Goal: Task Accomplishment & Management: Use online tool/utility

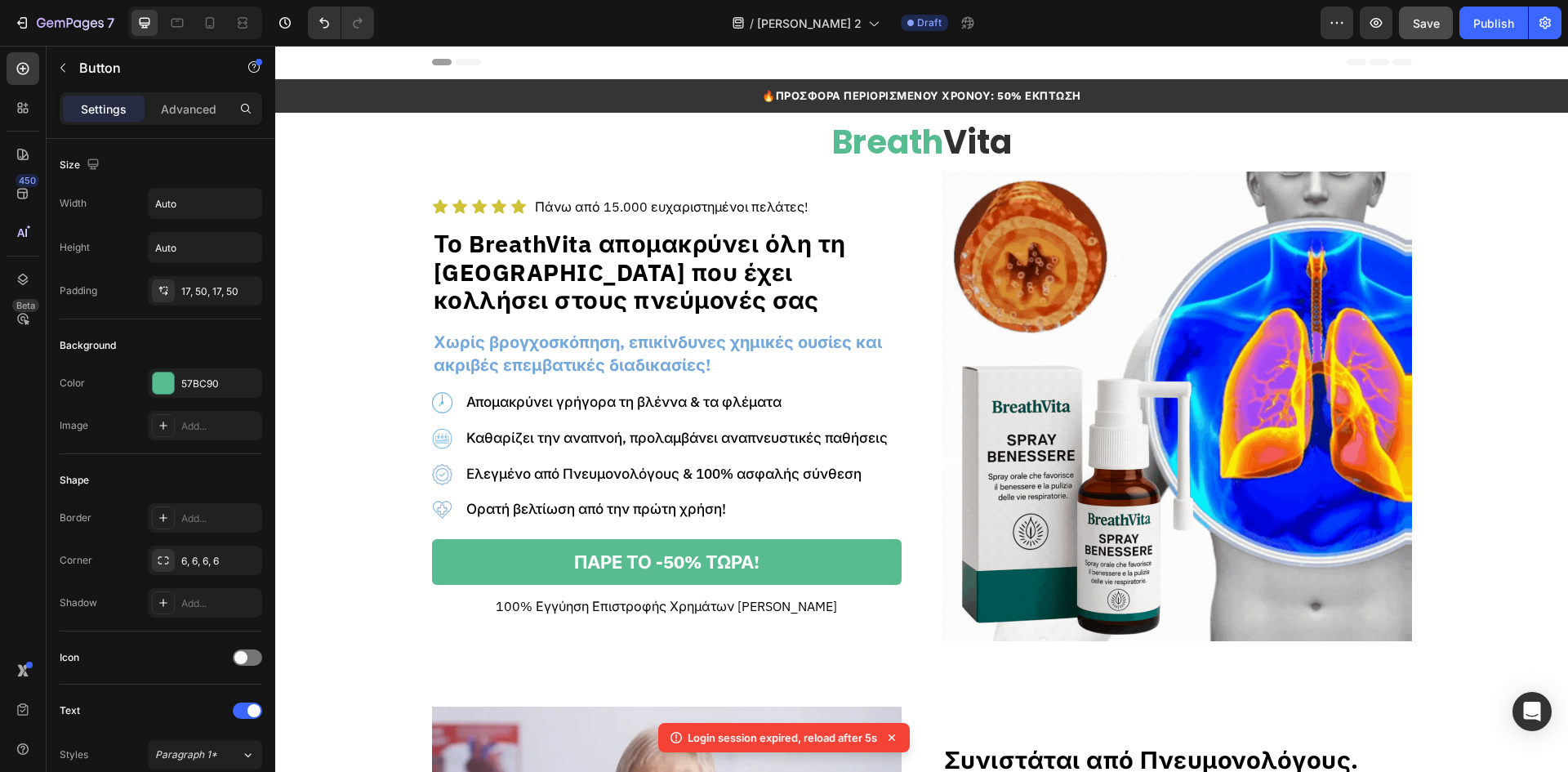
scroll to position [326, 0]
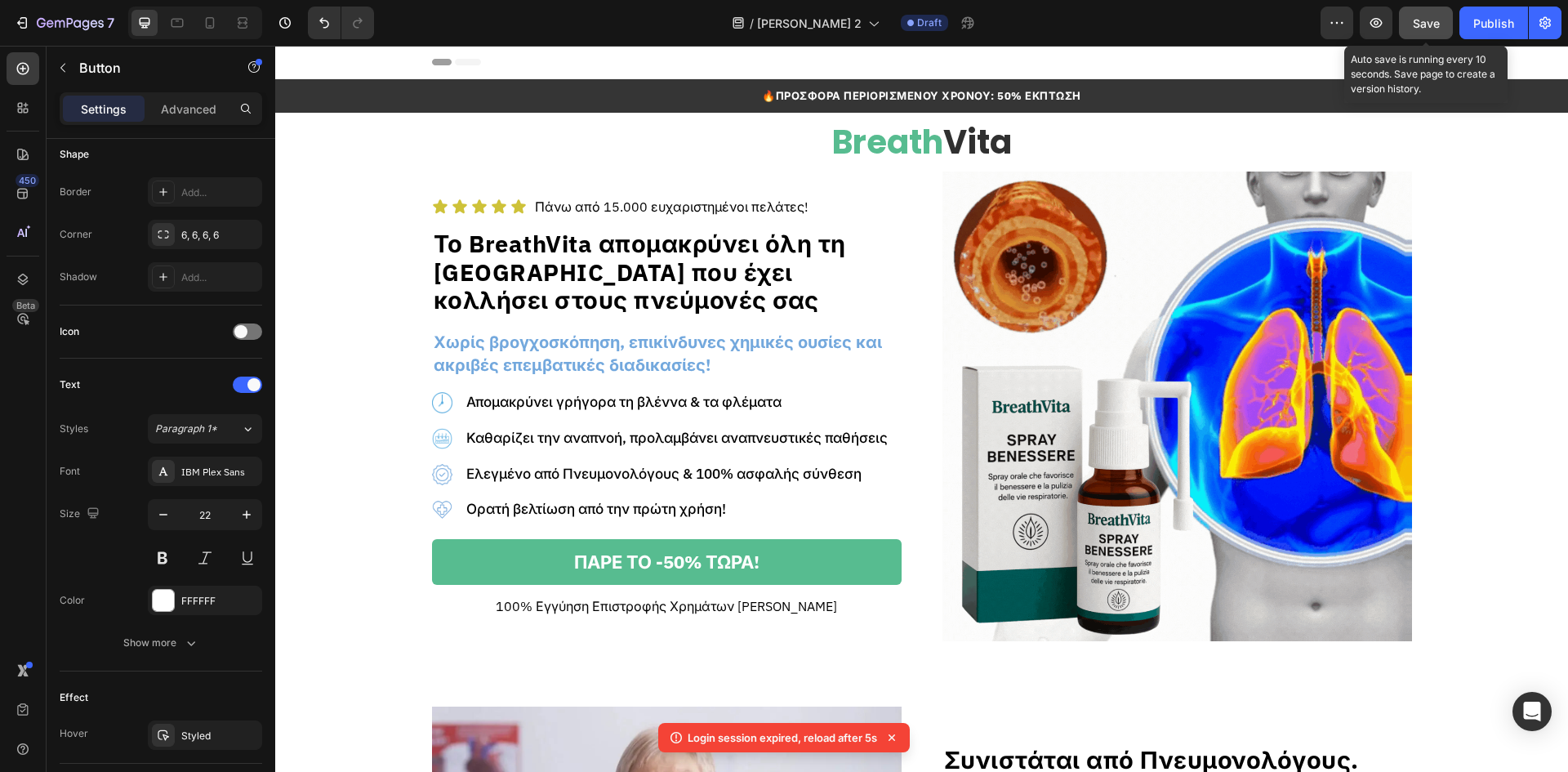
click at [1445, 18] on button "Save" at bounding box center [1426, 23] width 54 height 32
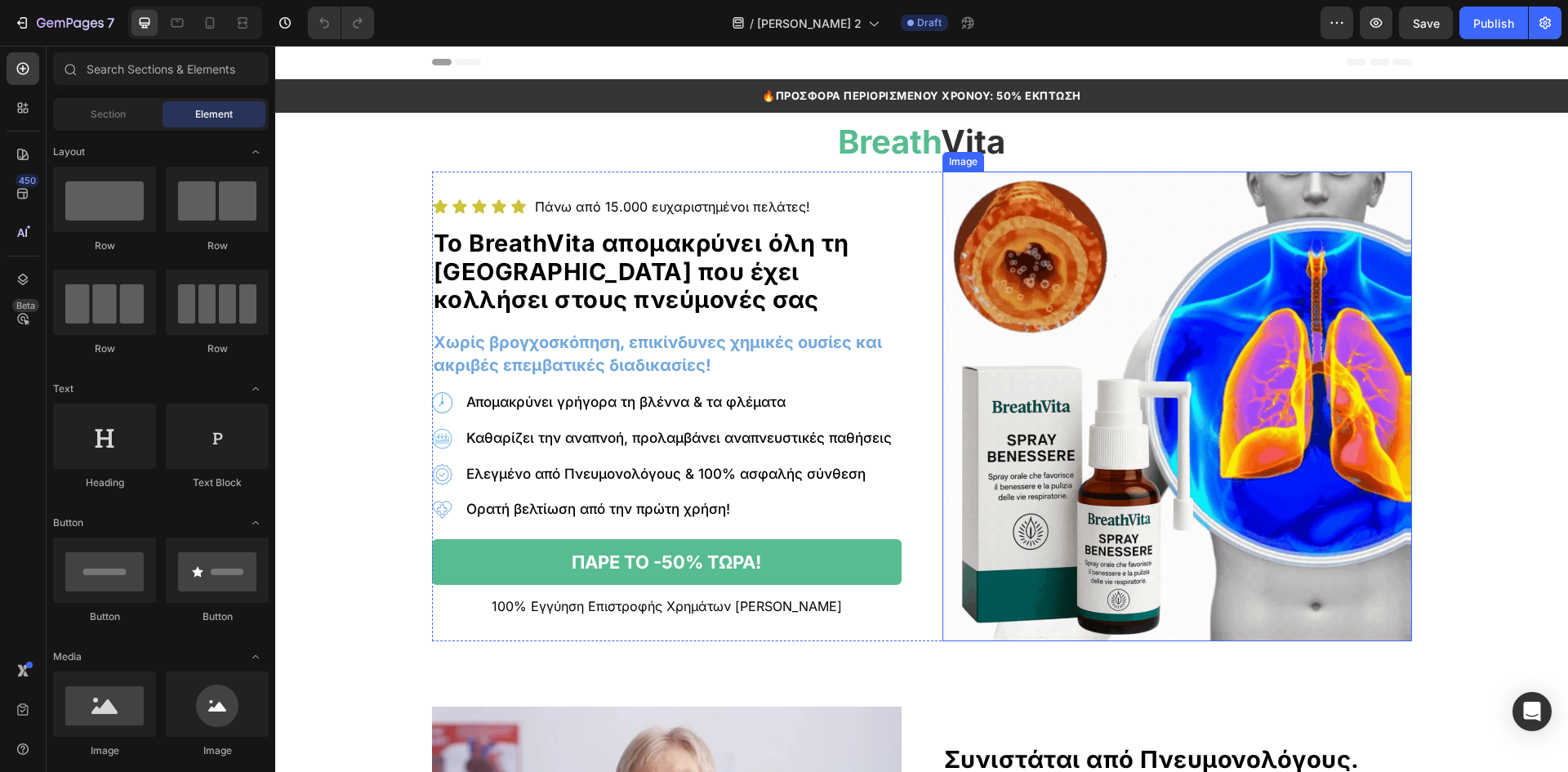
drag, startPoint x: 1120, startPoint y: 344, endPoint x: 1096, endPoint y: 356, distance: 26.8
click at [1120, 344] on img at bounding box center [1176, 405] width 469 height 469
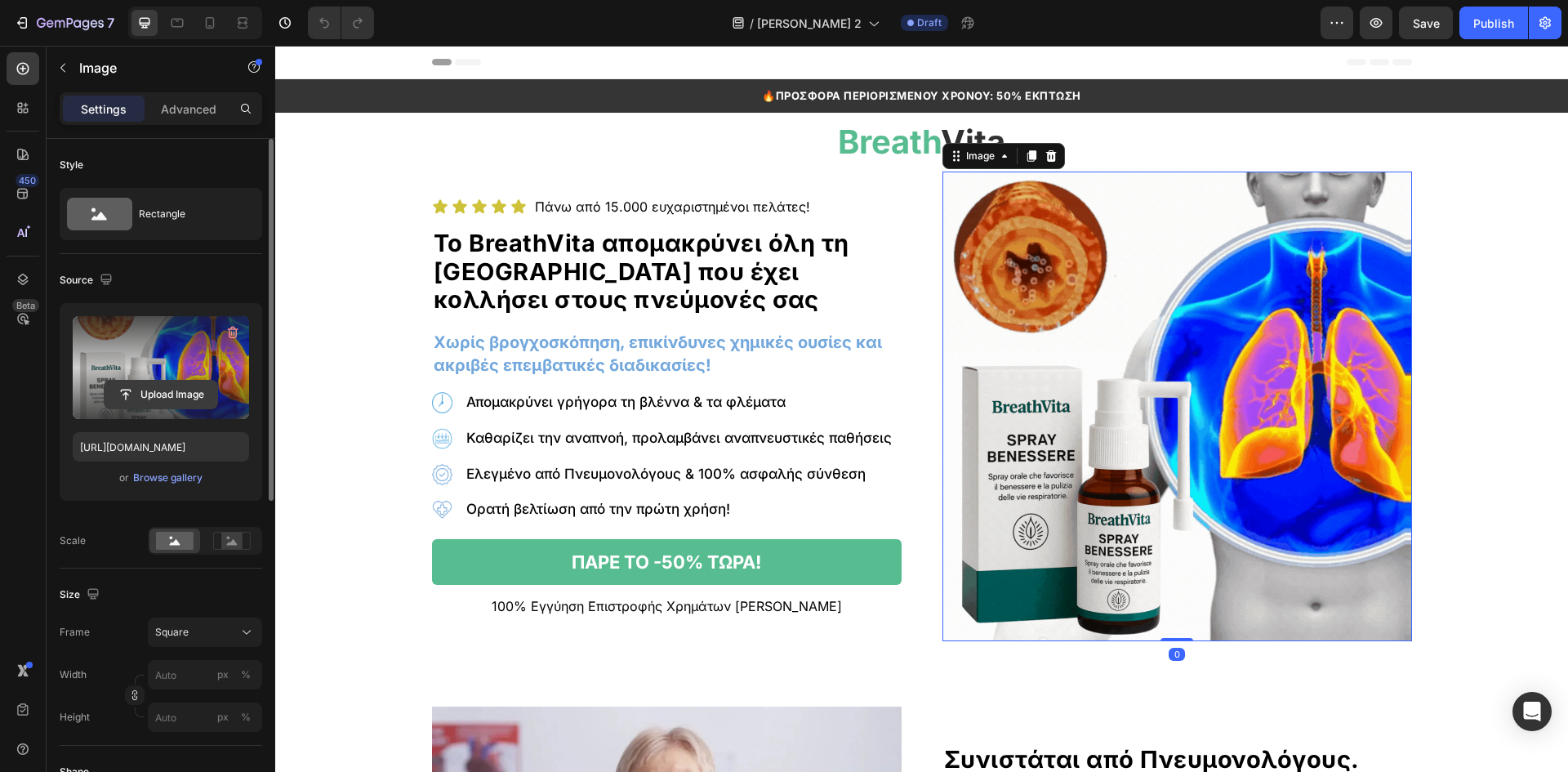
click at [199, 393] on input "file" at bounding box center [160, 394] width 113 height 28
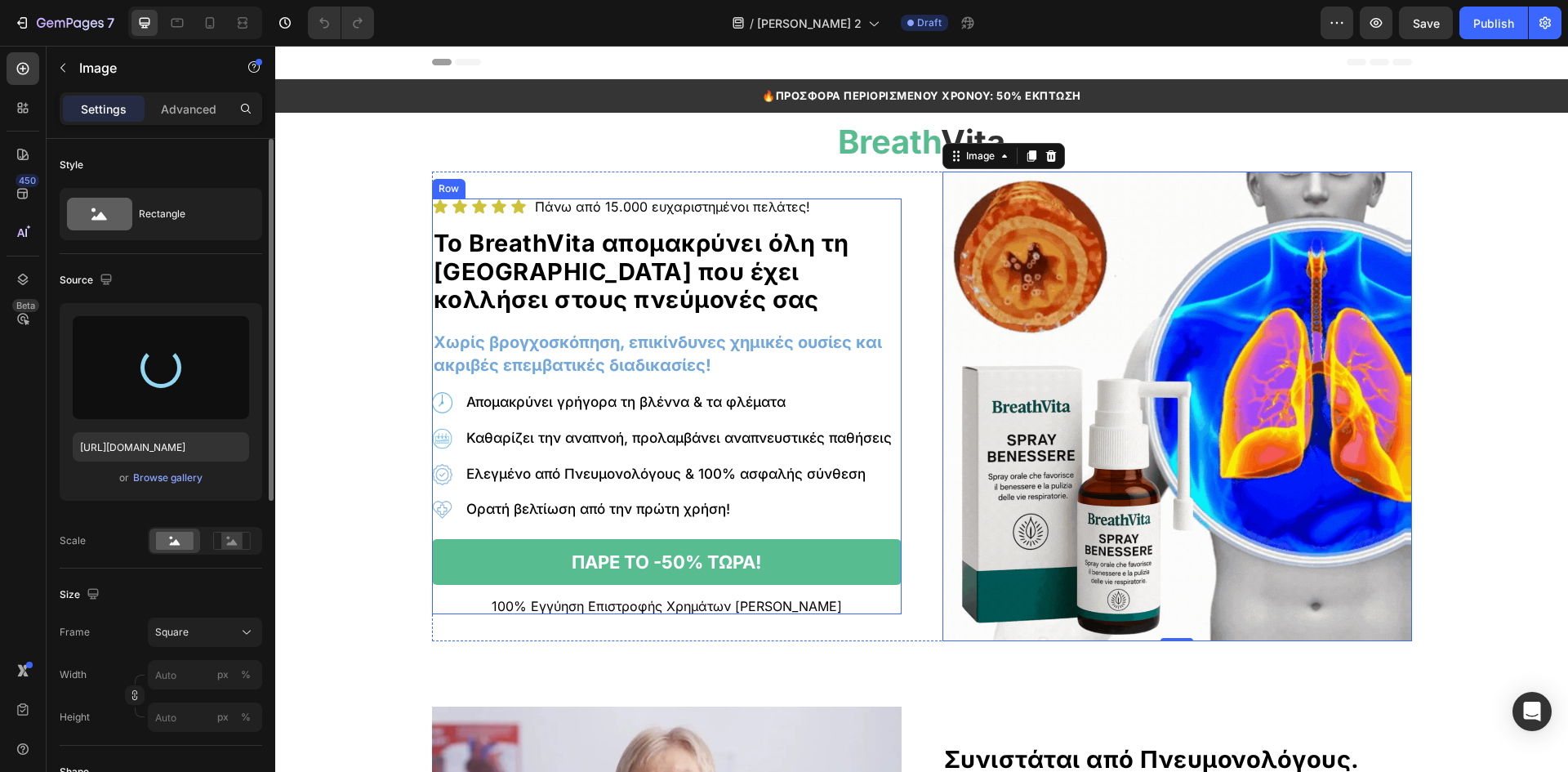
type input "[URL][DOMAIN_NAME]"
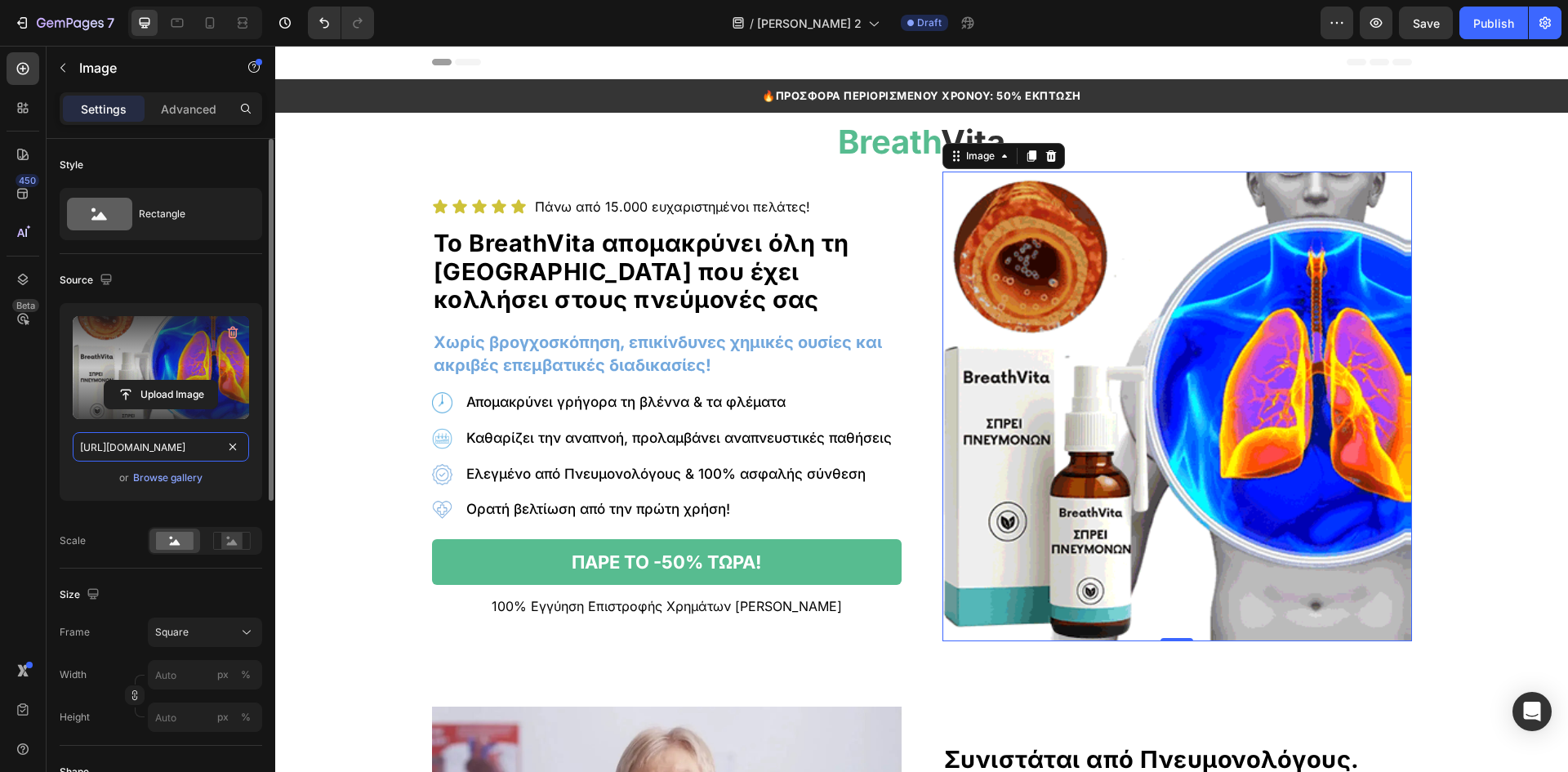
click at [135, 443] on input "[URL][DOMAIN_NAME]" at bounding box center [160, 446] width 176 height 30
click at [179, 31] on div at bounding box center [177, 23] width 27 height 27
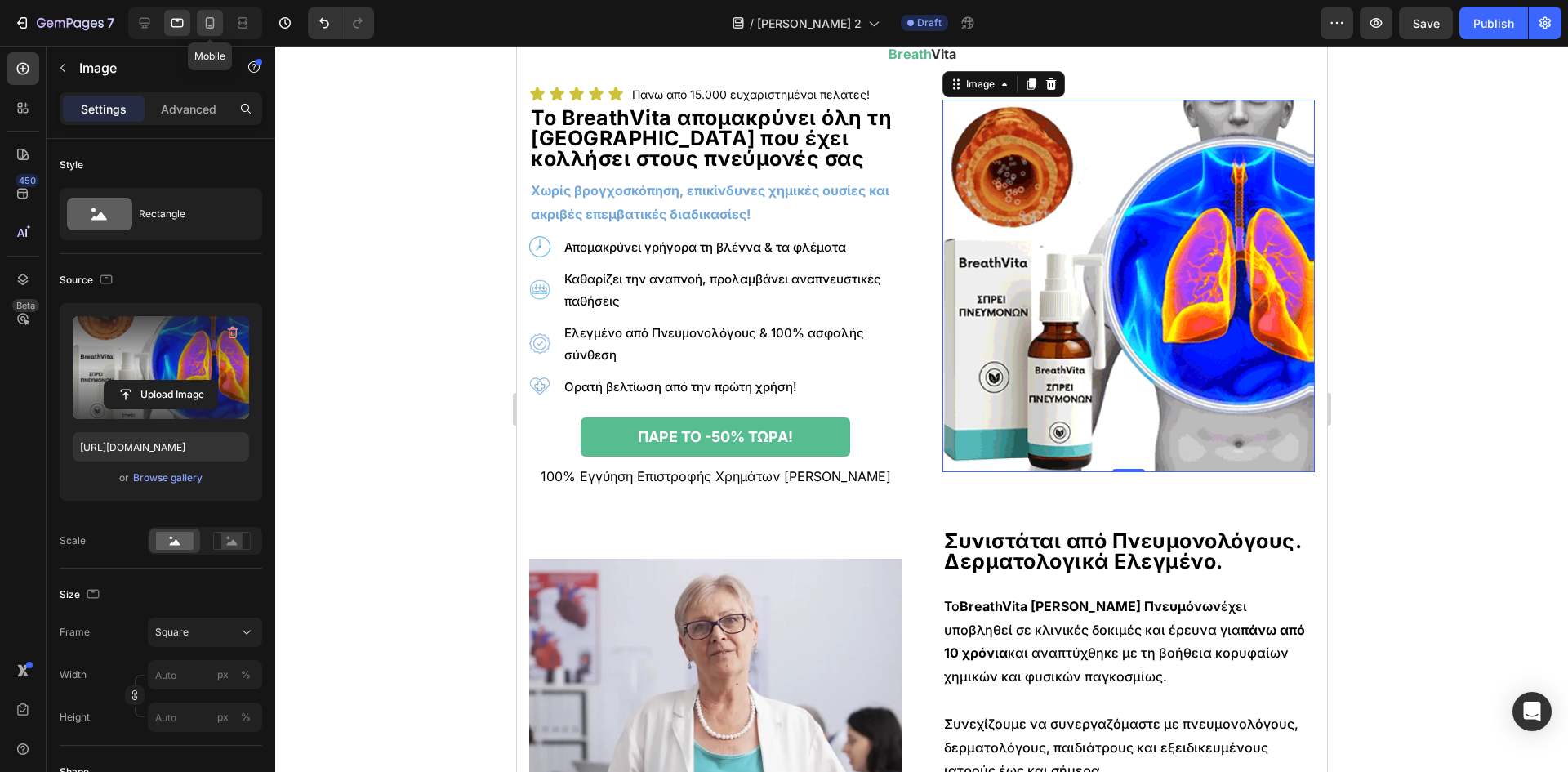
click at [200, 26] on div at bounding box center [210, 23] width 27 height 27
type input "100"
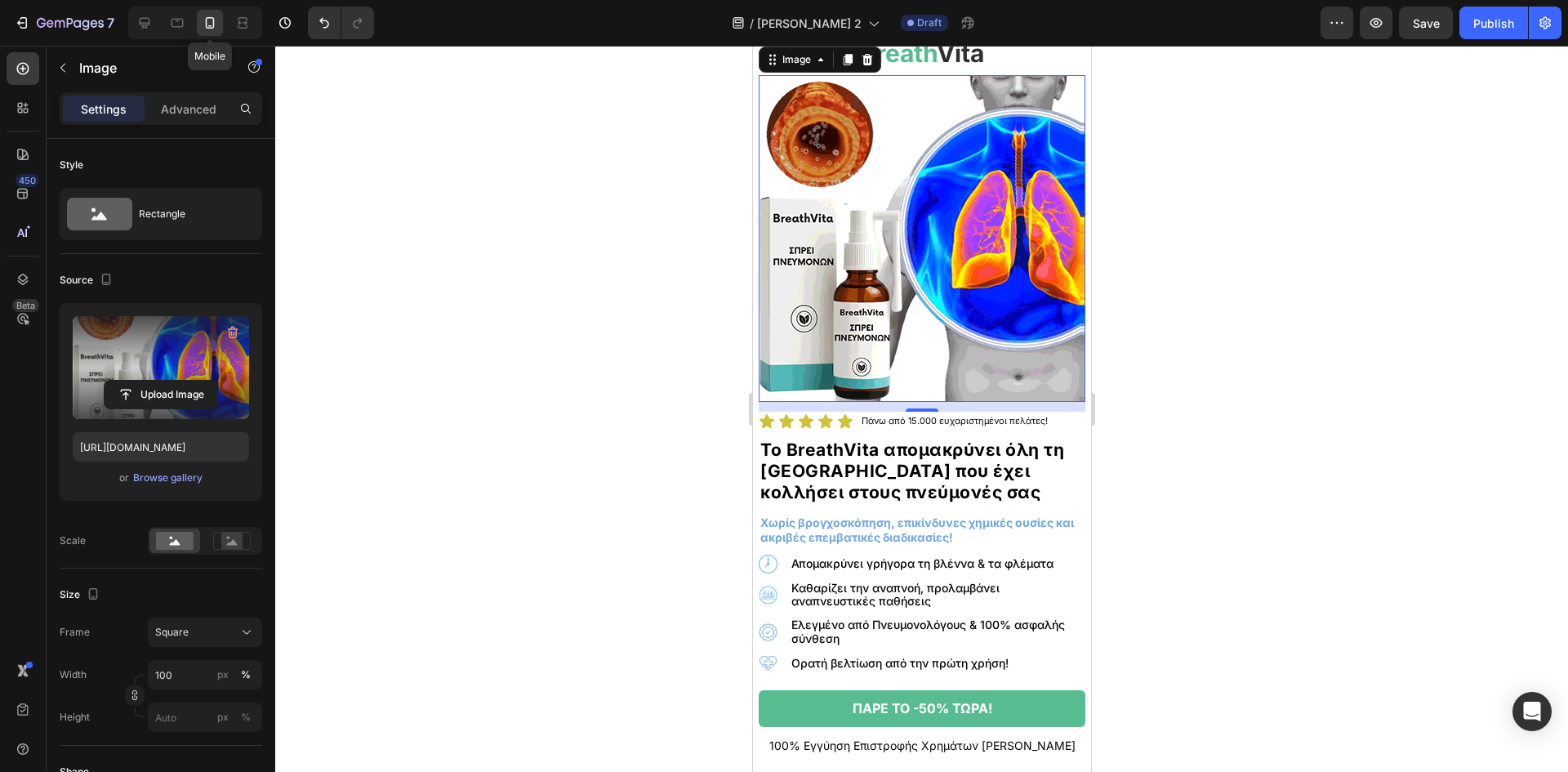
scroll to position [53, 0]
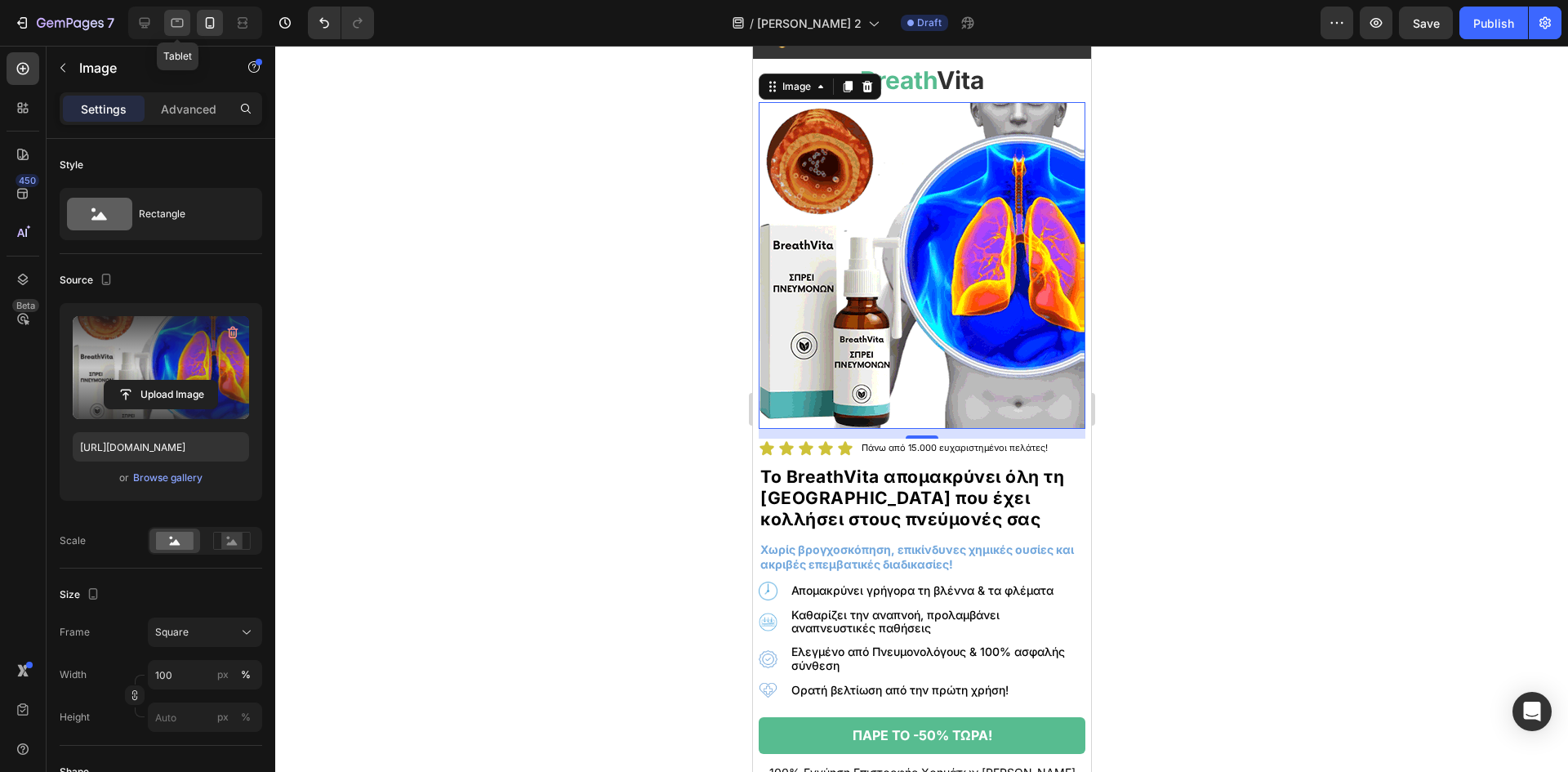
click at [181, 22] on icon at bounding box center [177, 23] width 17 height 17
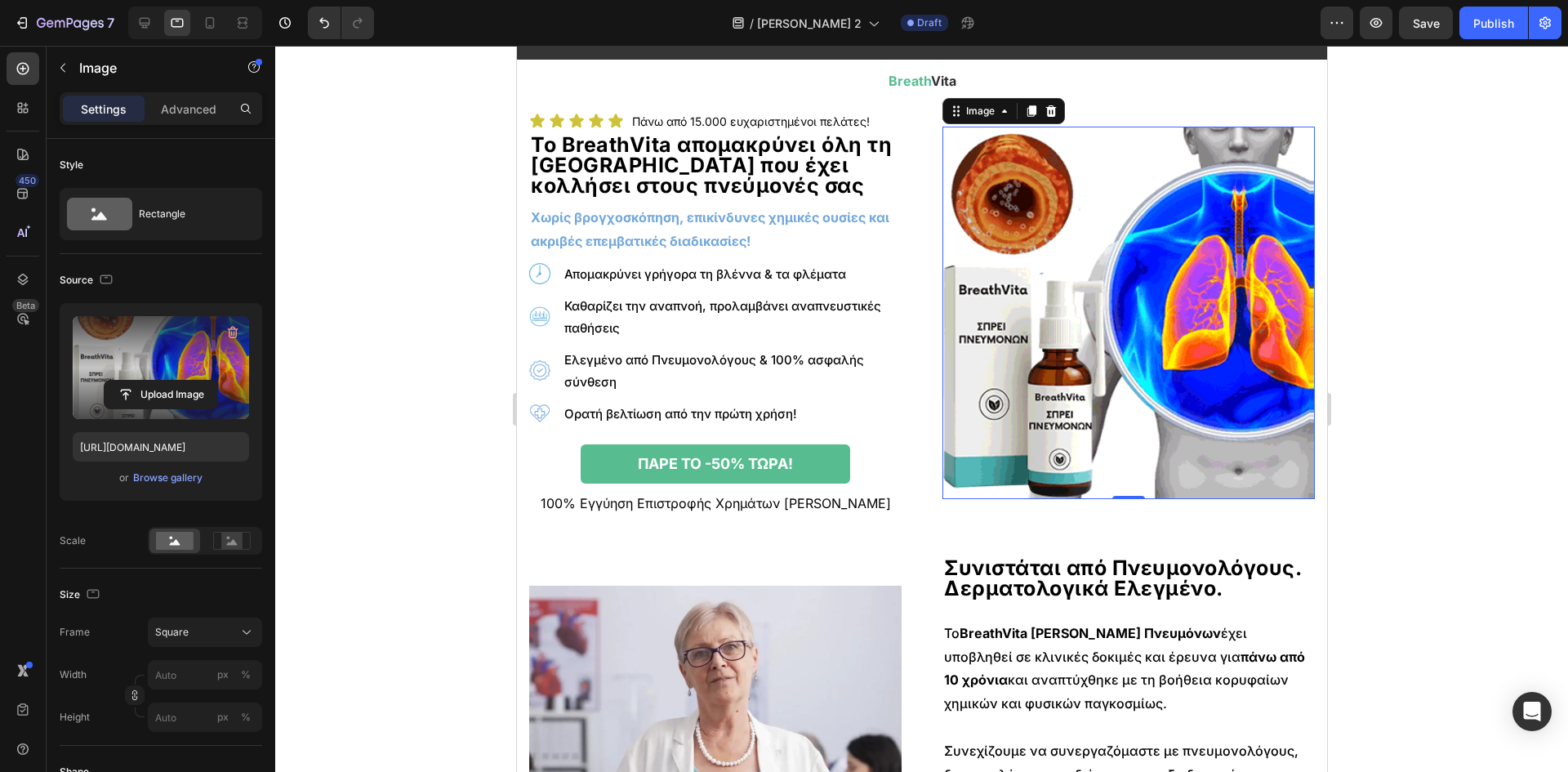
scroll to position [80, 0]
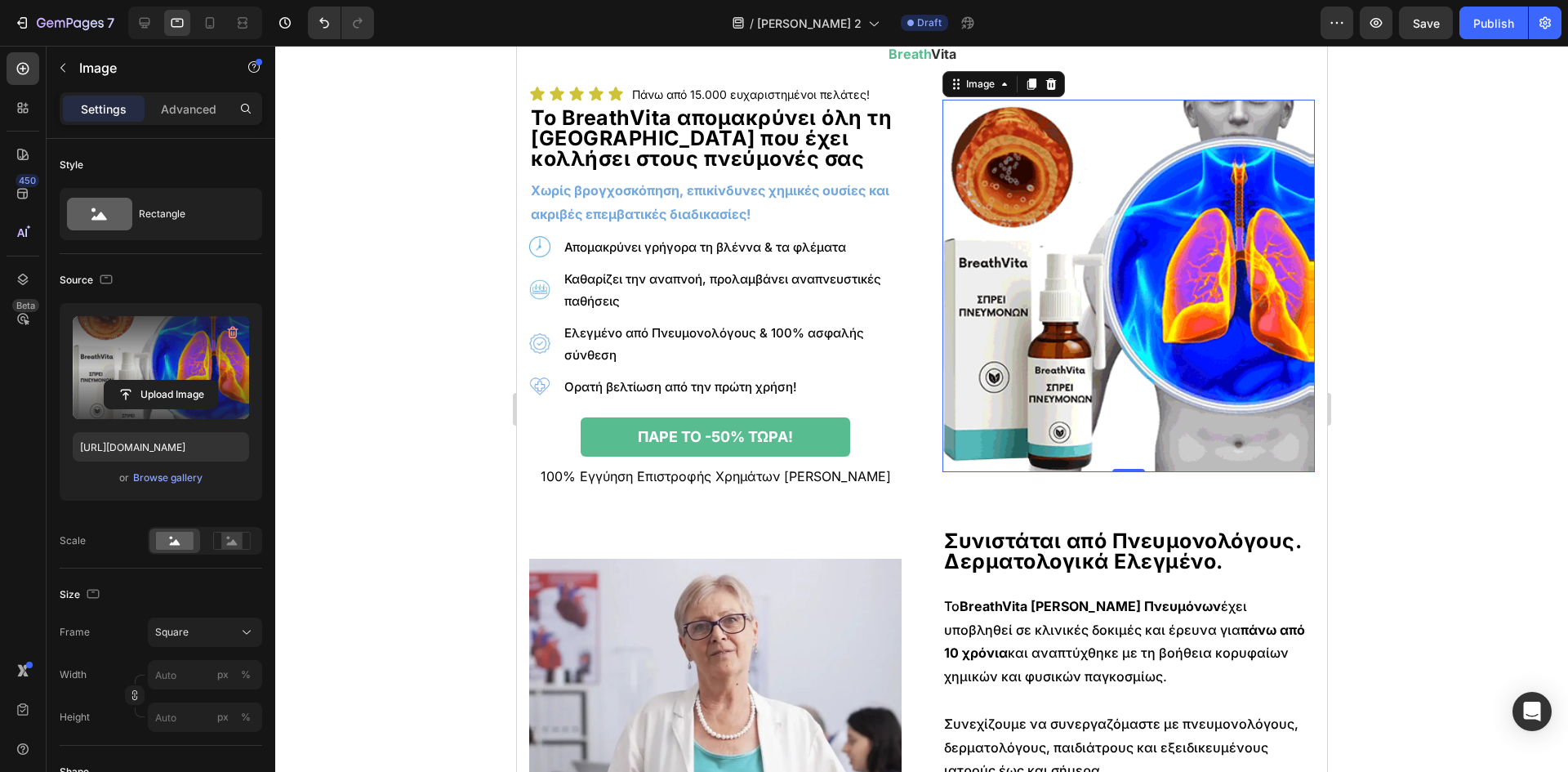
click at [158, 18] on div at bounding box center [195, 23] width 134 height 32
click at [156, 18] on div at bounding box center [145, 23] width 27 height 27
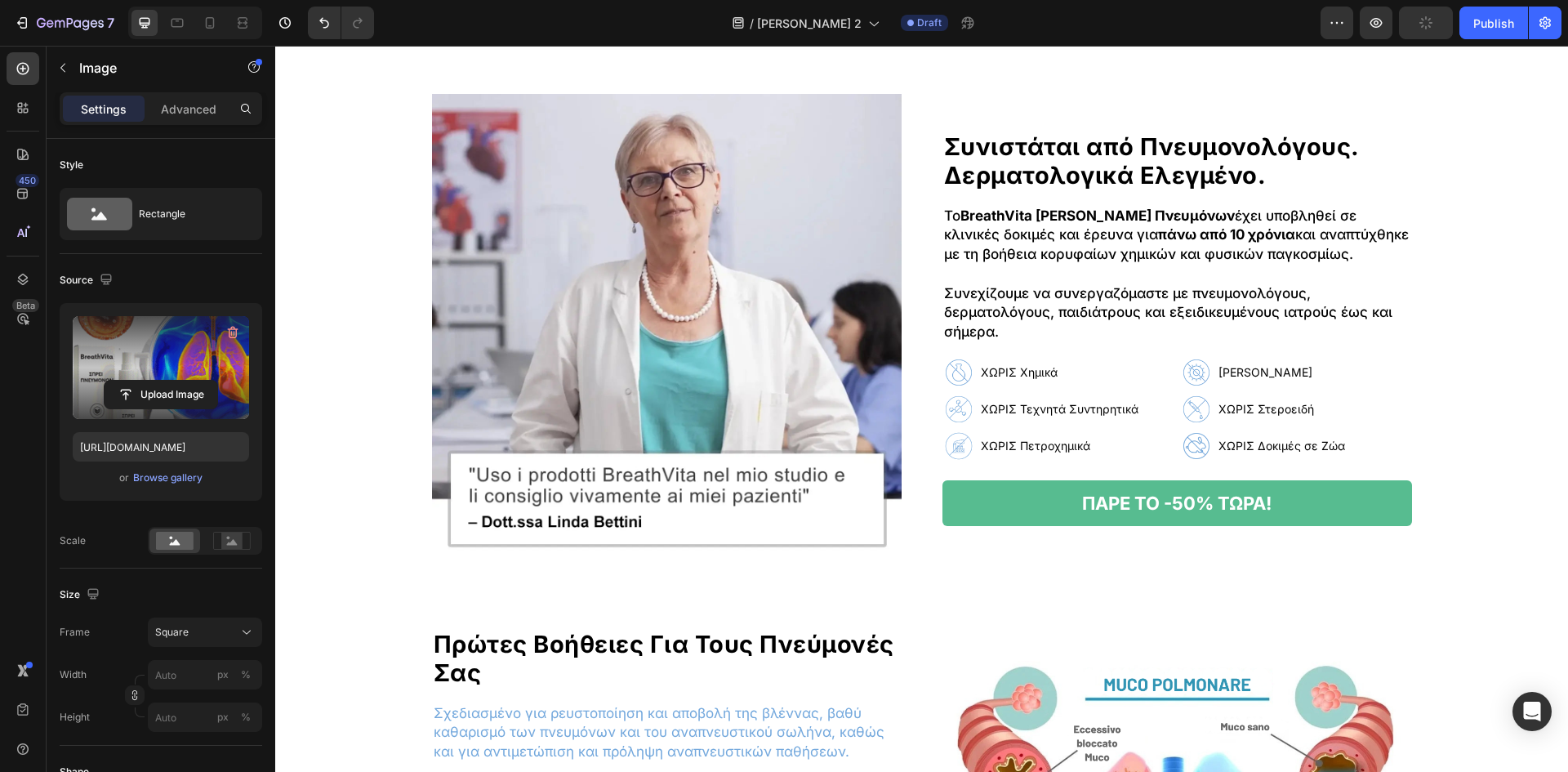
scroll to position [614, 0]
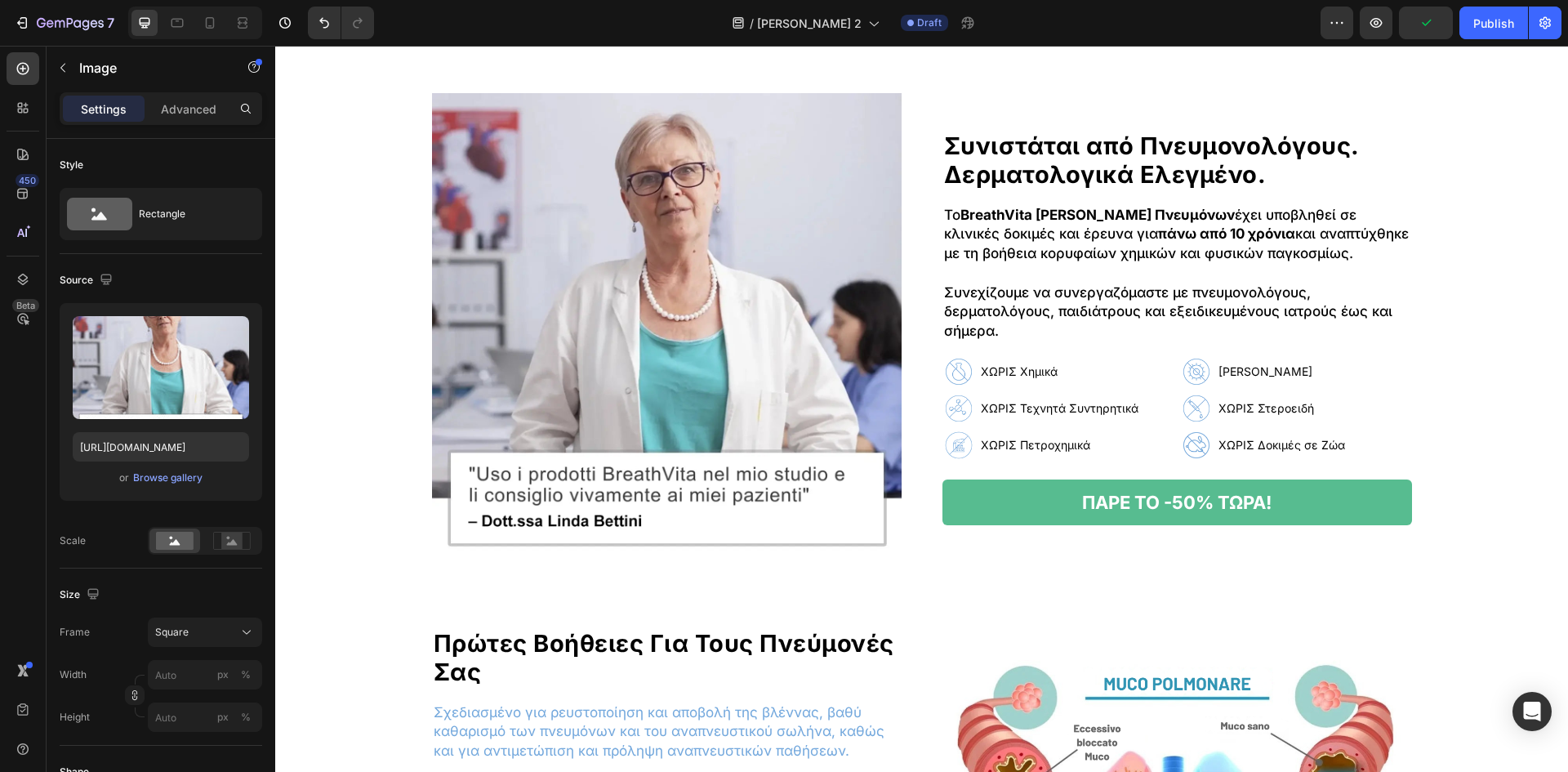
click at [703, 339] on img at bounding box center [666, 327] width 469 height 469
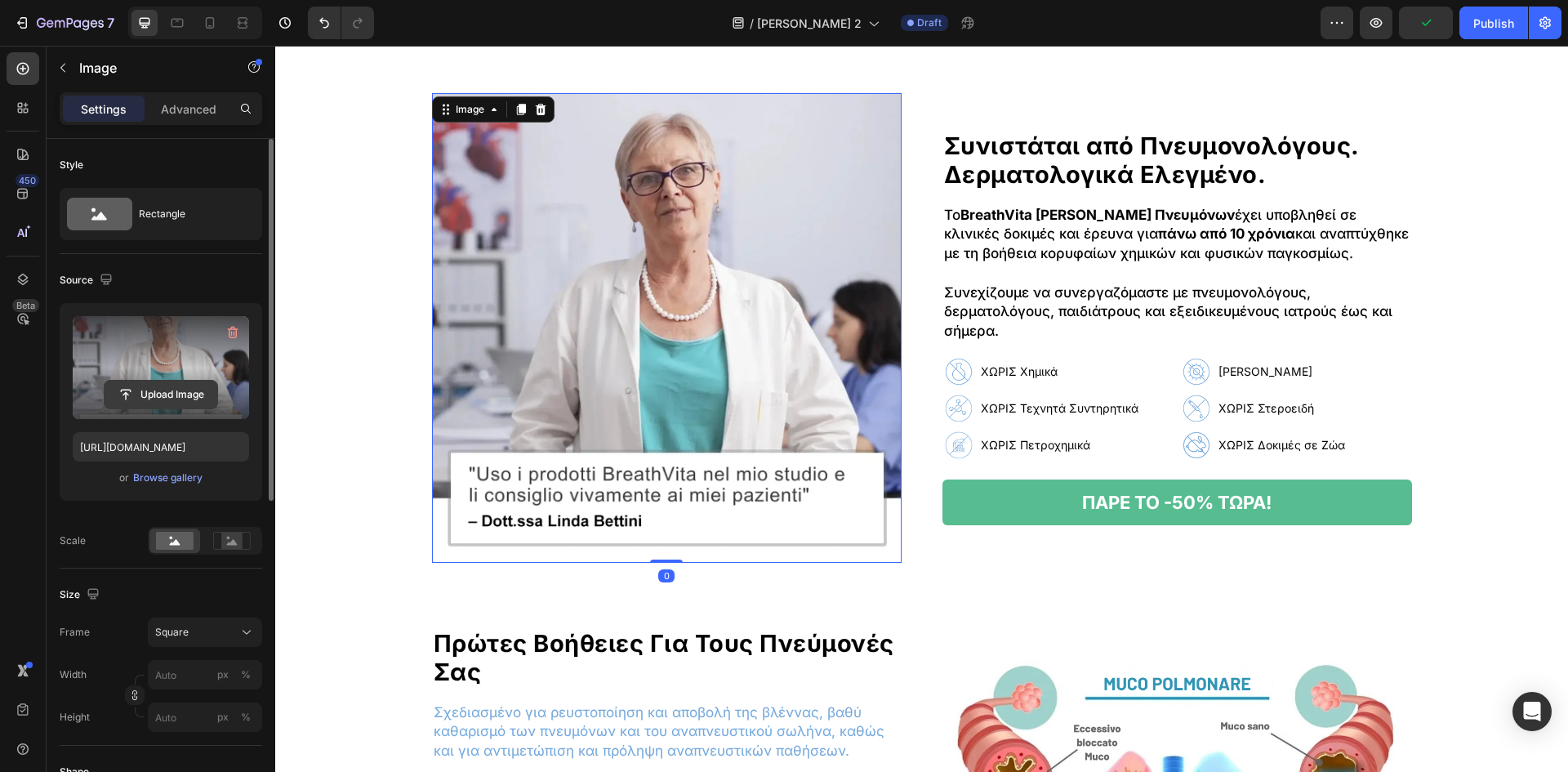
click at [200, 395] on input "file" at bounding box center [160, 394] width 113 height 28
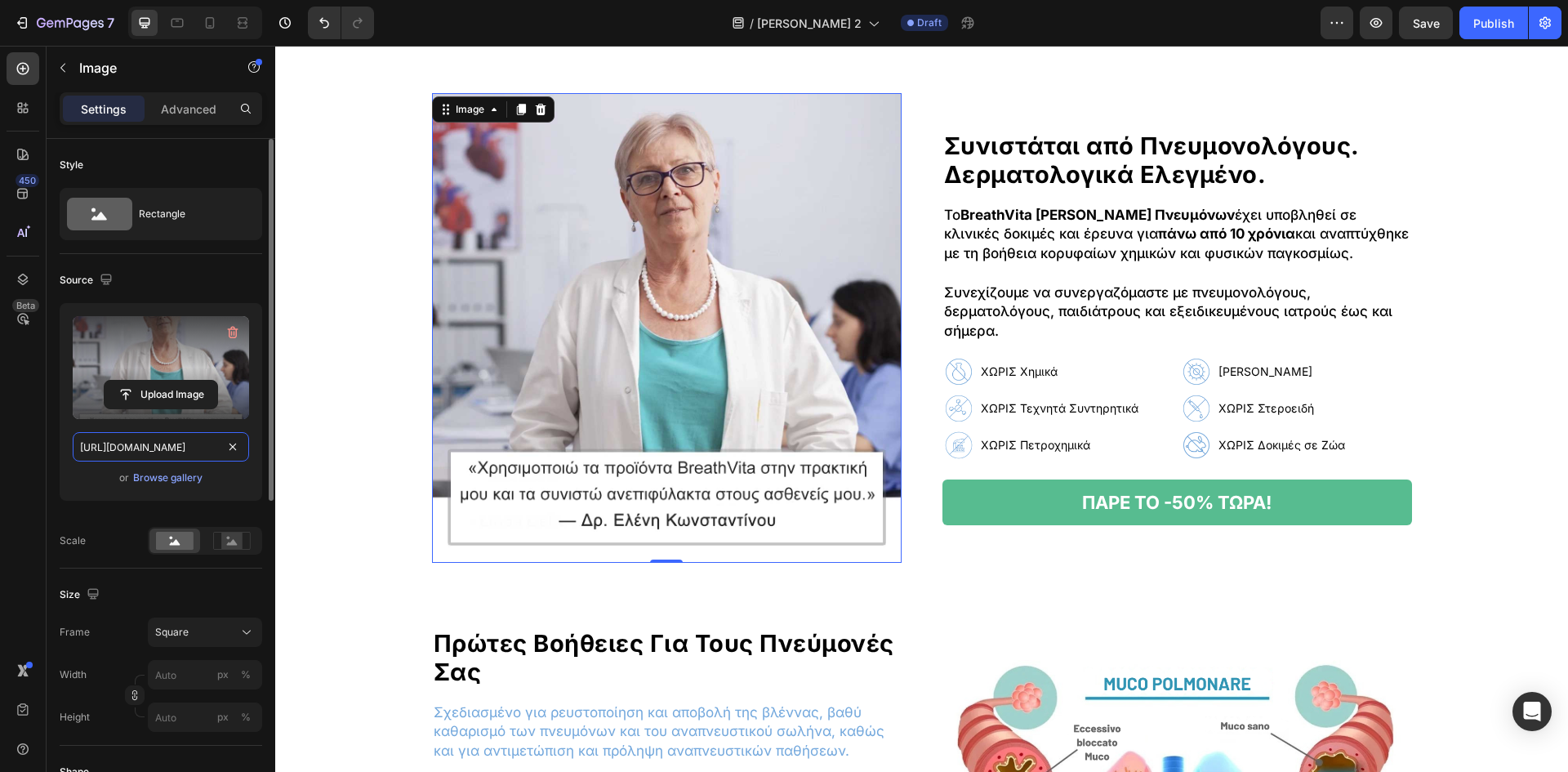
click at [194, 449] on input "[URL][DOMAIN_NAME]" at bounding box center [160, 446] width 176 height 30
click at [175, 27] on icon at bounding box center [177, 23] width 12 height 9
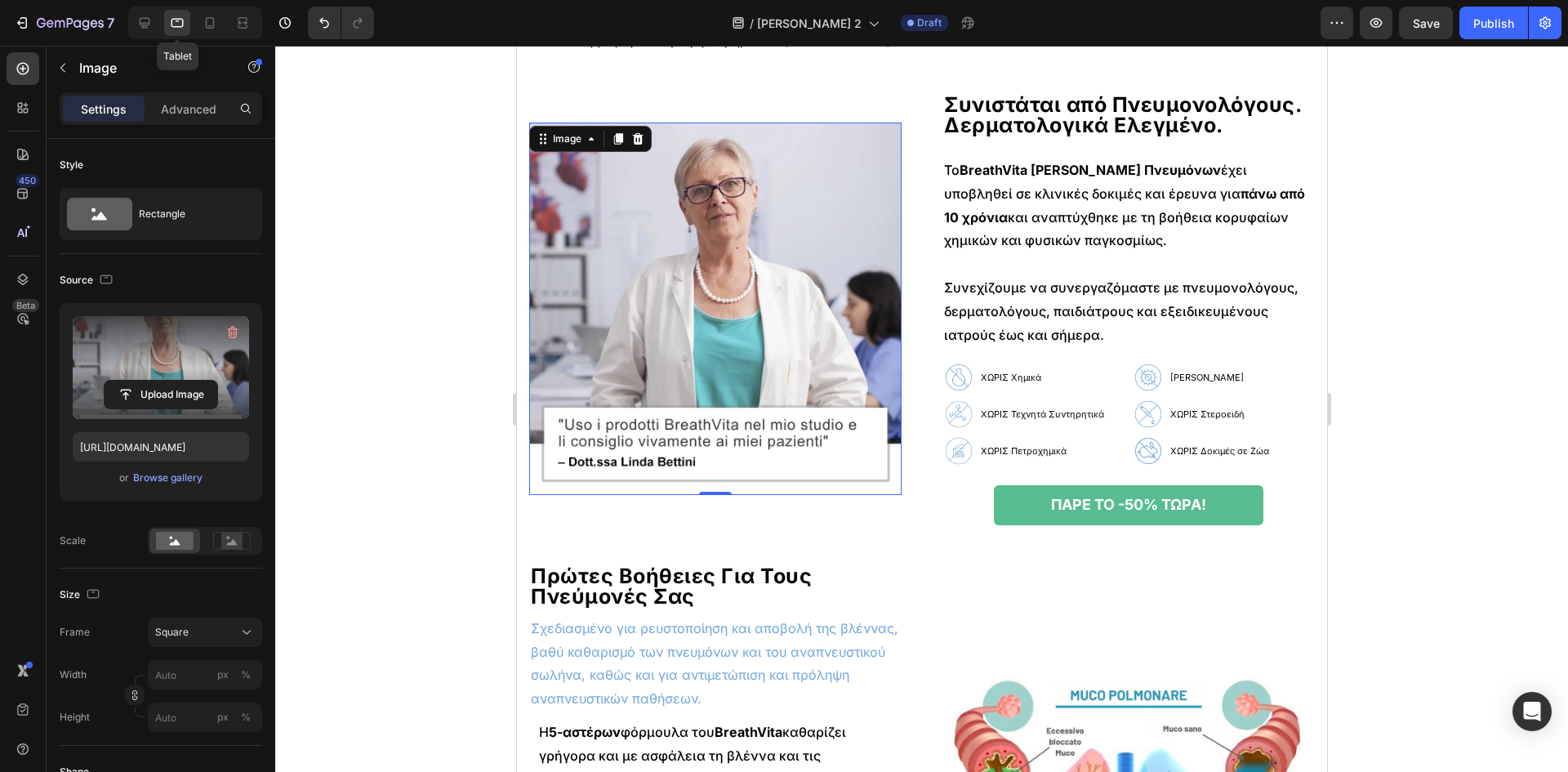
scroll to position [548, 0]
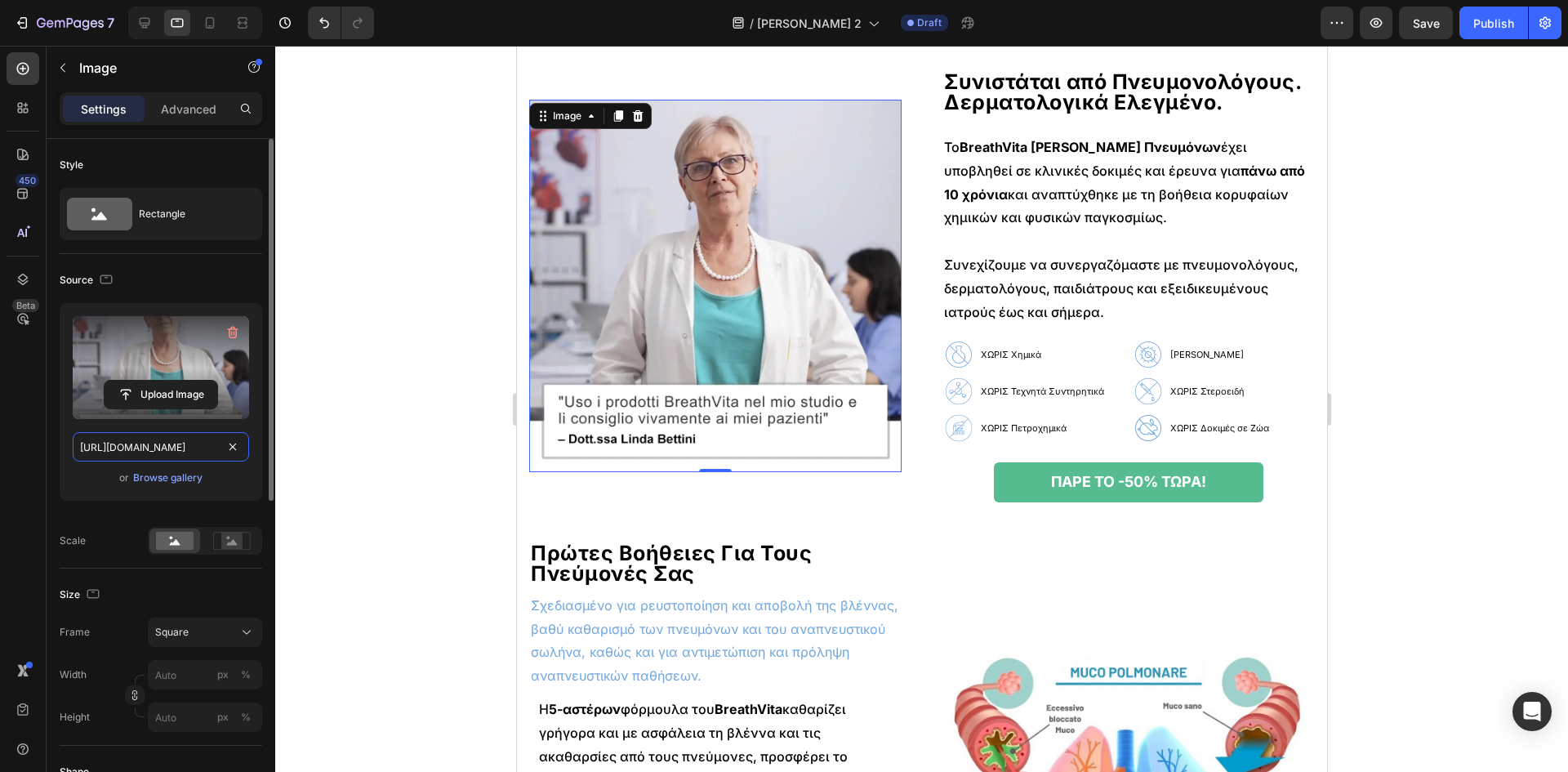
click at [136, 448] on input "[URL][DOMAIN_NAME]" at bounding box center [160, 446] width 176 height 30
paste input "ba26bc65-f00d-4fb3-a60b-03e07b2a443c.jpg"
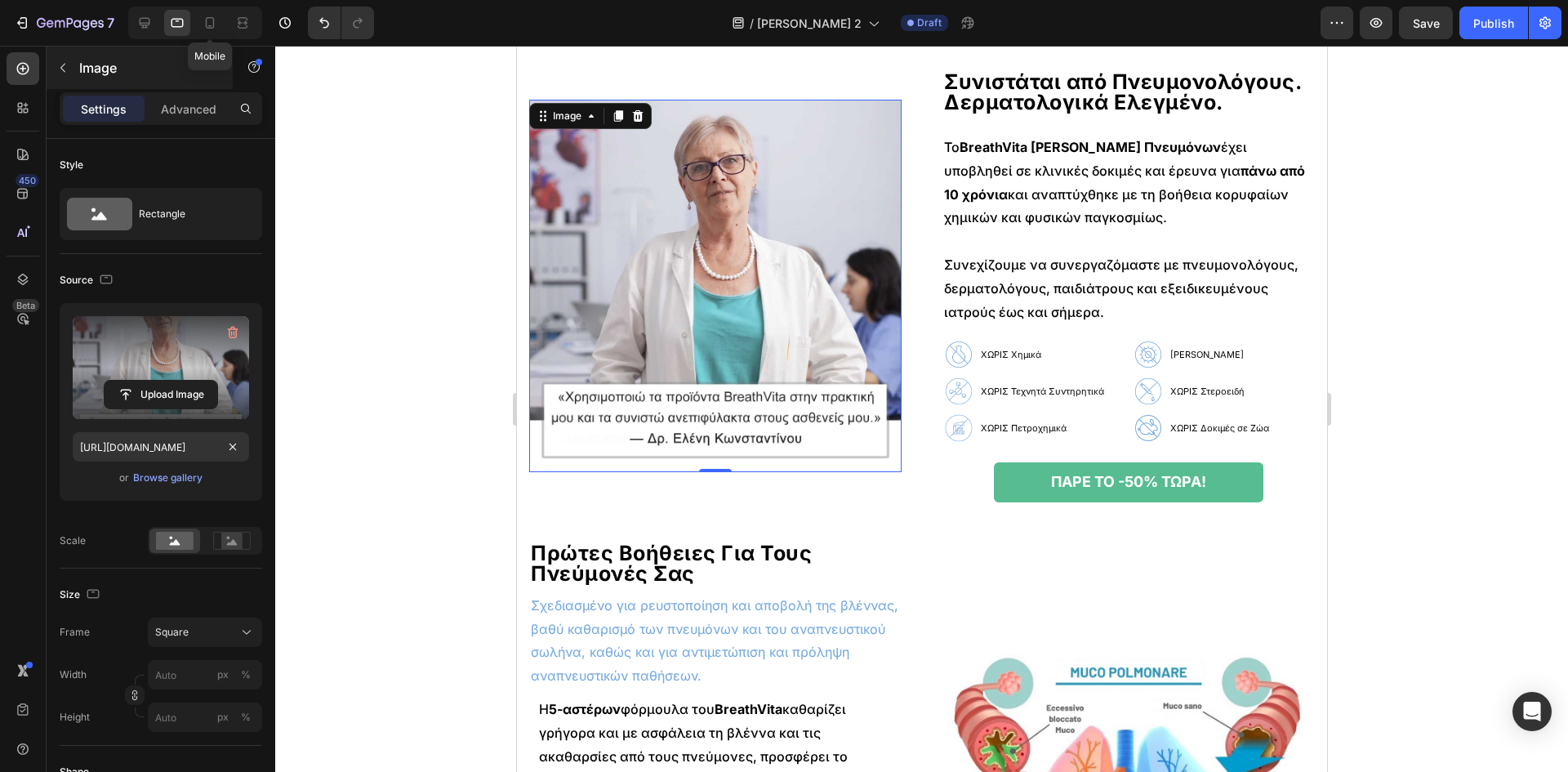
drag, startPoint x: 204, startPoint y: 27, endPoint x: 204, endPoint y: 67, distance: 40.0
click at [204, 27] on icon at bounding box center [210, 23] width 17 height 17
type input "[URL][DOMAIN_NAME]"
type input "100"
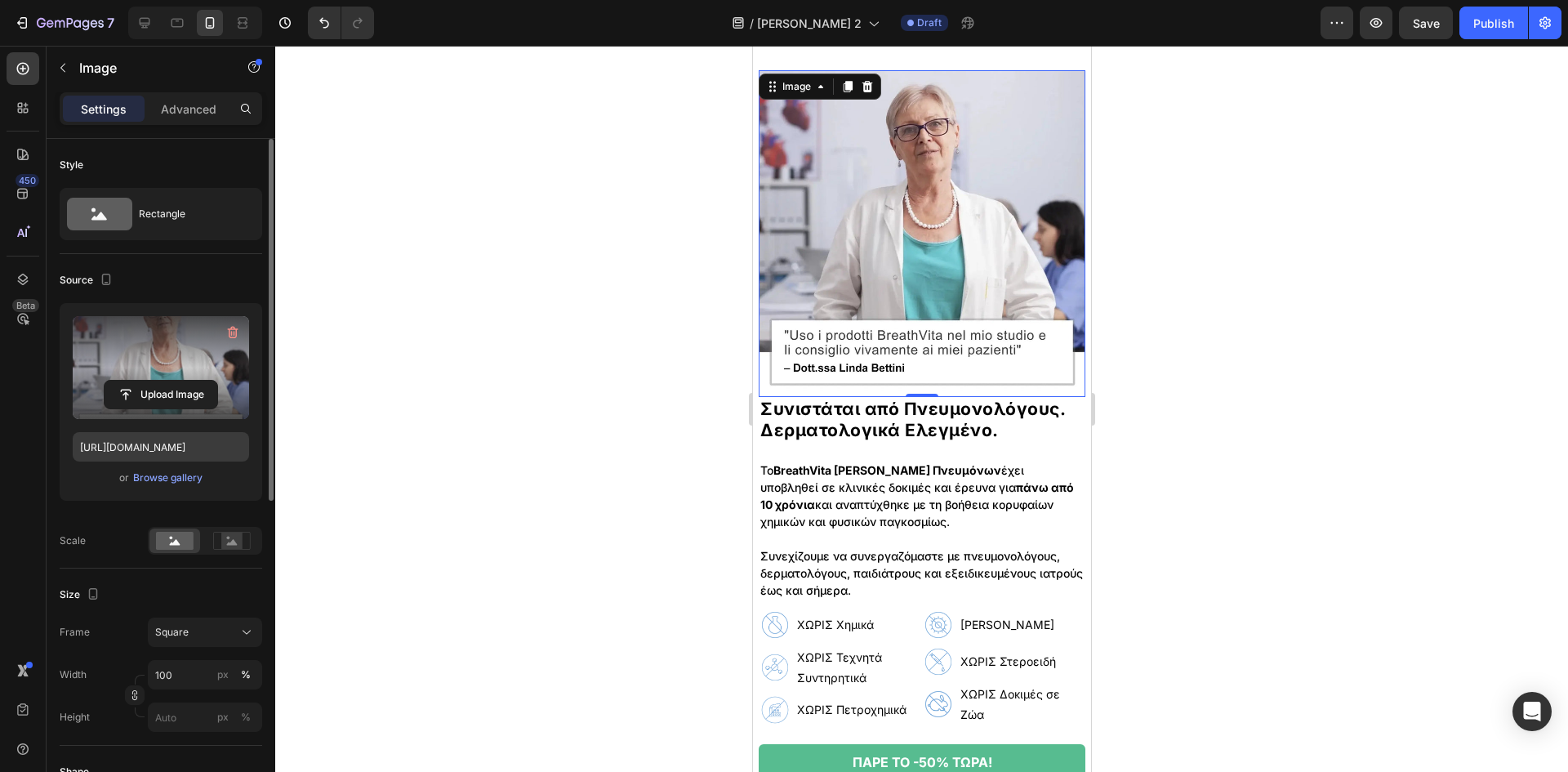
scroll to position [494, 0]
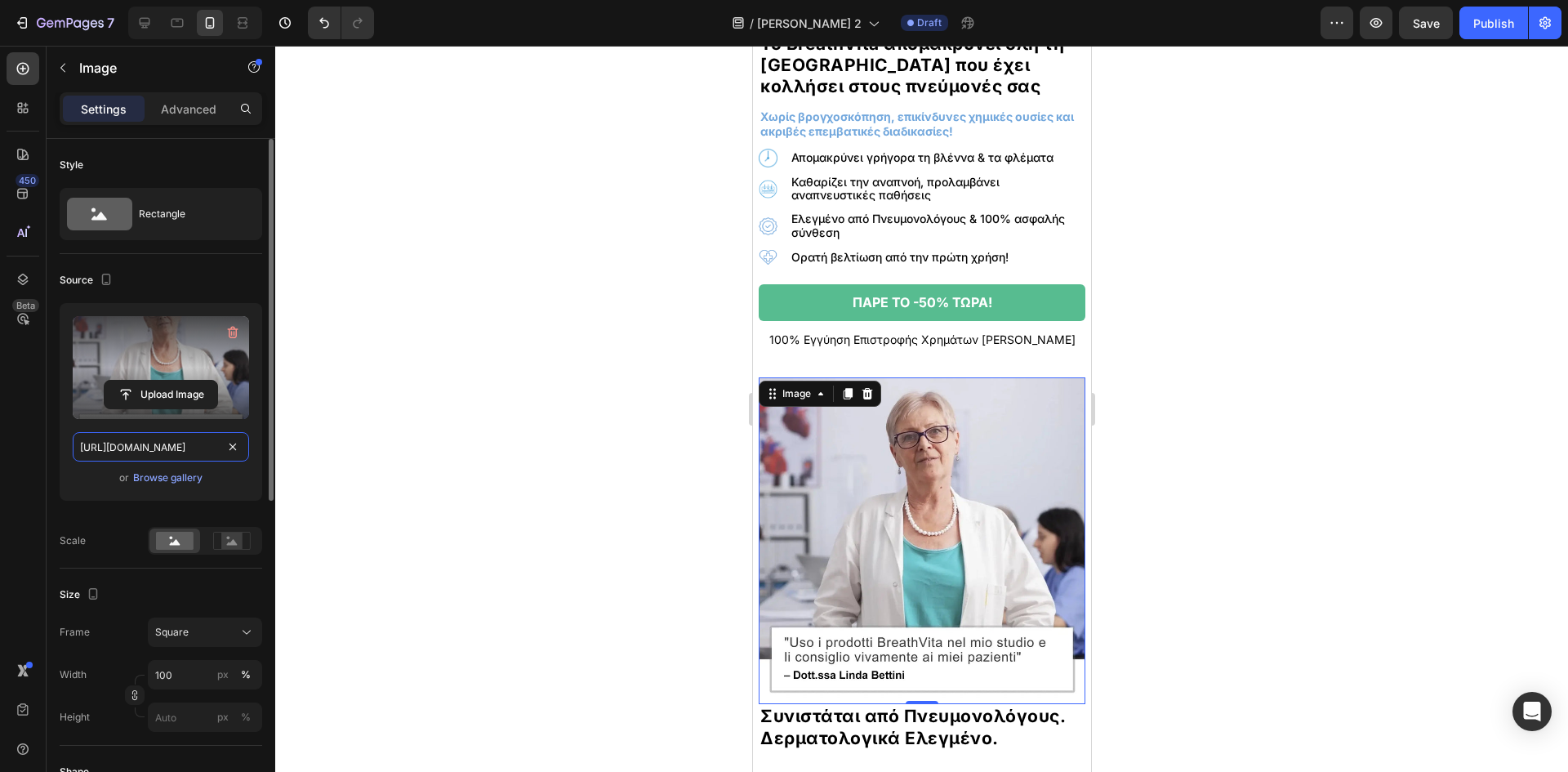
click at [90, 444] on input "[URL][DOMAIN_NAME]" at bounding box center [160, 446] width 176 height 30
paste input "ba26bc65-f00d-4fb3-a60b-03e07b2a443c.jpg"
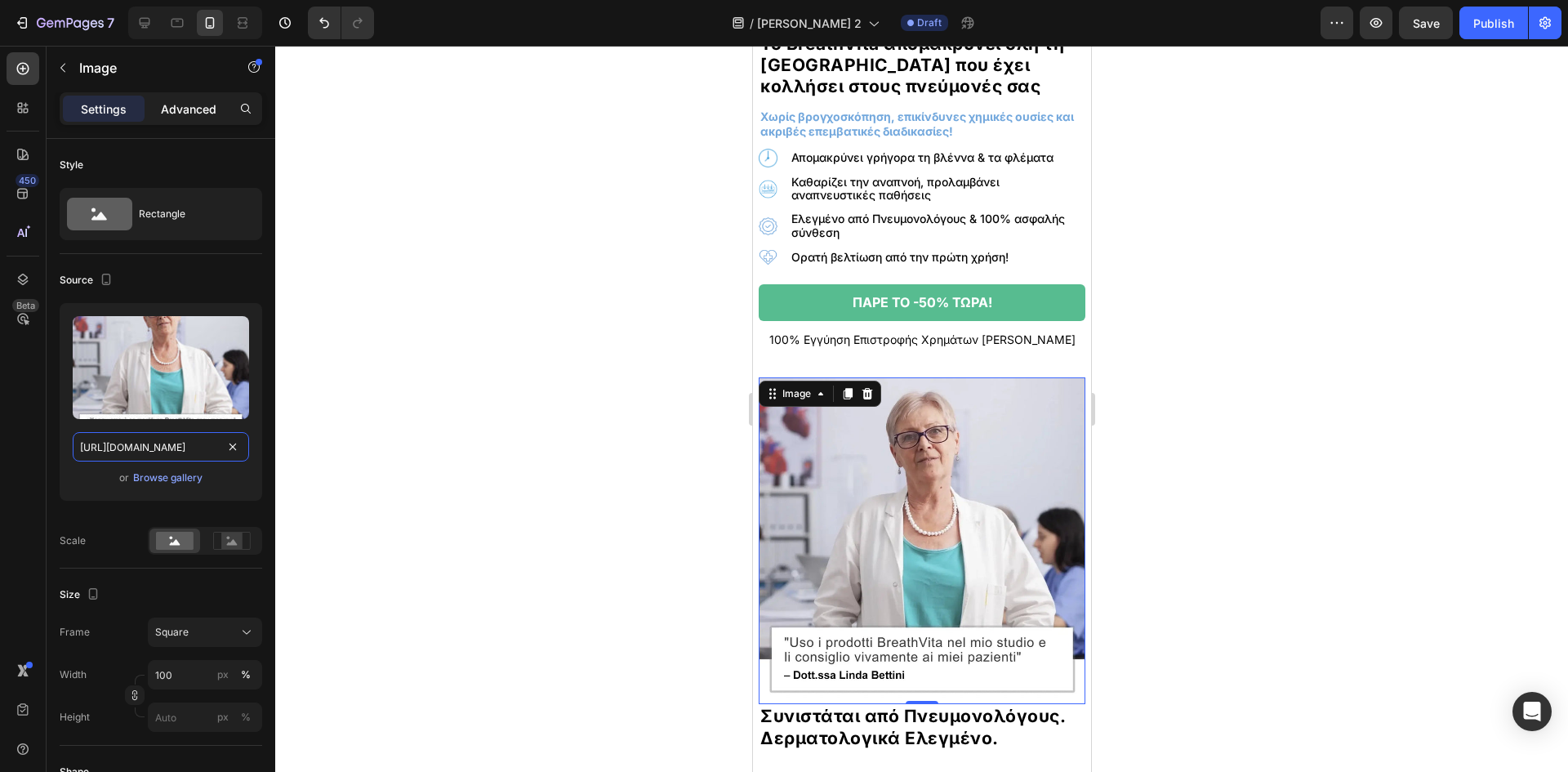
scroll to position [0, 505]
type input "[URL][DOMAIN_NAME]"
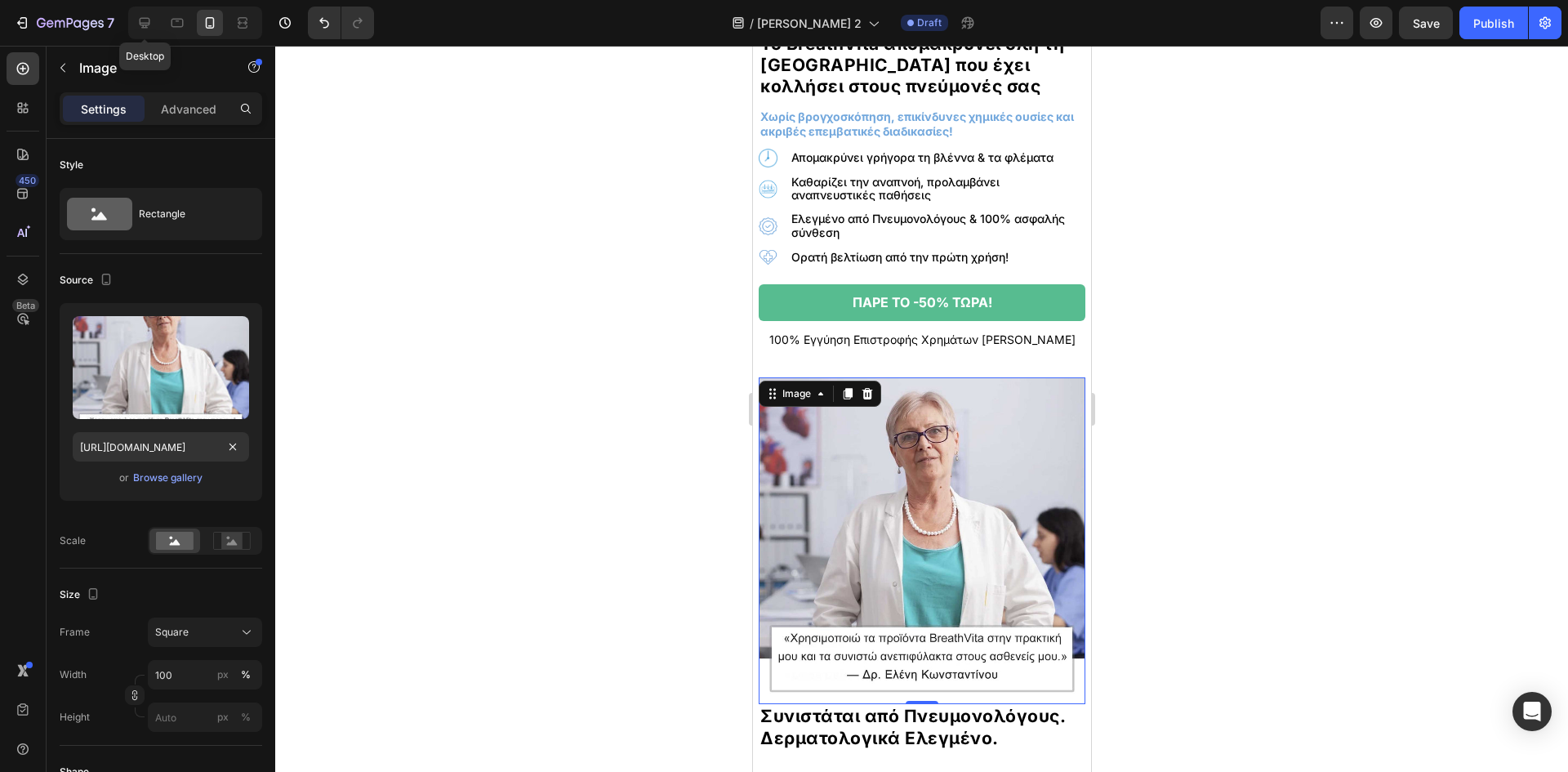
click at [156, 17] on div at bounding box center [145, 23] width 27 height 27
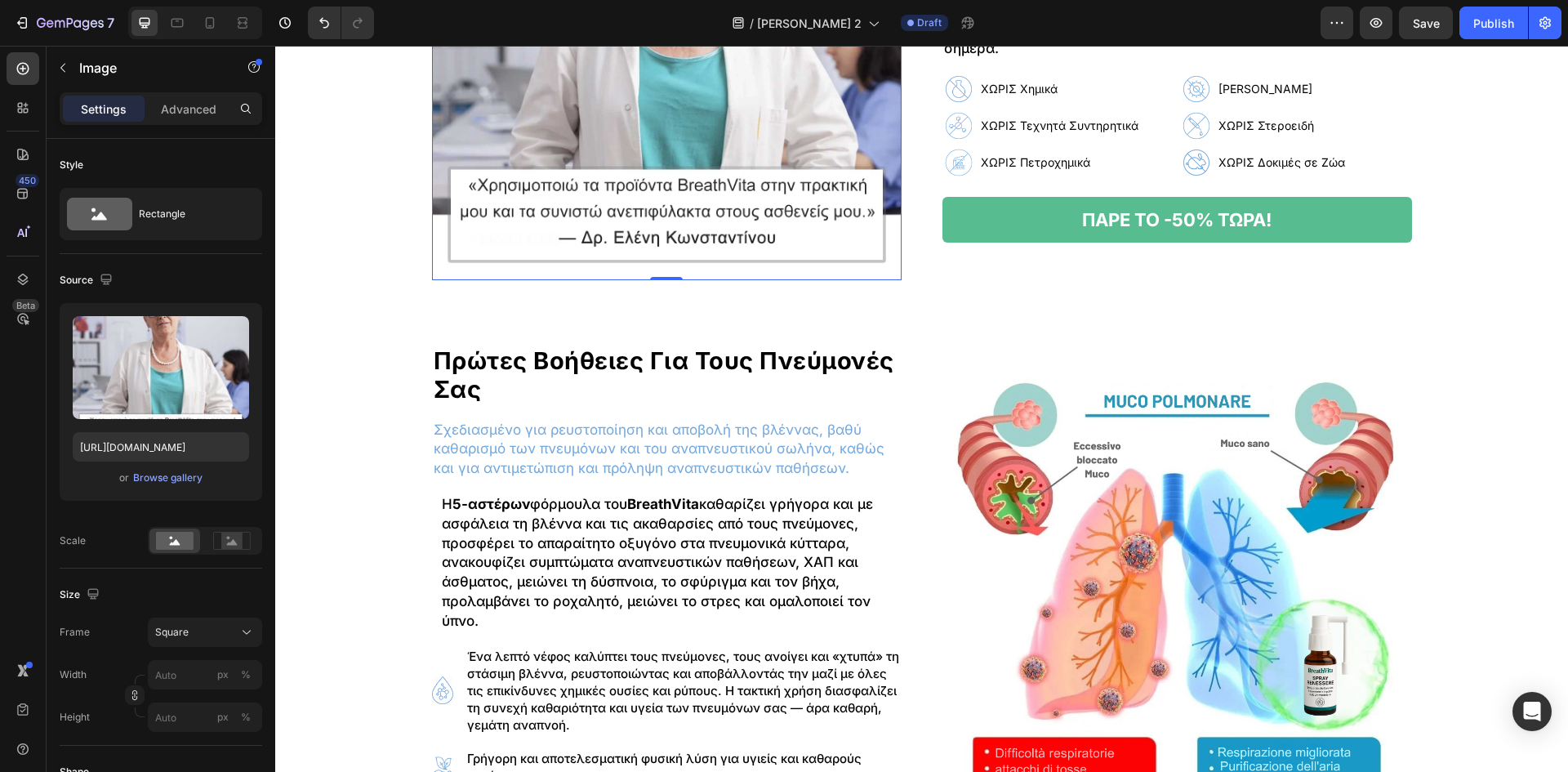
scroll to position [1148, 0]
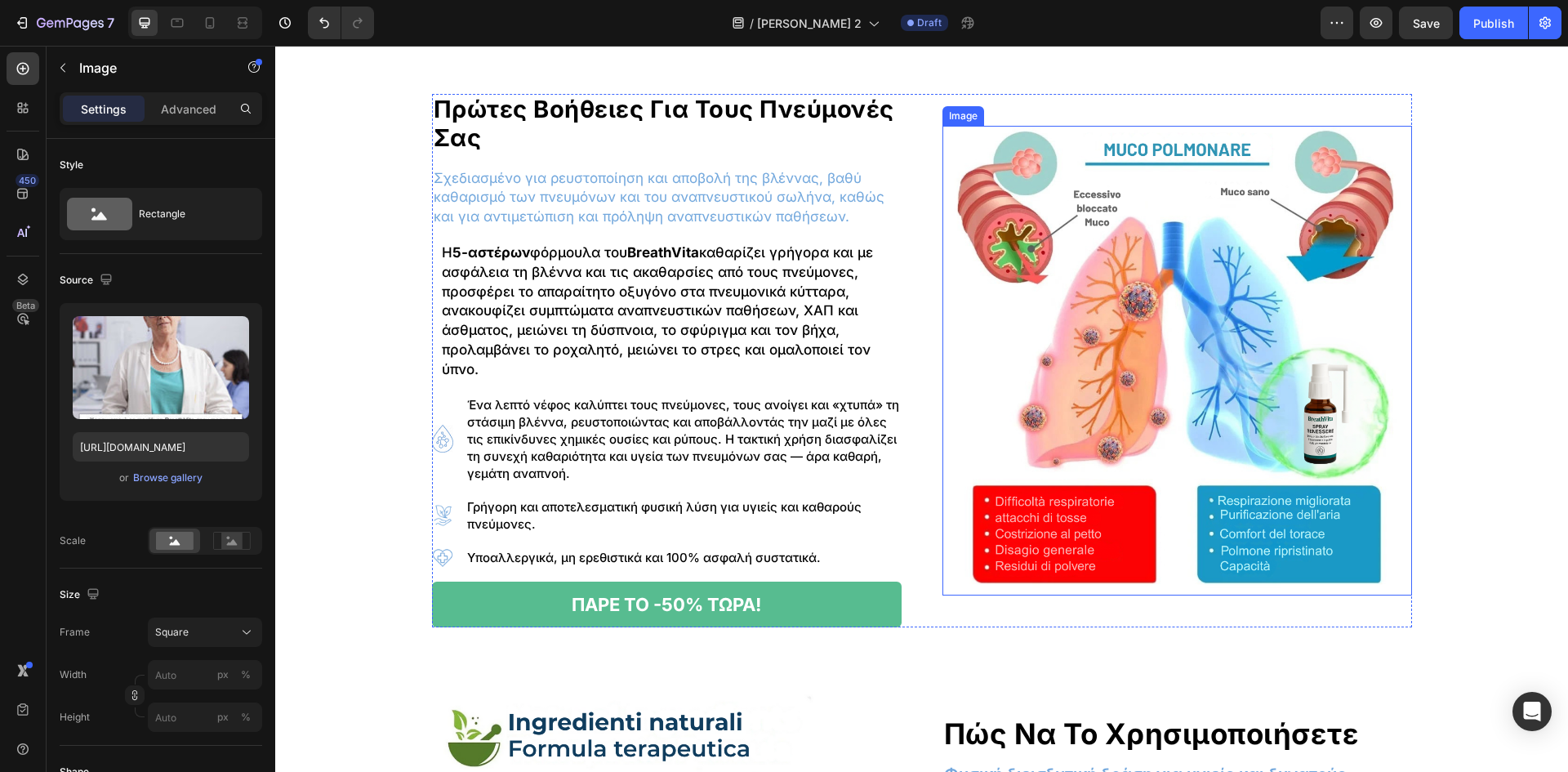
click at [1221, 488] on img at bounding box center [1176, 360] width 469 height 469
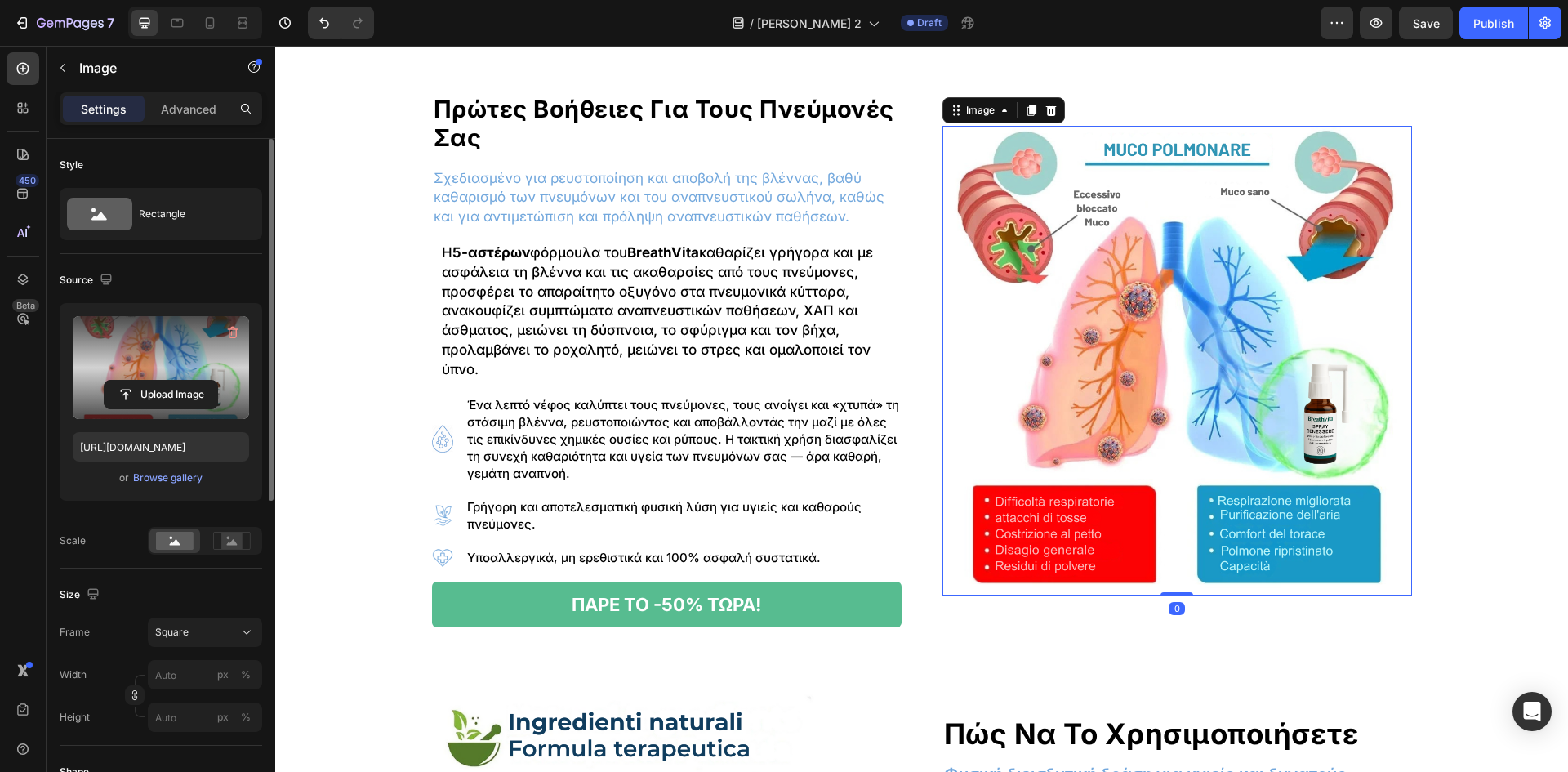
click at [202, 411] on label at bounding box center [160, 367] width 176 height 103
click at [202, 408] on input "file" at bounding box center [160, 394] width 113 height 28
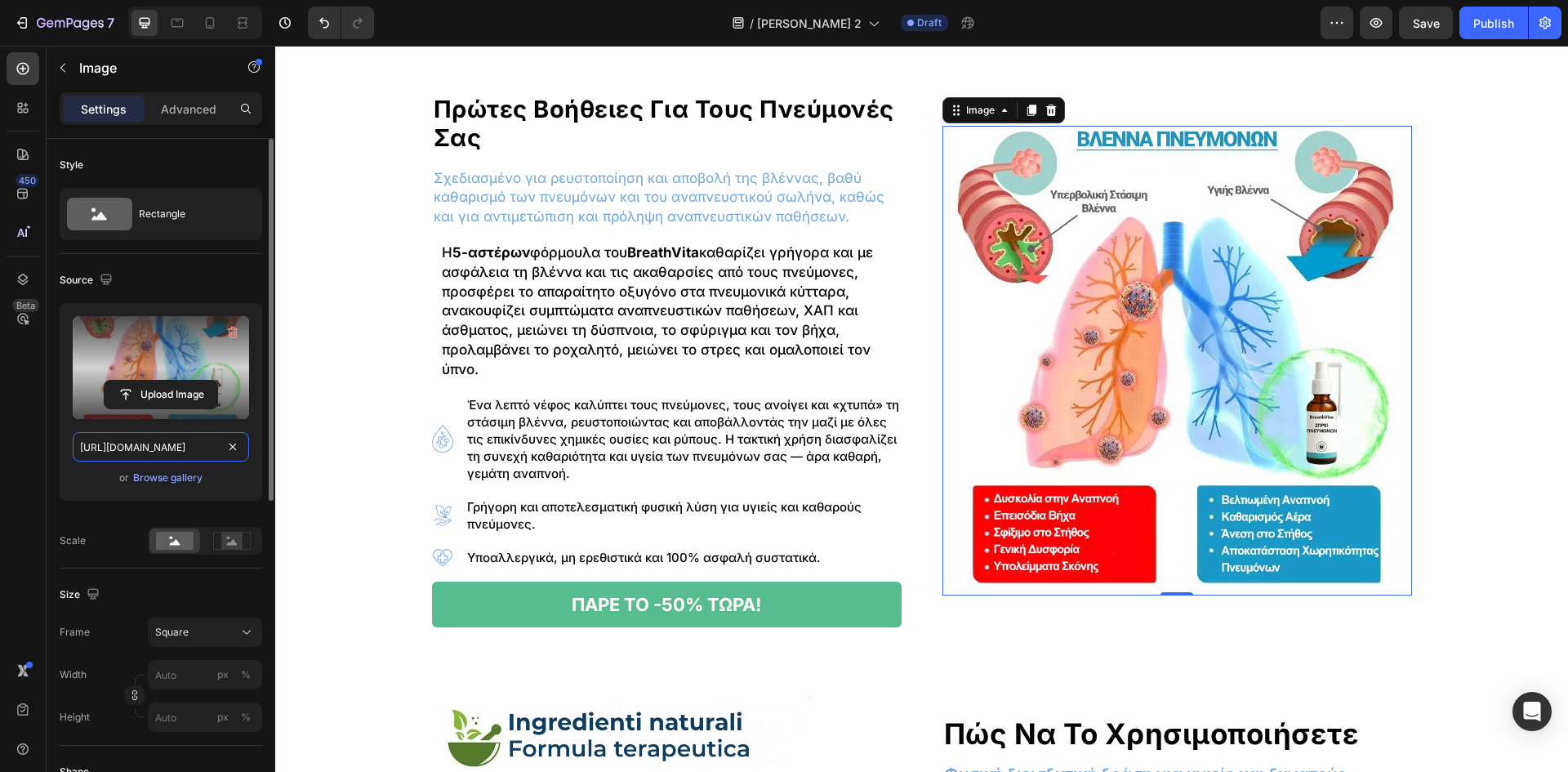
click at [123, 443] on input "[URL][DOMAIN_NAME]" at bounding box center [160, 446] width 176 height 30
click at [184, 22] on icon at bounding box center [177, 23] width 17 height 17
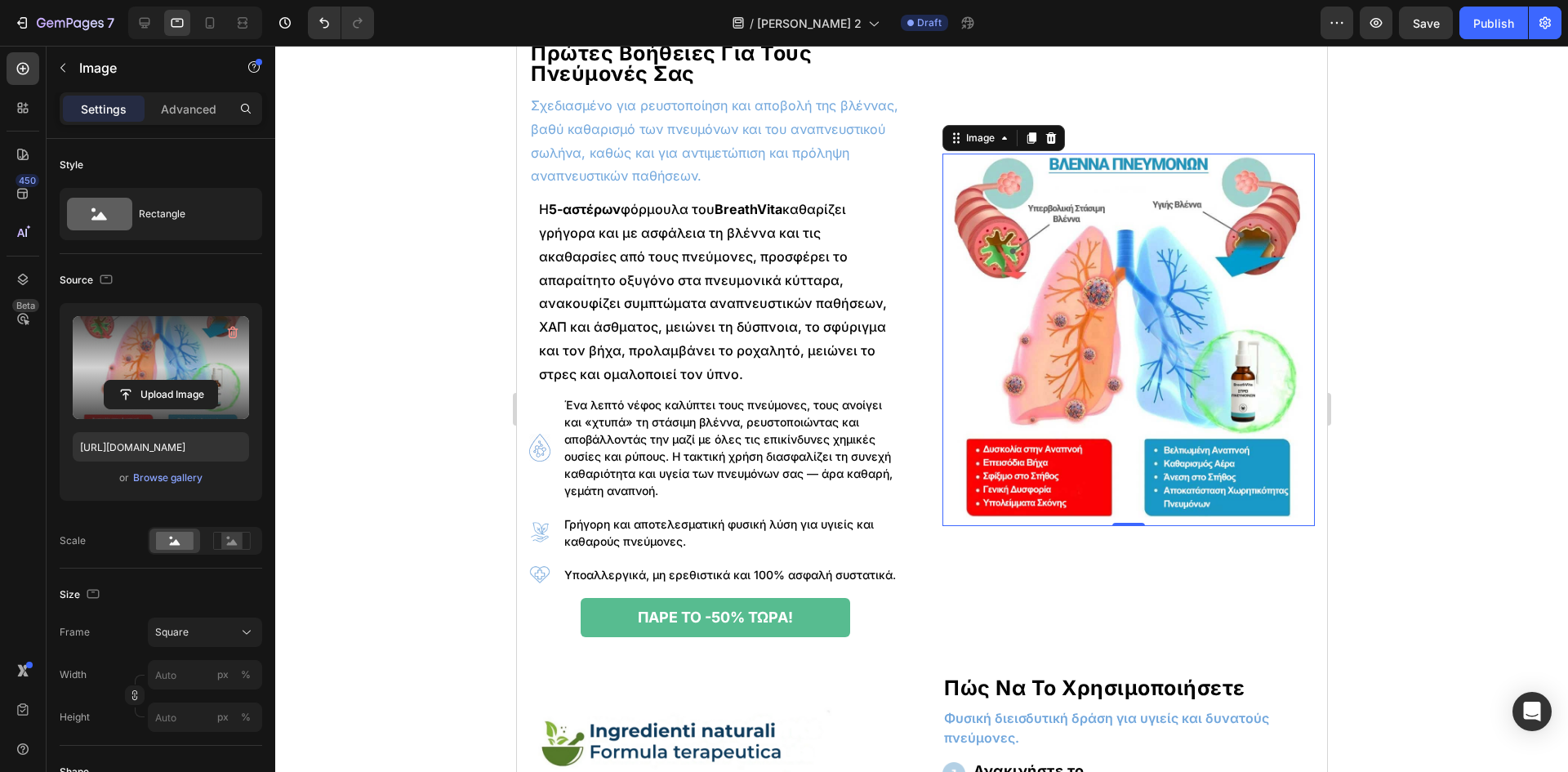
scroll to position [1189, 0]
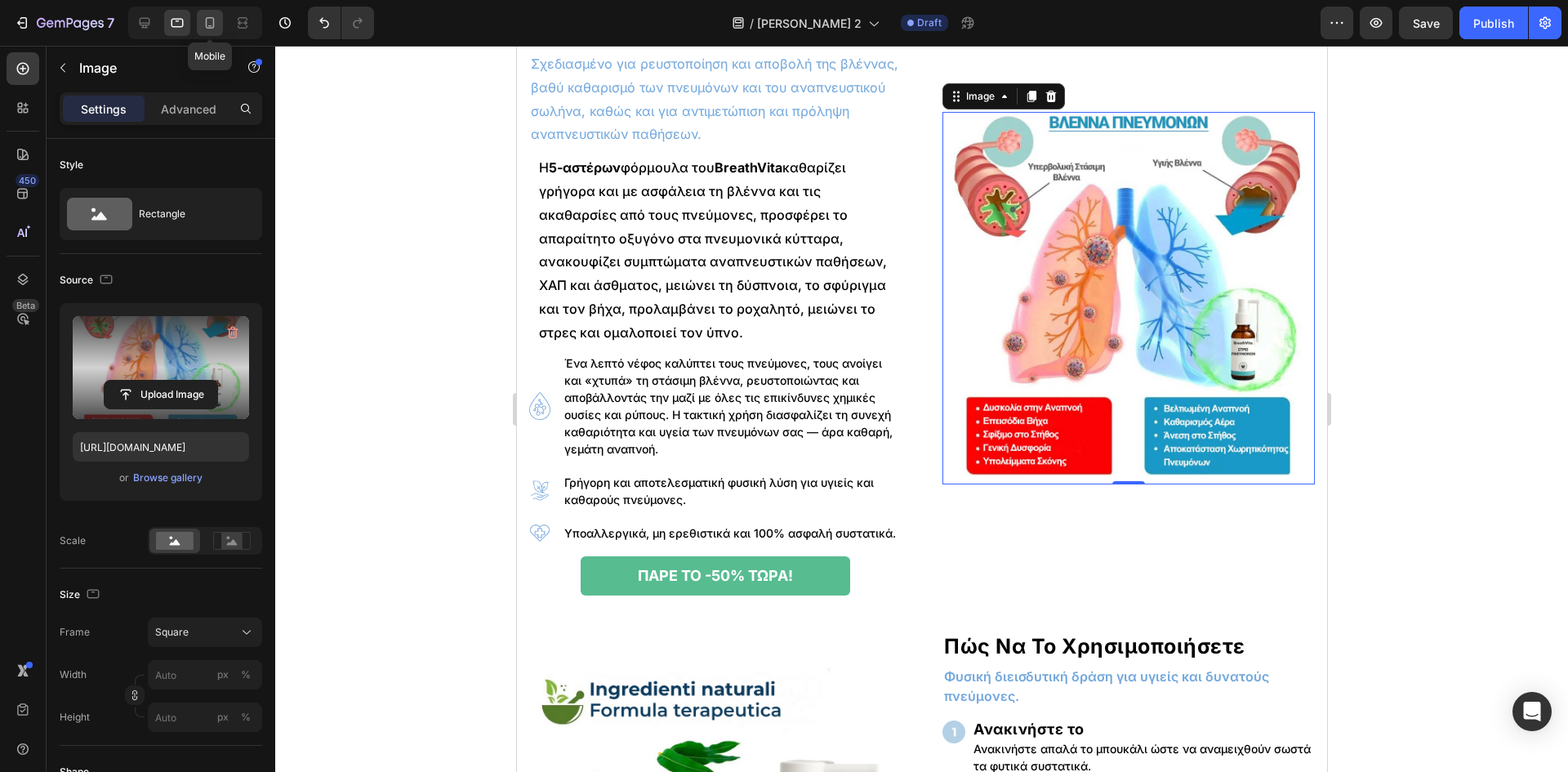
click at [214, 22] on icon at bounding box center [210, 23] width 9 height 12
type input "[URL][DOMAIN_NAME]"
type input "80"
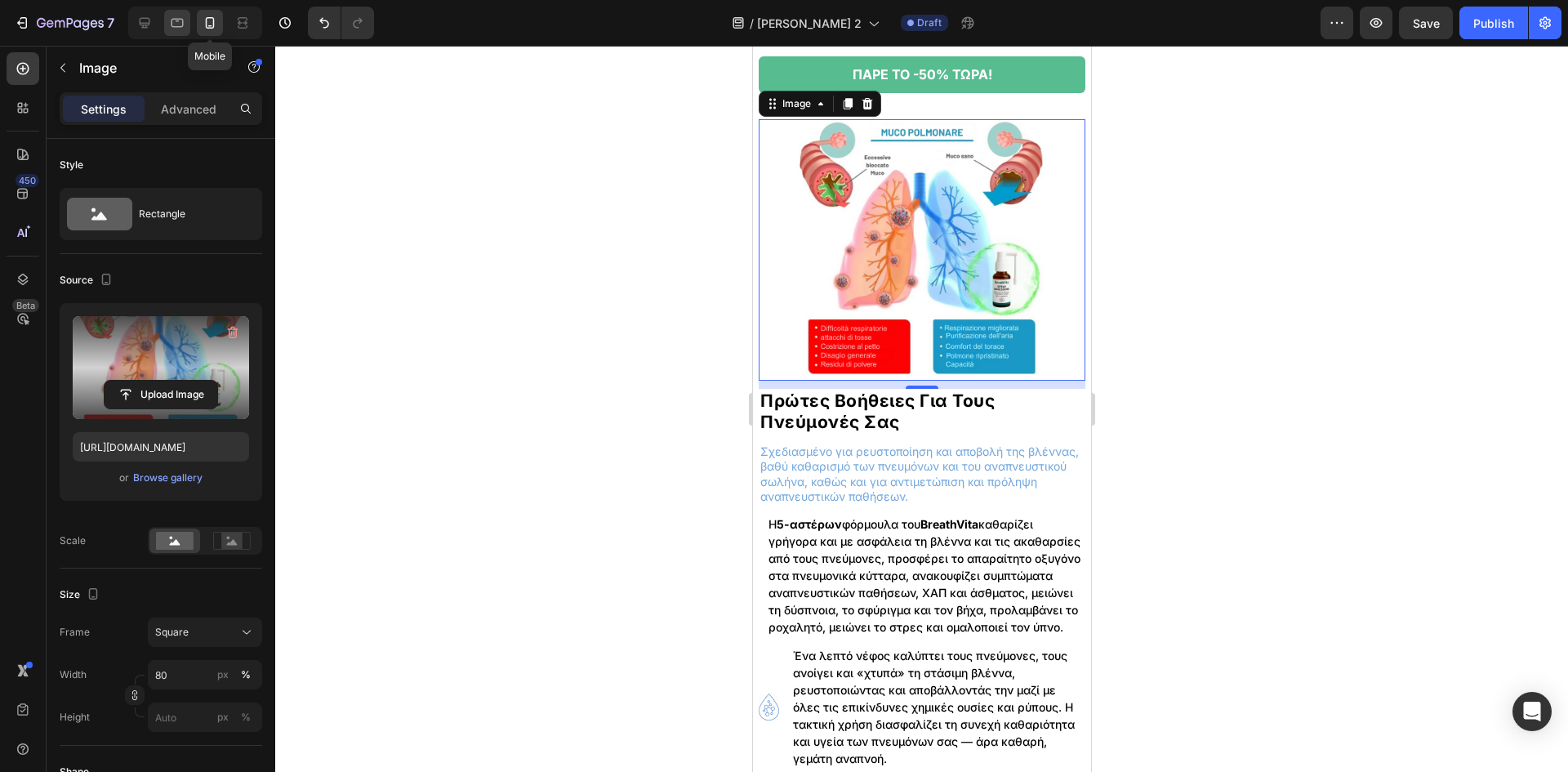
scroll to position [1280, 0]
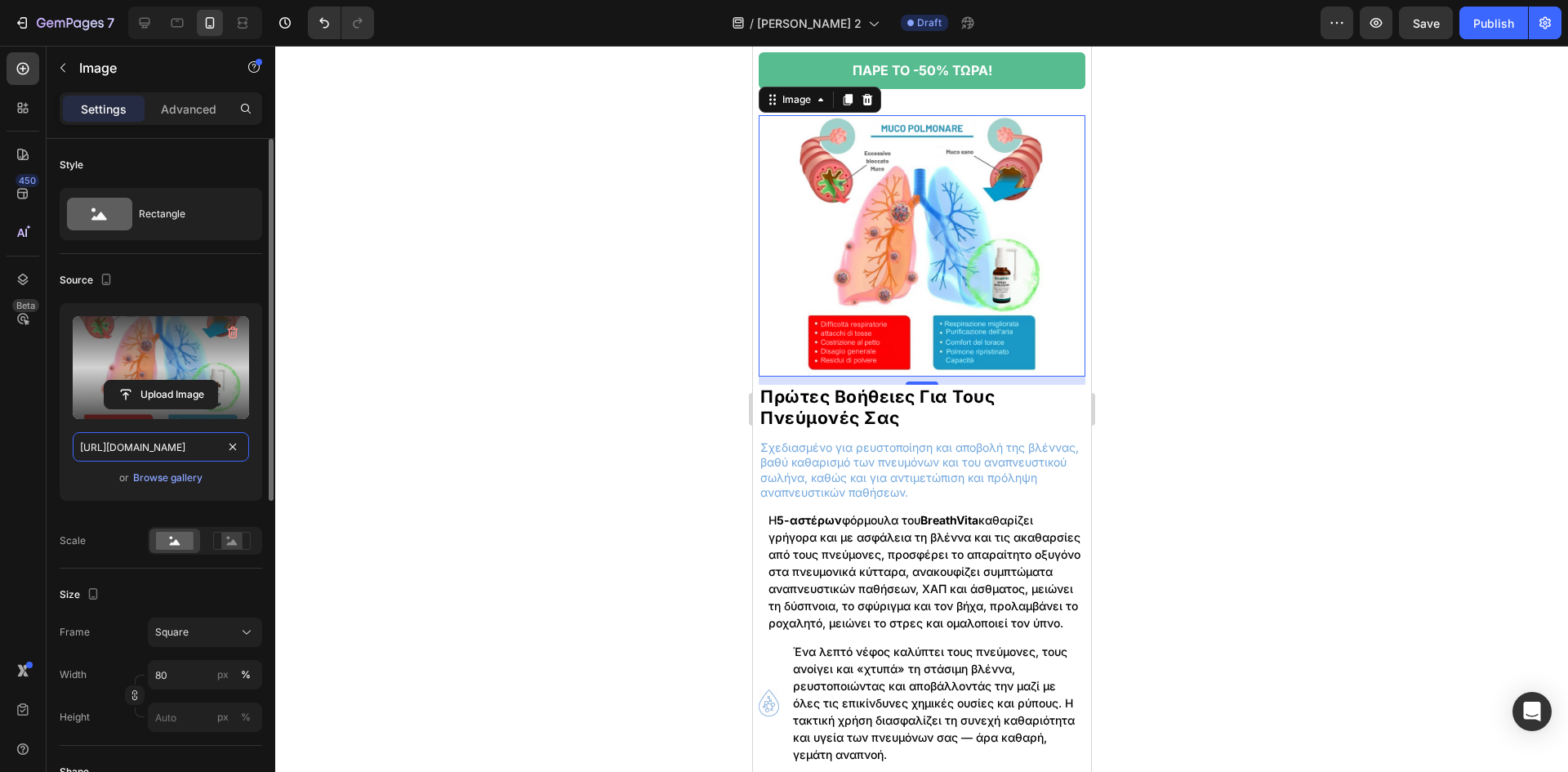
click at [121, 440] on input "[URL][DOMAIN_NAME]" at bounding box center [160, 446] width 176 height 30
paste input "[DOMAIN_NAME]"
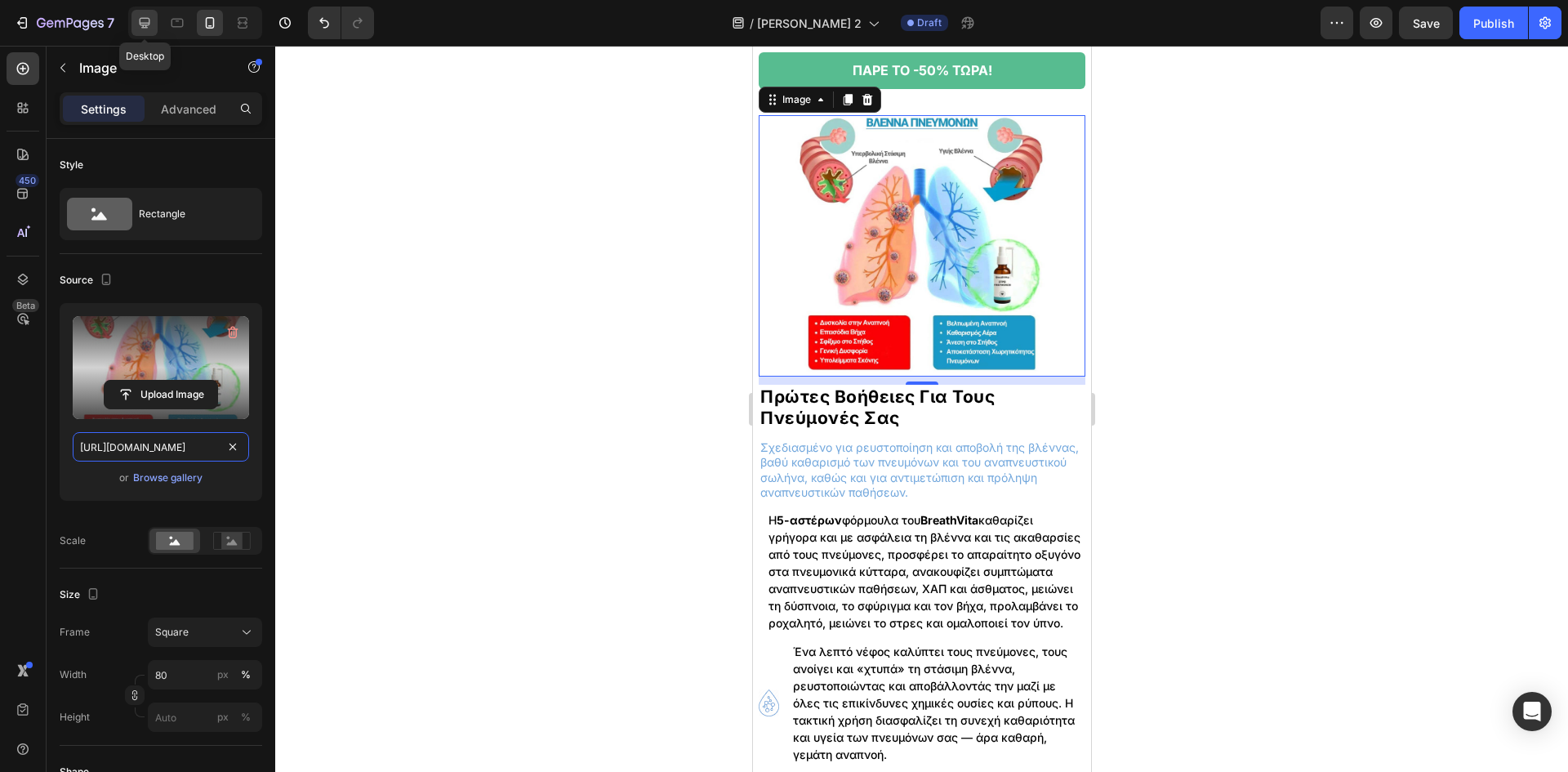
type input "[URL][DOMAIN_NAME]"
click at [141, 16] on icon at bounding box center [145, 23] width 17 height 17
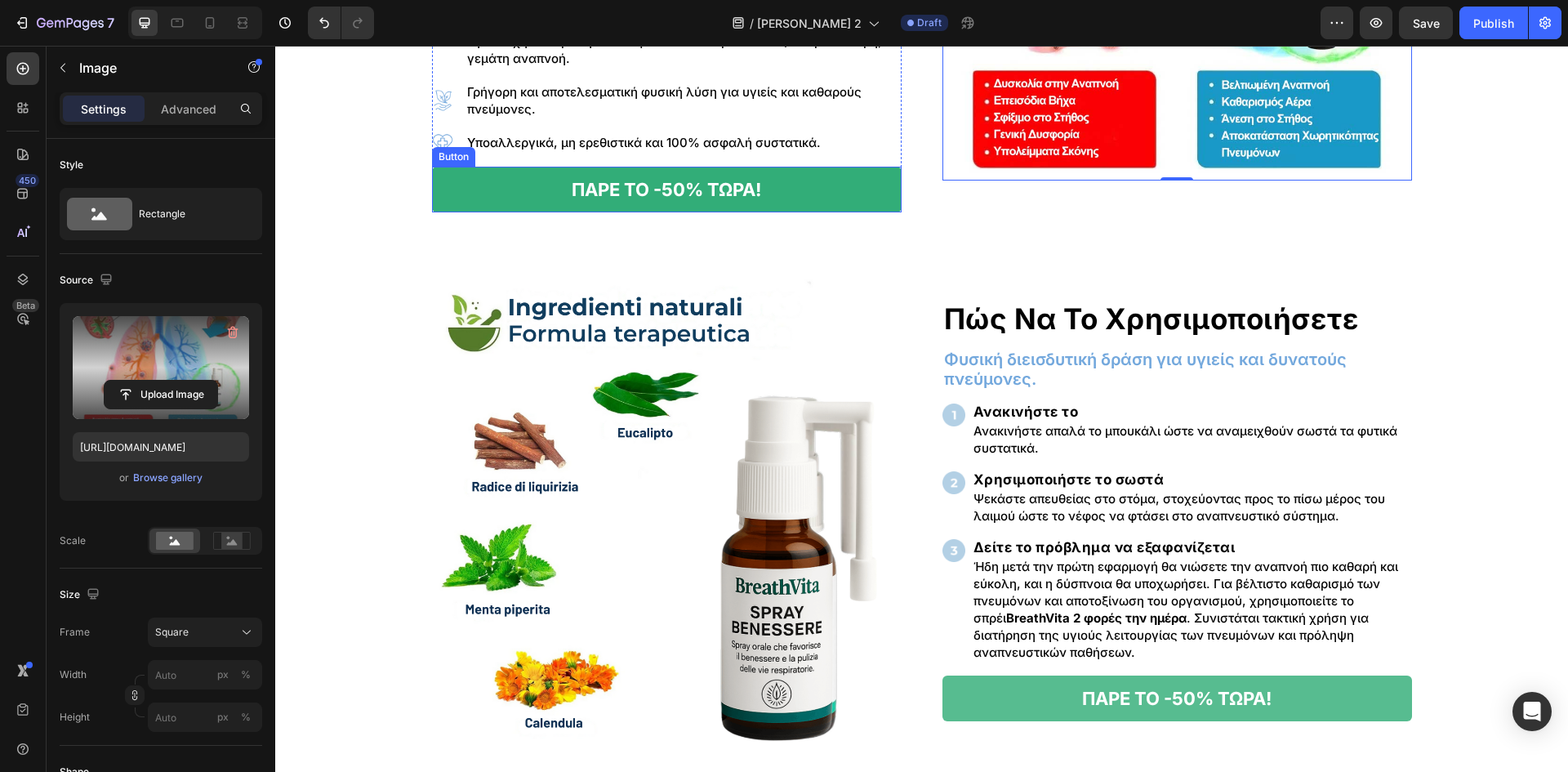
scroll to position [1613, 0]
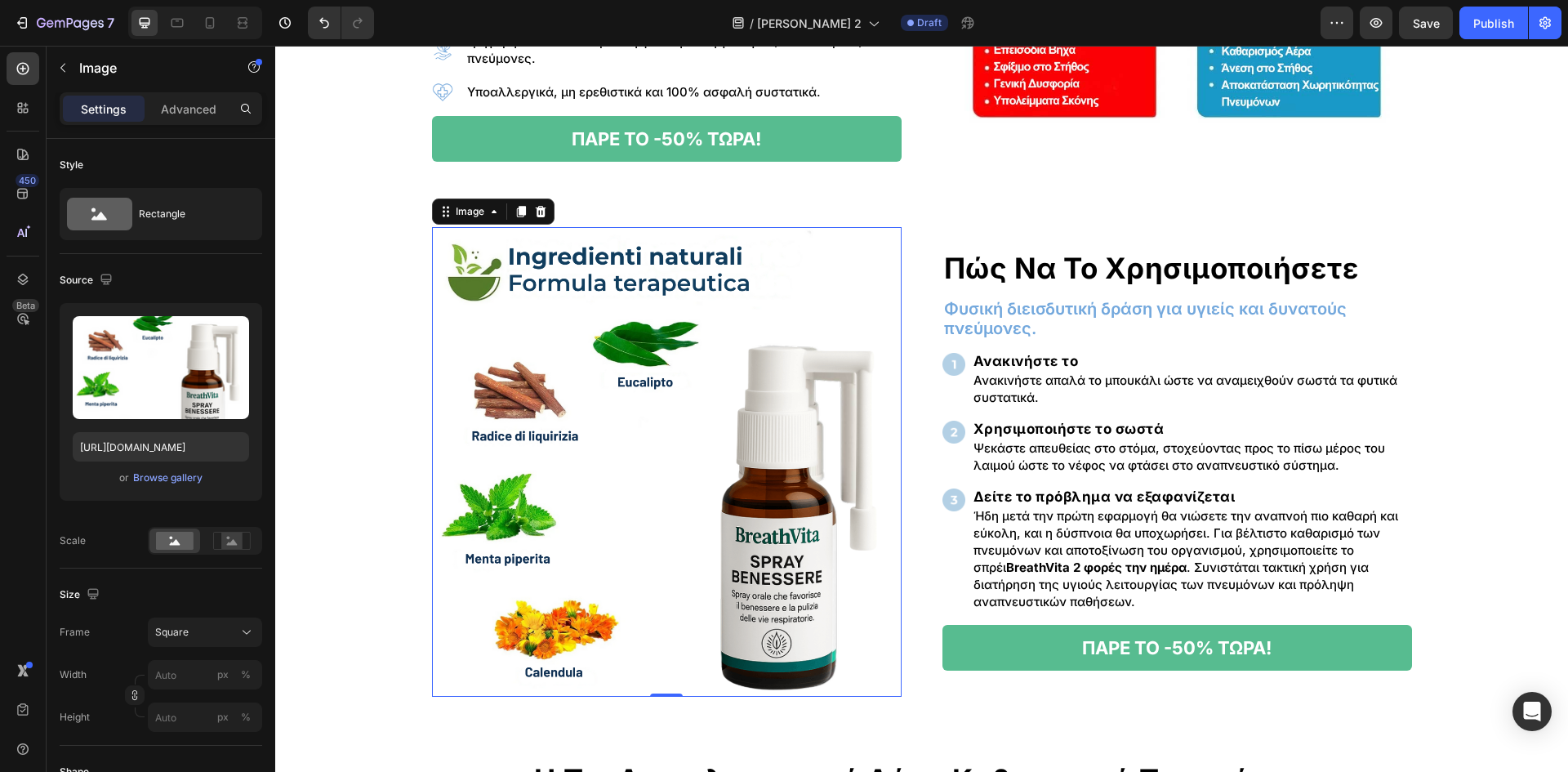
click at [655, 450] on img at bounding box center [666, 461] width 469 height 469
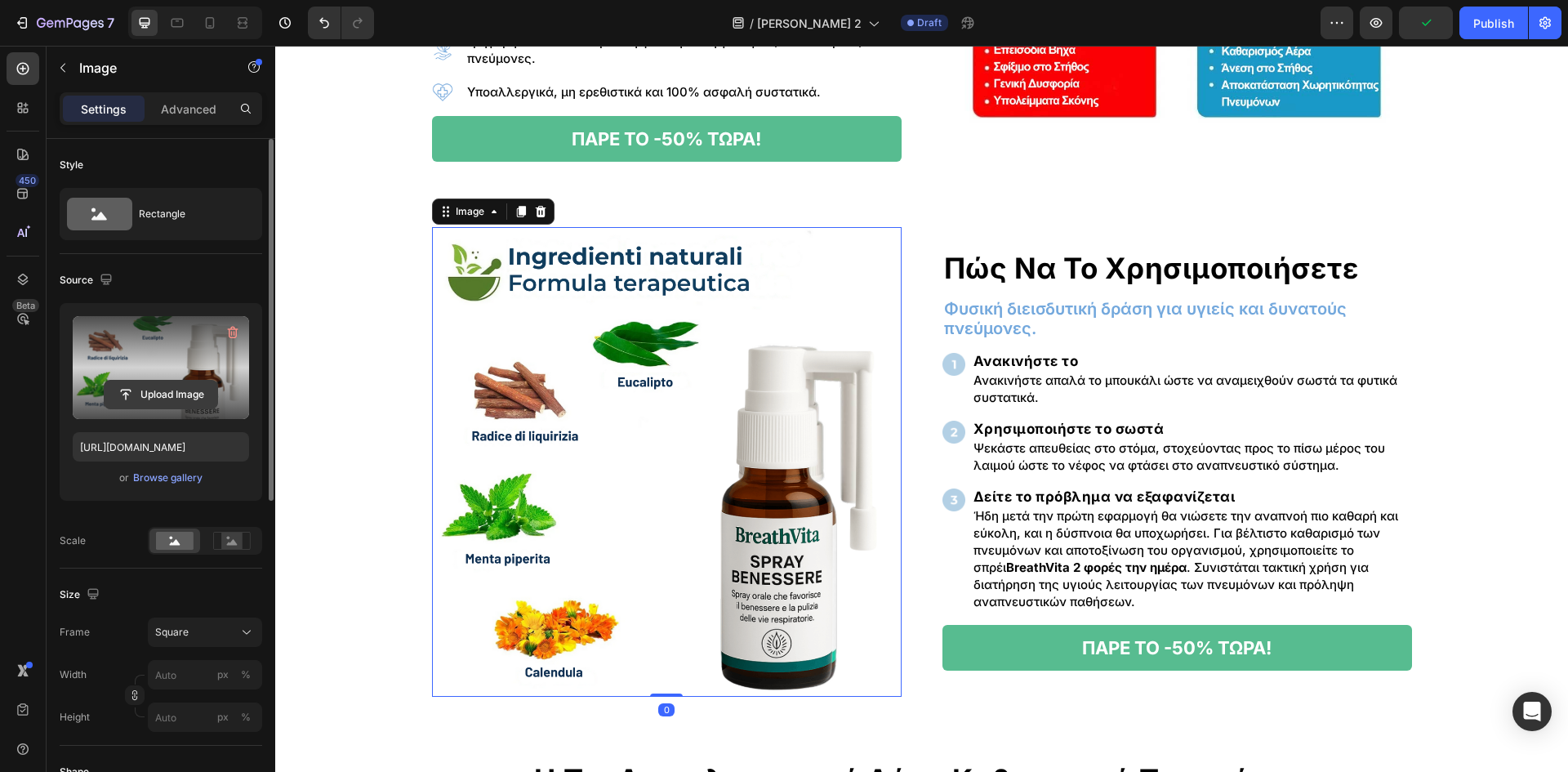
click at [174, 403] on input "file" at bounding box center [160, 394] width 113 height 28
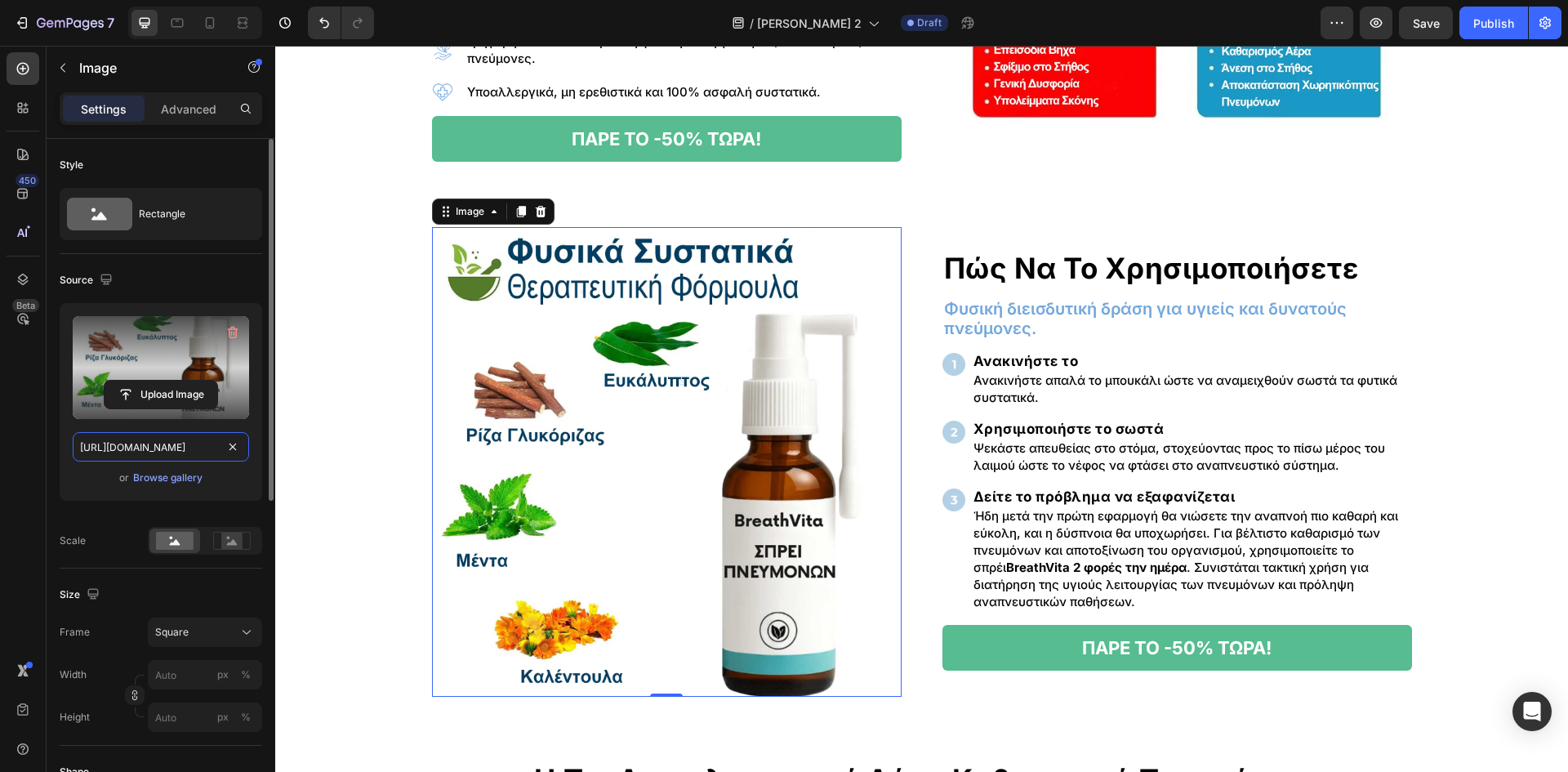
click at [144, 446] on input "[URL][DOMAIN_NAME]" at bounding box center [160, 446] width 176 height 30
click at [186, 24] on icon at bounding box center [177, 23] width 17 height 17
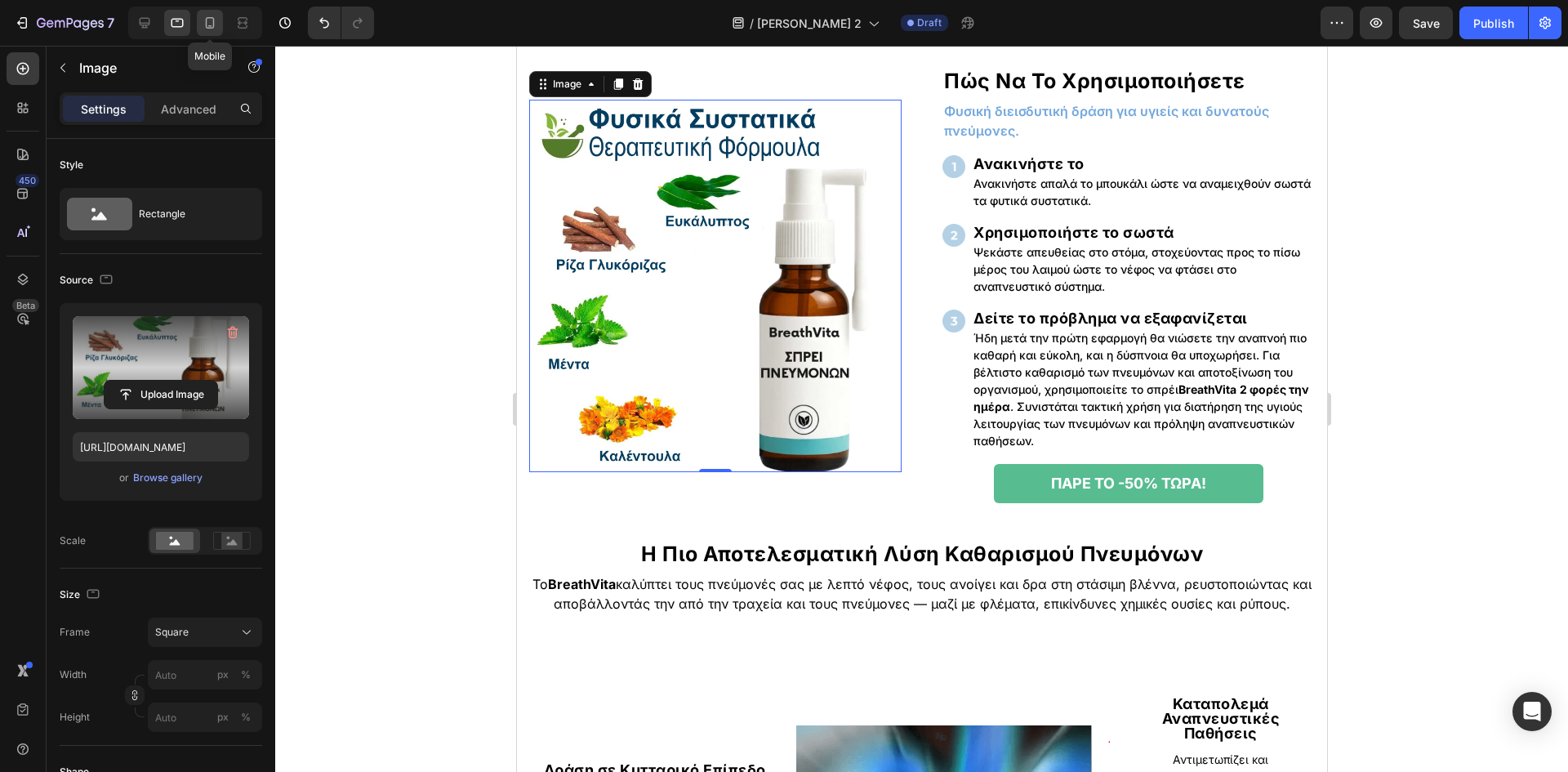
click at [207, 27] on icon at bounding box center [210, 23] width 9 height 12
type input "[URL][DOMAIN_NAME]"
type input "80"
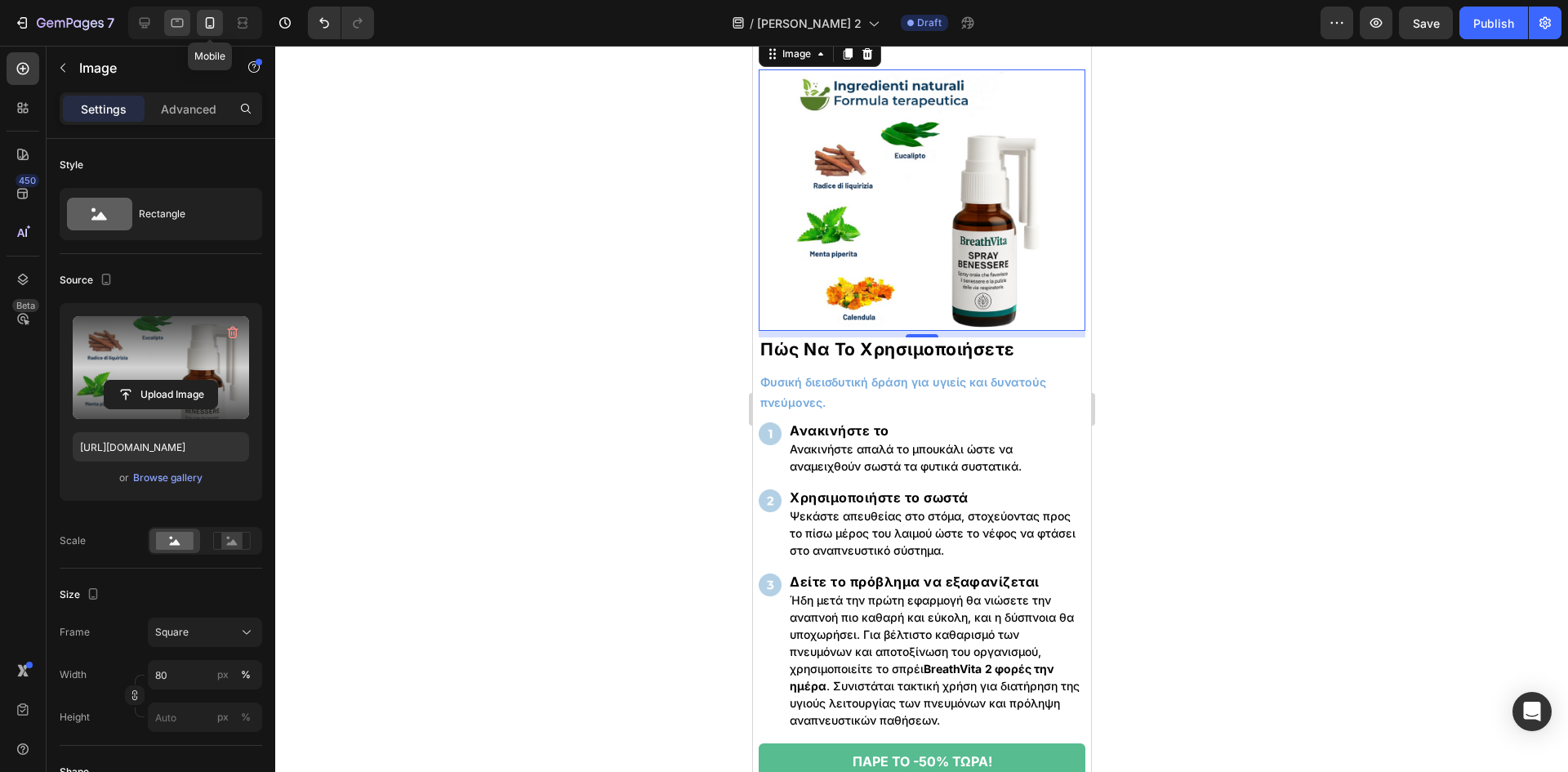
scroll to position [1650, 0]
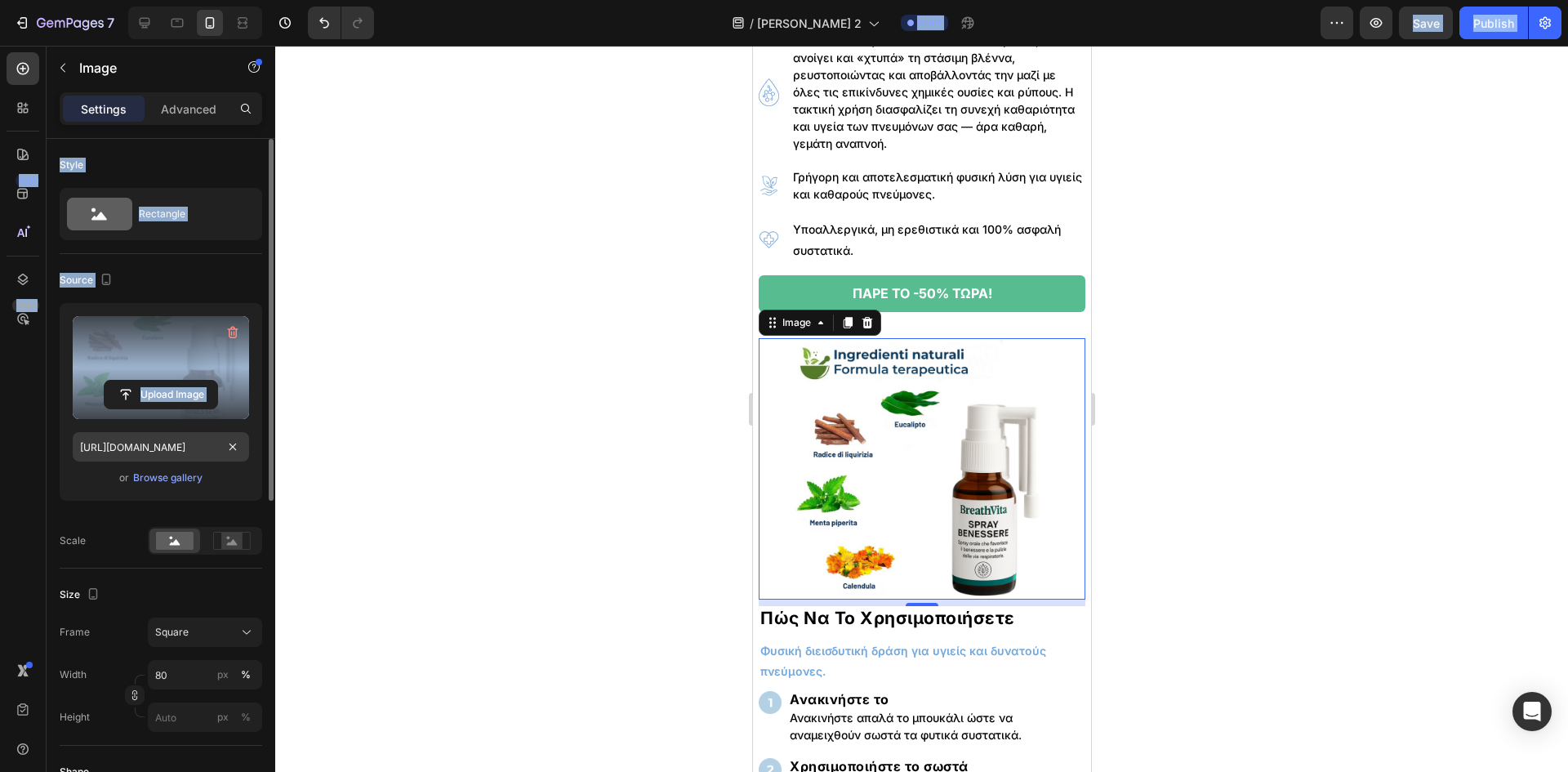
drag, startPoint x: 159, startPoint y: 24, endPoint x: 157, endPoint y: 440, distance: 416.0
click at [157, 0] on div "7 Version history / [PERSON_NAME] 2 Draft Preview Save Publish 450 Beta Section…" at bounding box center [784, 0] width 1568 height 0
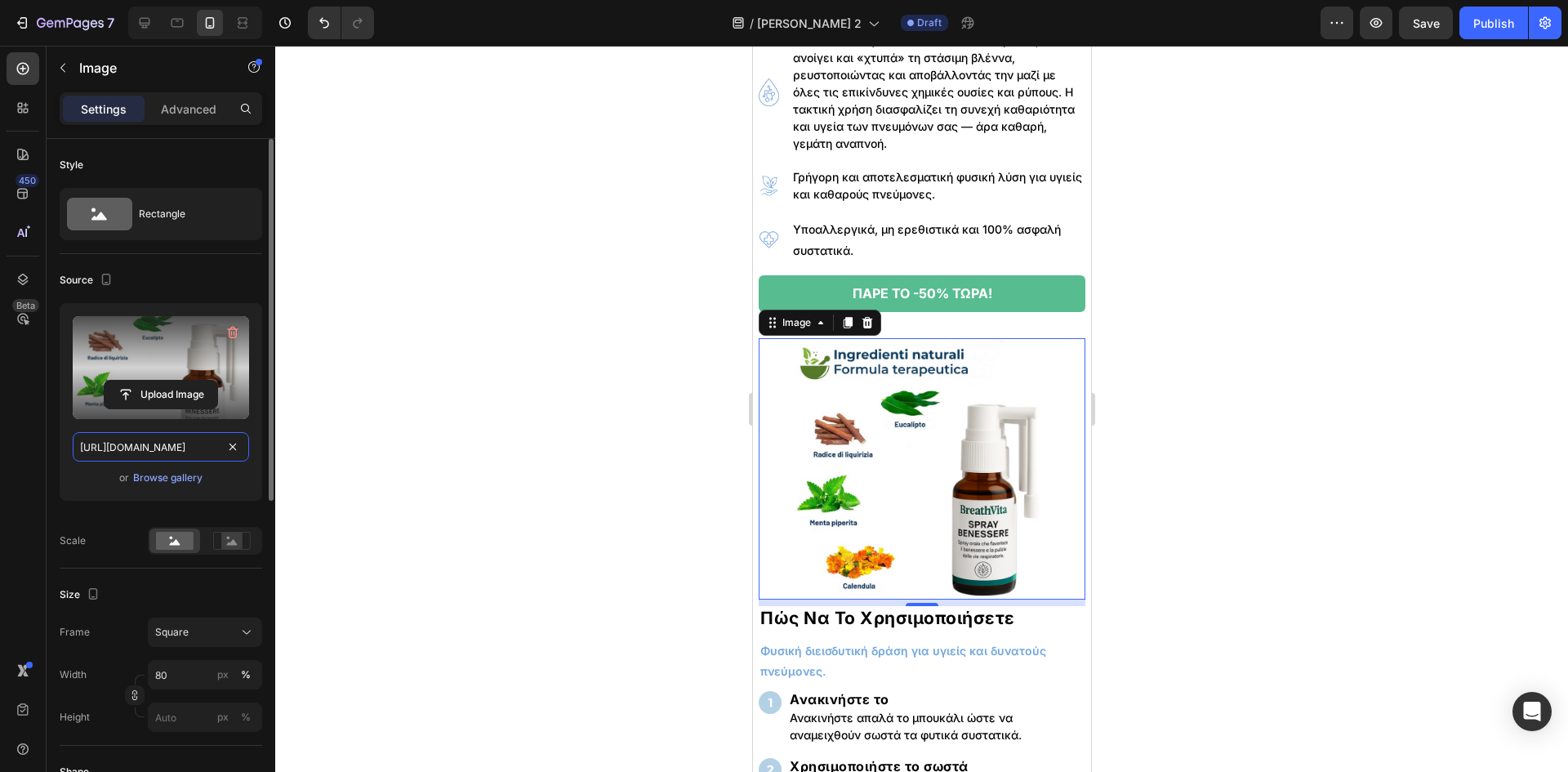
click at [157, 440] on input "[URL][DOMAIN_NAME]" at bounding box center [160, 446] width 176 height 30
paste input "[DOMAIN_NAME]"
type input "[URL][DOMAIN_NAME]"
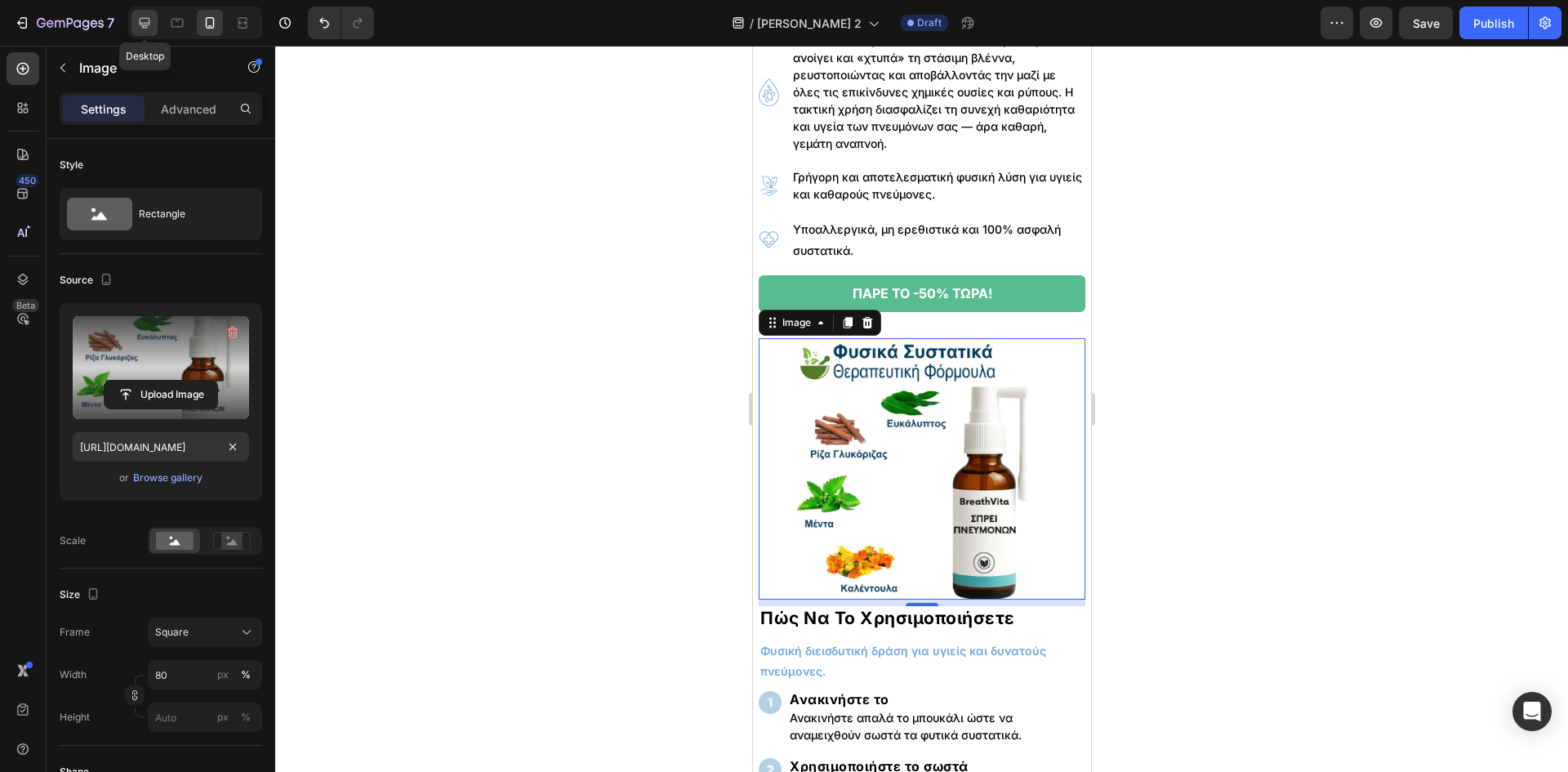
click at [147, 17] on icon at bounding box center [145, 23] width 17 height 17
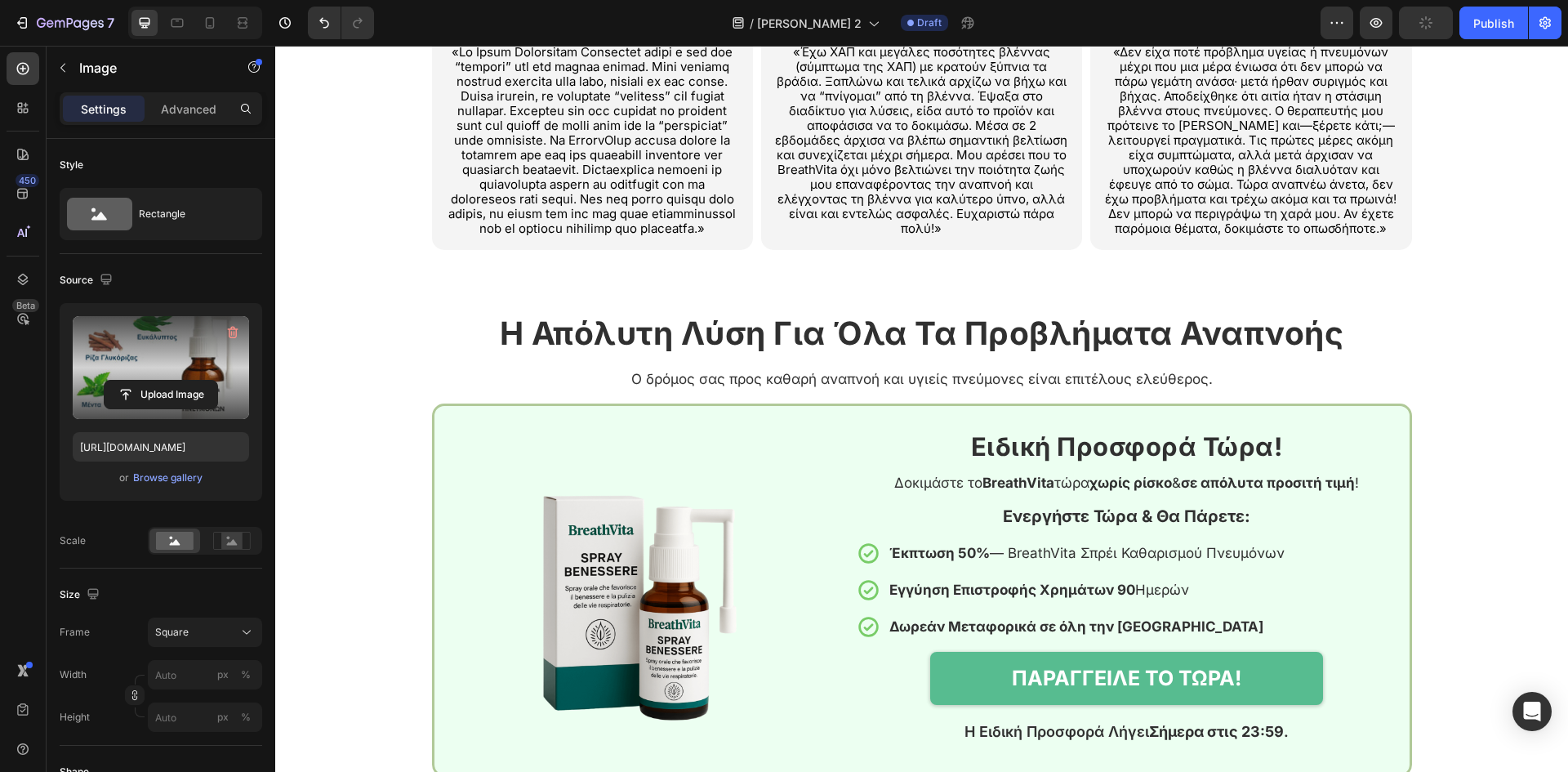
scroll to position [3786, 0]
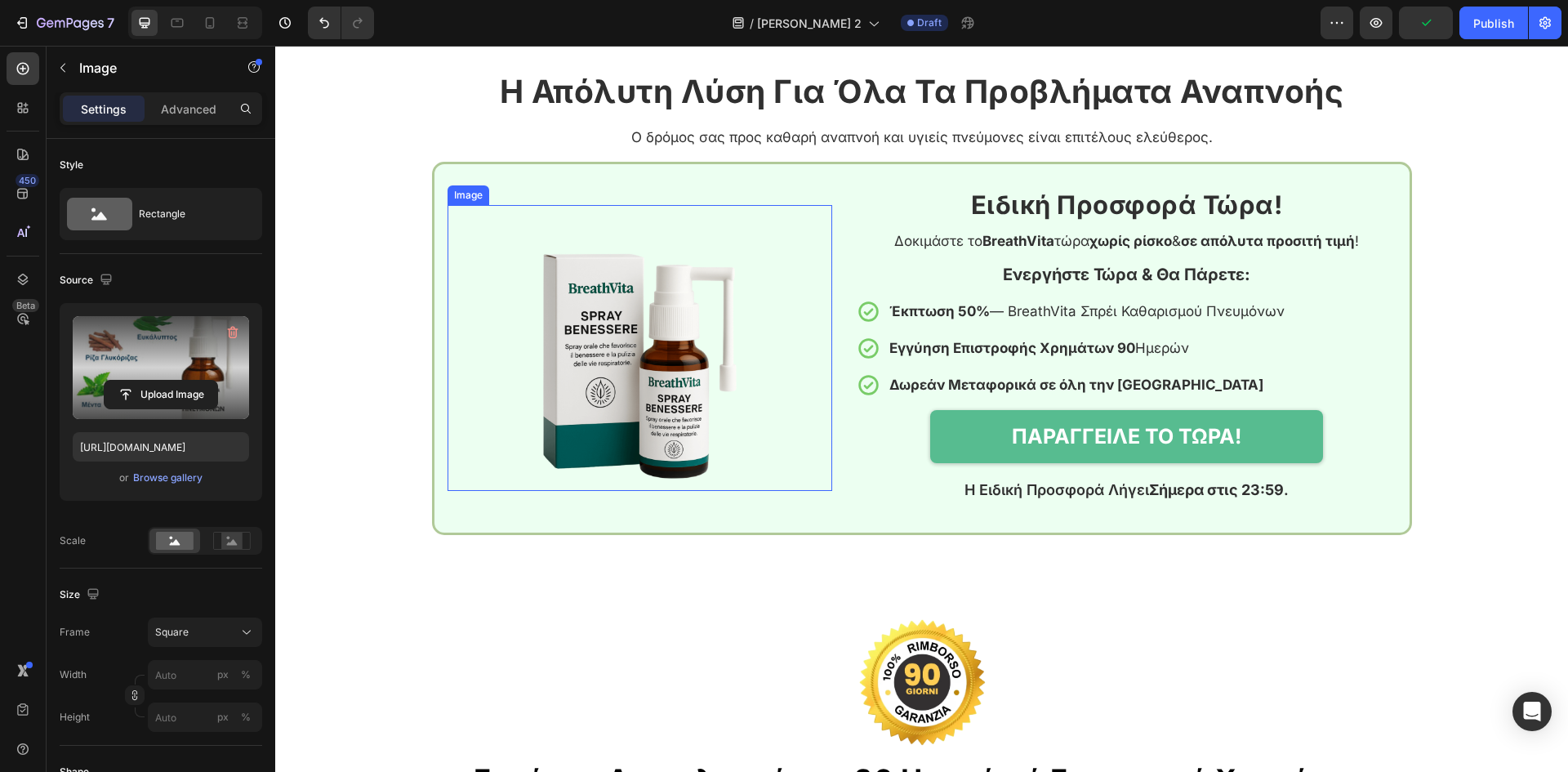
click at [709, 367] on img at bounding box center [639, 347] width 286 height 286
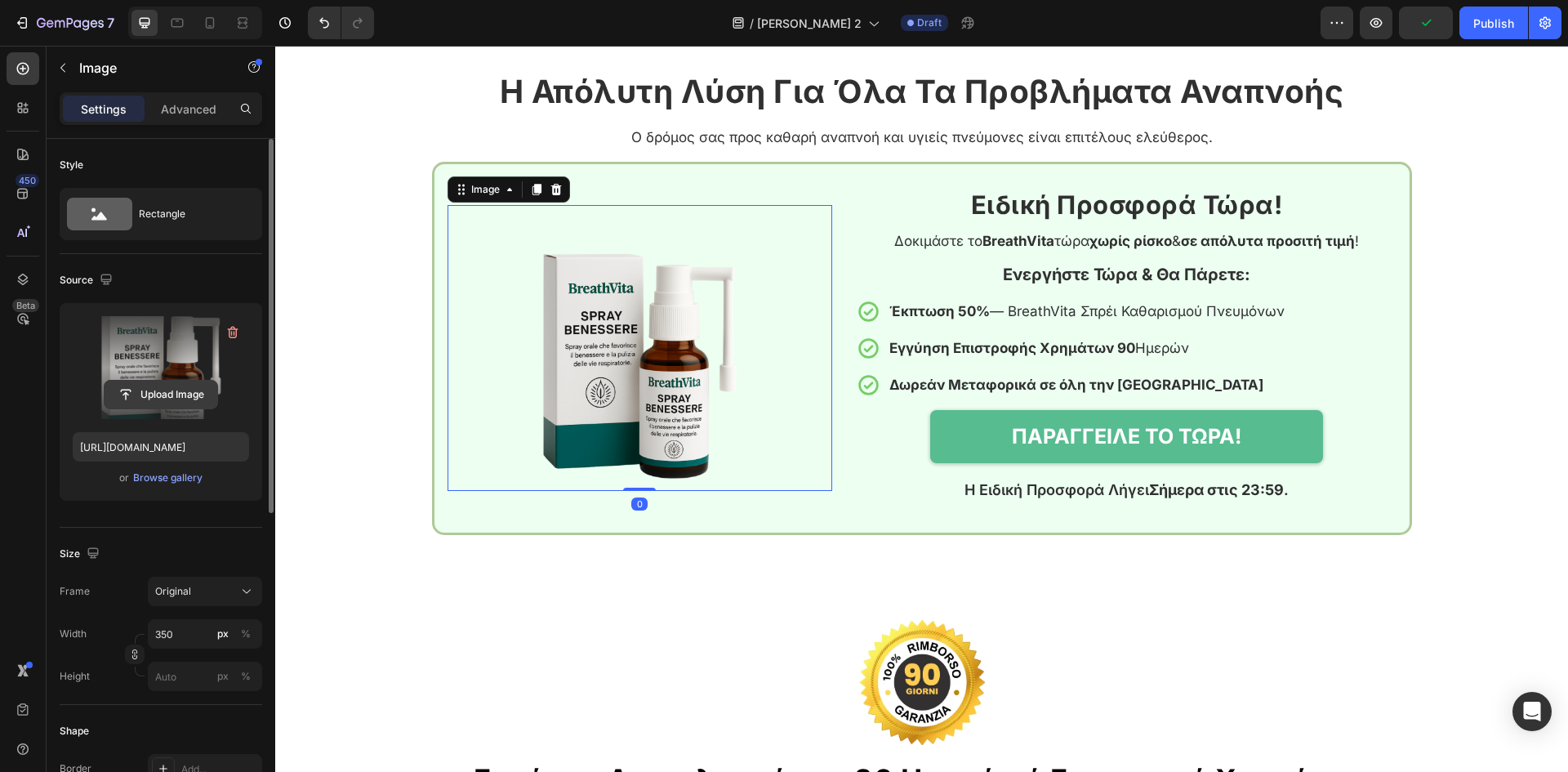
click at [146, 402] on input "file" at bounding box center [160, 394] width 113 height 28
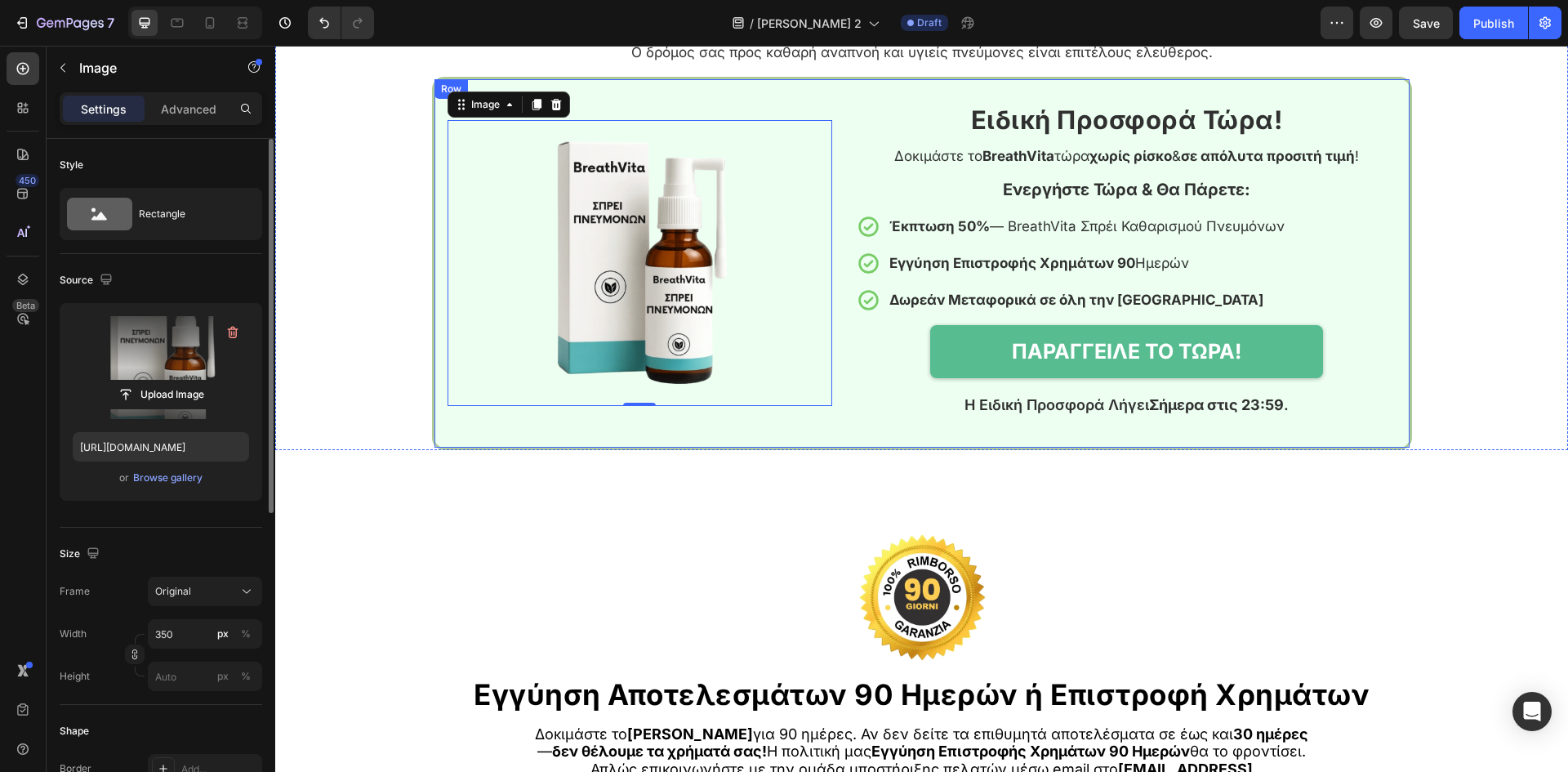
scroll to position [3568, 0]
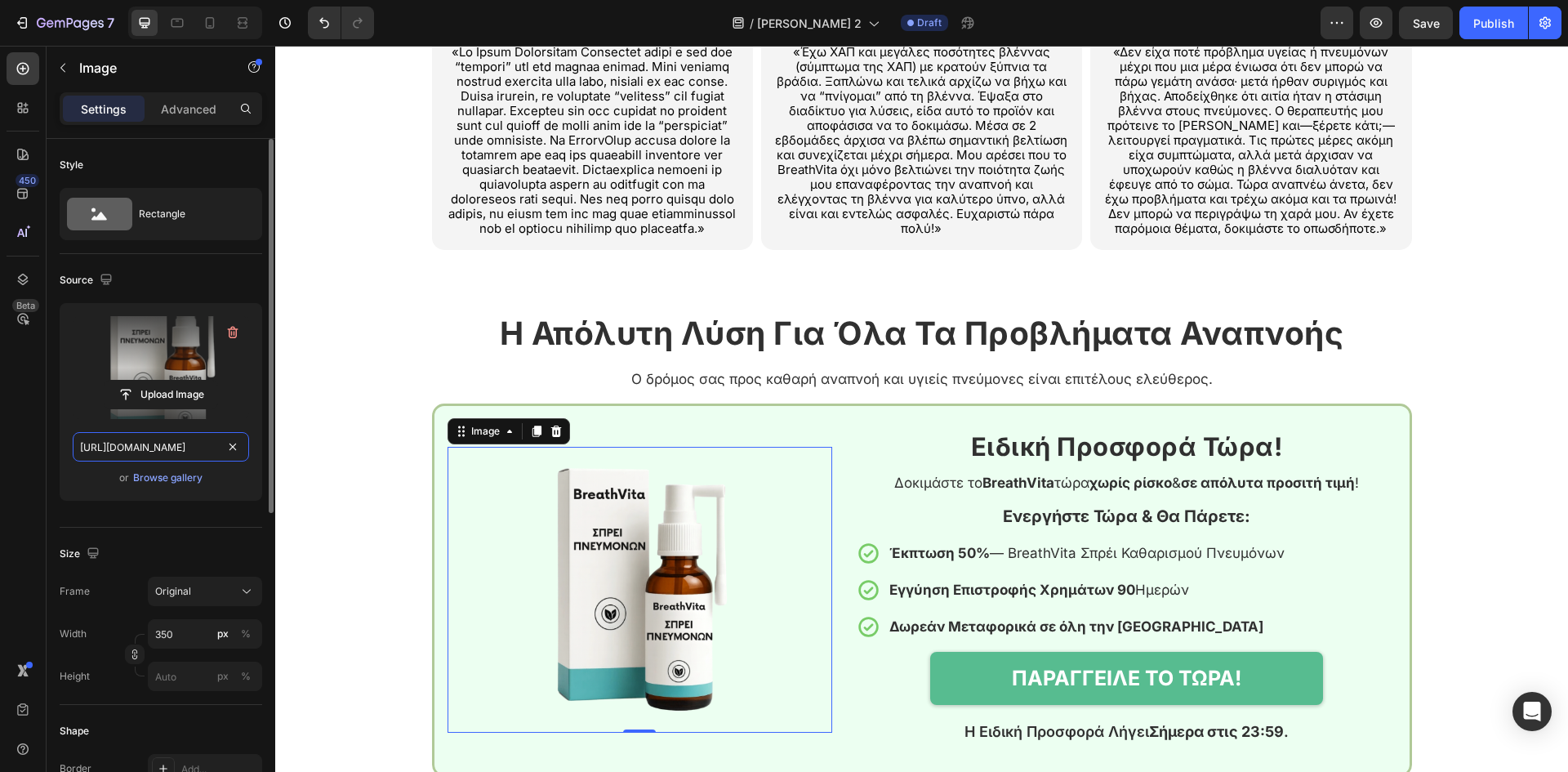
click at [184, 455] on input "[URL][DOMAIN_NAME]" at bounding box center [160, 446] width 176 height 30
click at [178, 16] on icon at bounding box center [177, 23] width 17 height 17
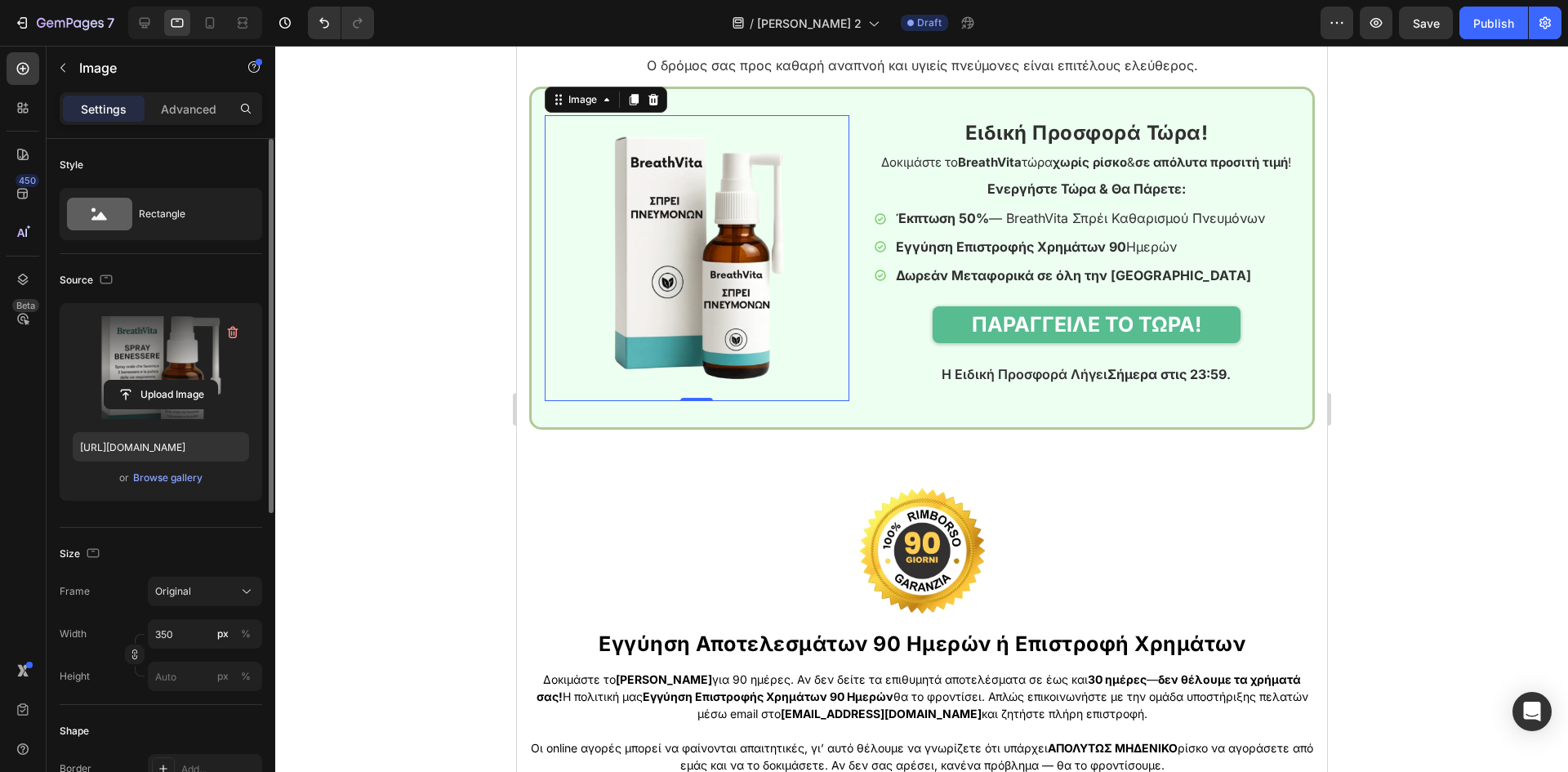
scroll to position [3812, 0]
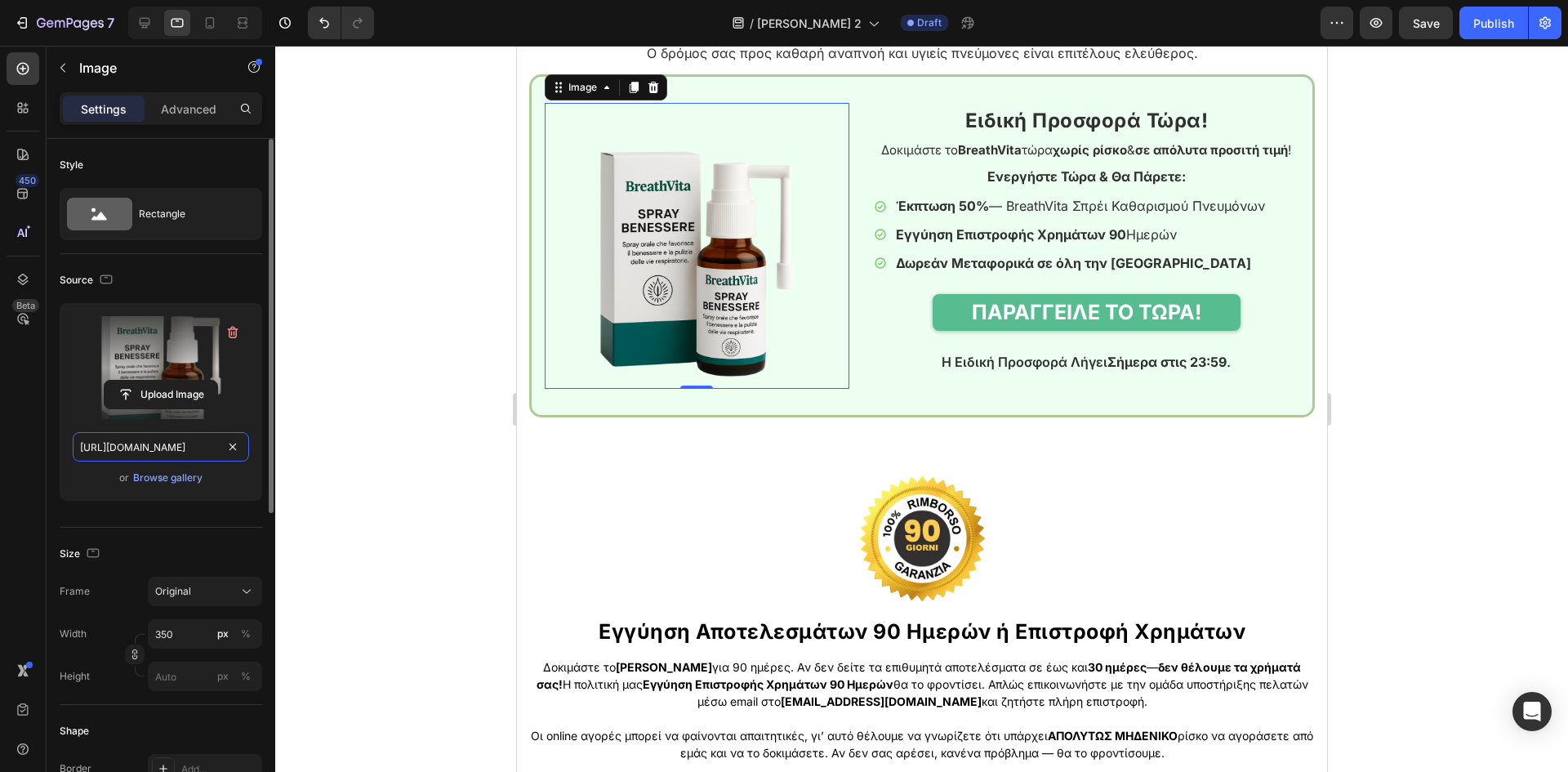
click at [176, 446] on input "[URL][DOMAIN_NAME]" at bounding box center [160, 446] width 176 height 30
paste input "10d57915-ca16-4e93-9679-4a873bdc7a81"
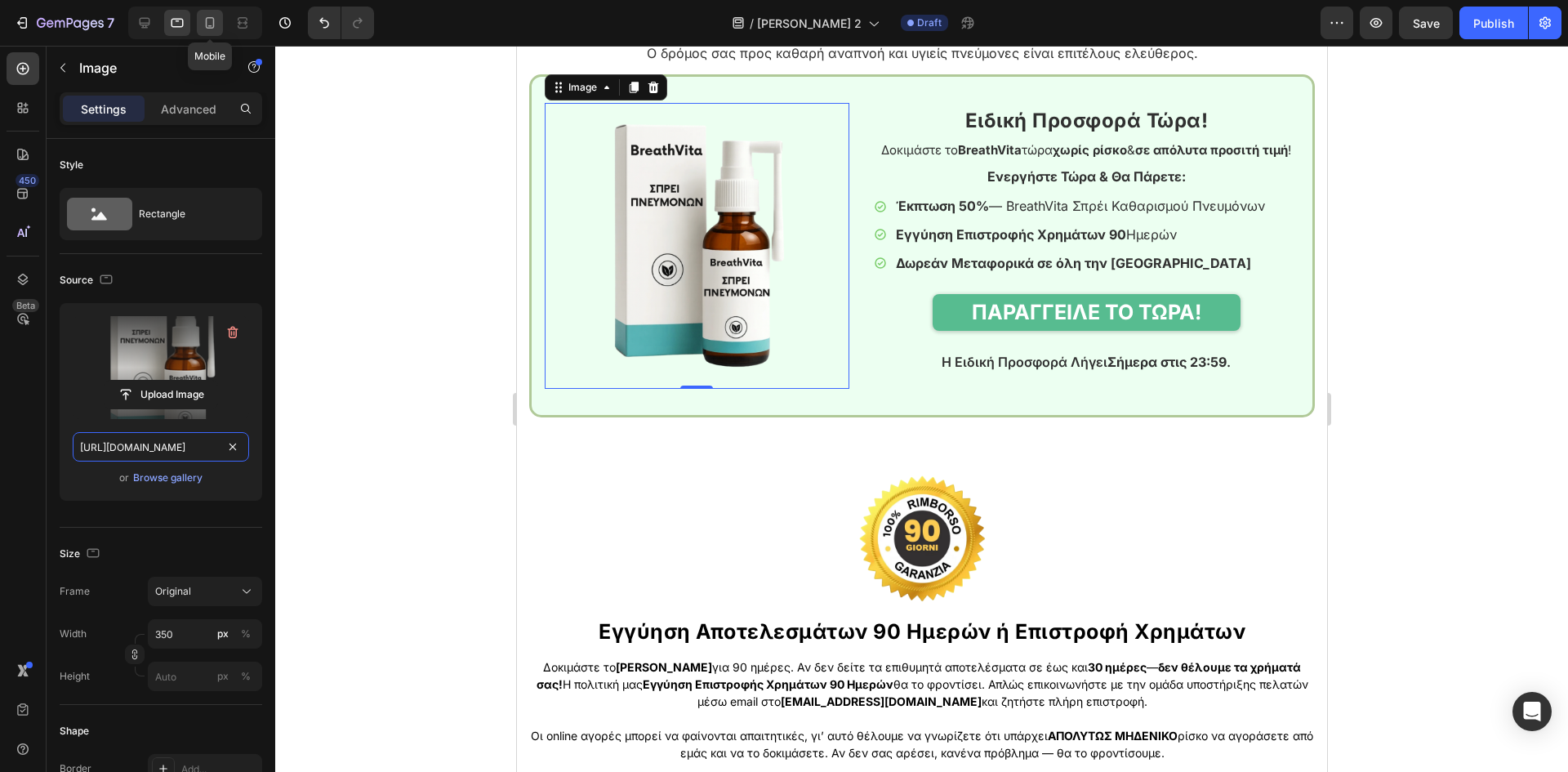
type input "[URL][DOMAIN_NAME]"
click at [214, 19] on icon at bounding box center [210, 23] width 17 height 17
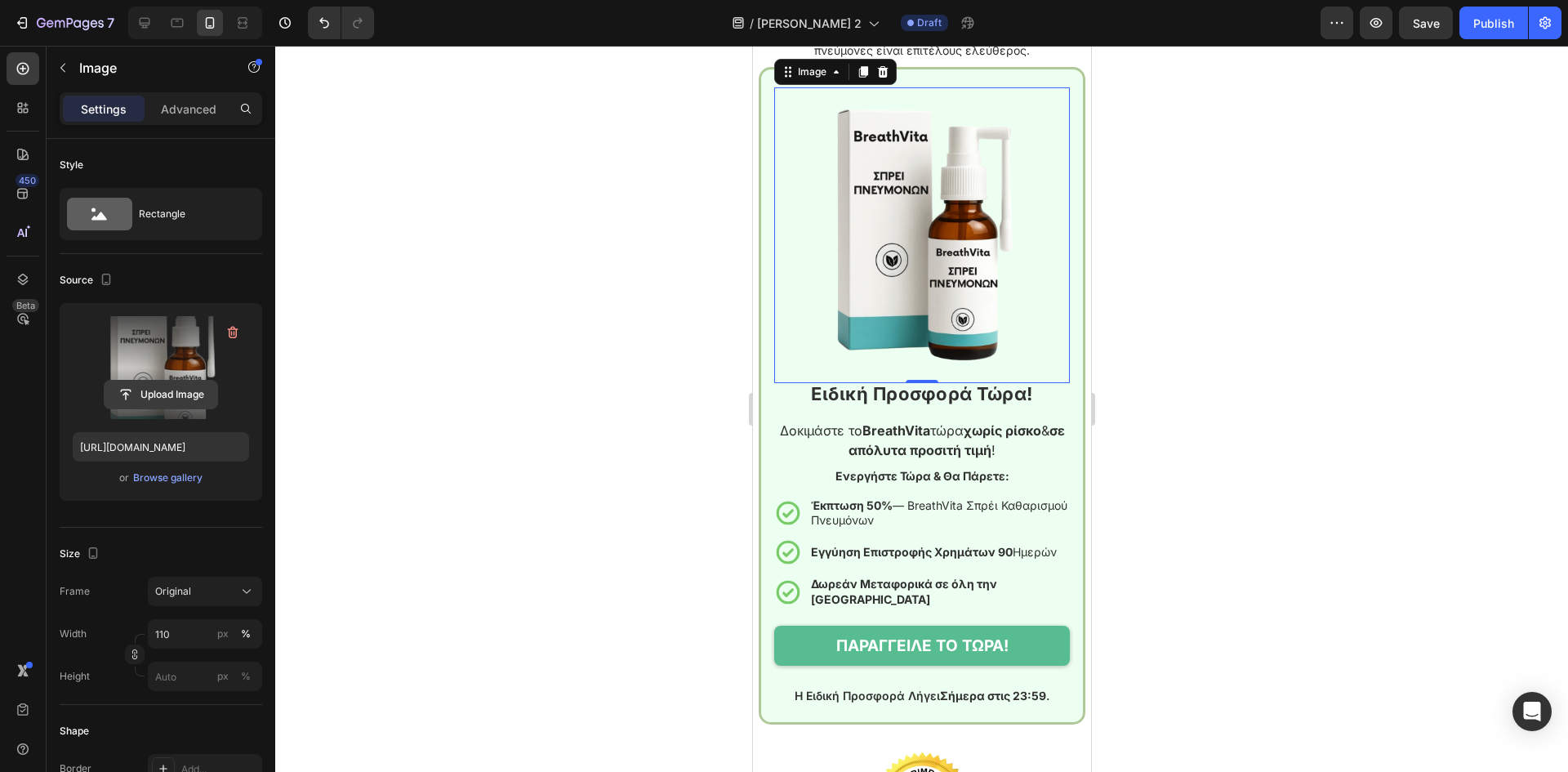
scroll to position [3705, 0]
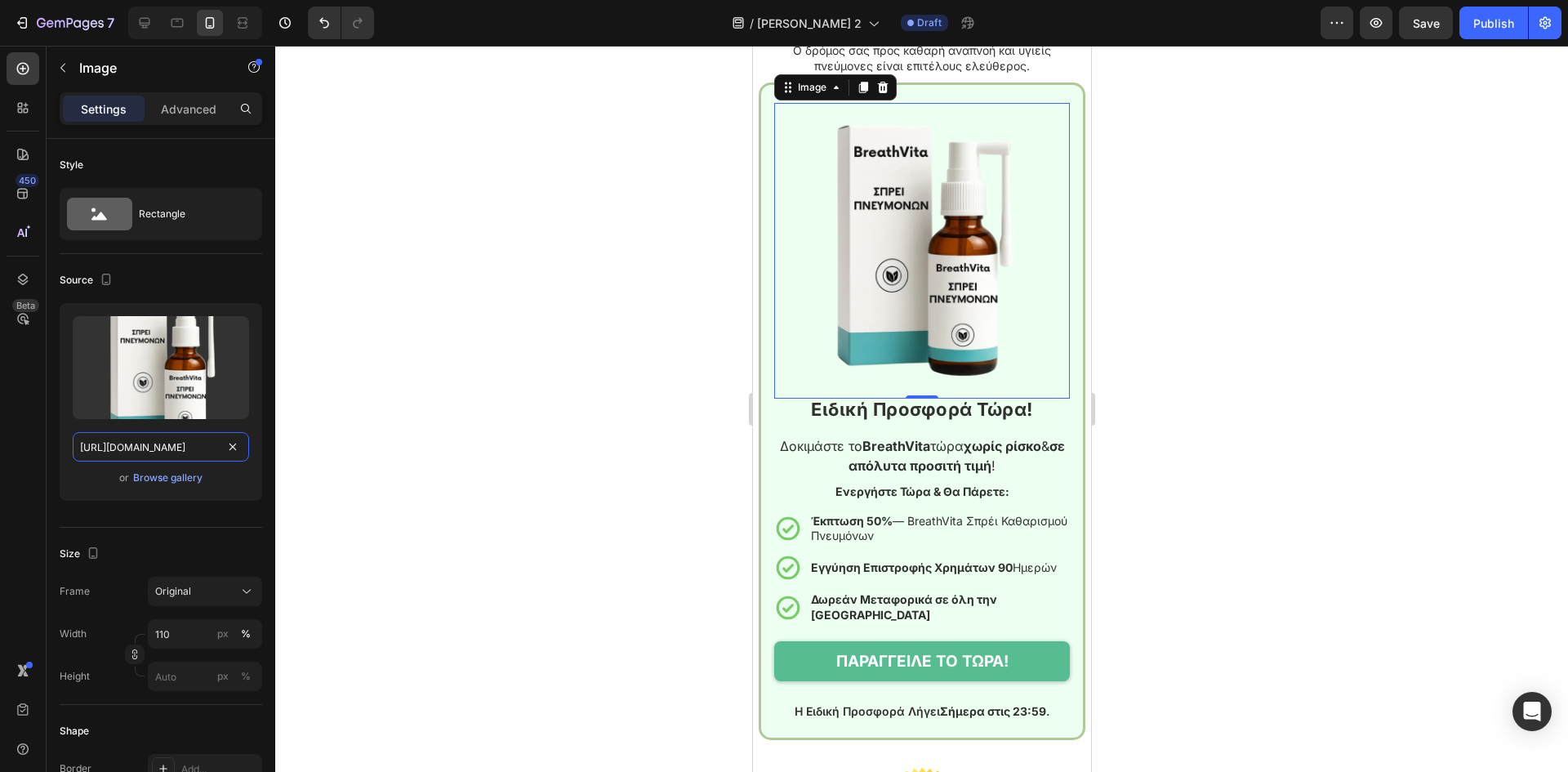
click at [170, 441] on input "[URL][DOMAIN_NAME]" at bounding box center [160, 446] width 176 height 30
click at [154, 22] on div at bounding box center [145, 23] width 27 height 27
type input "350"
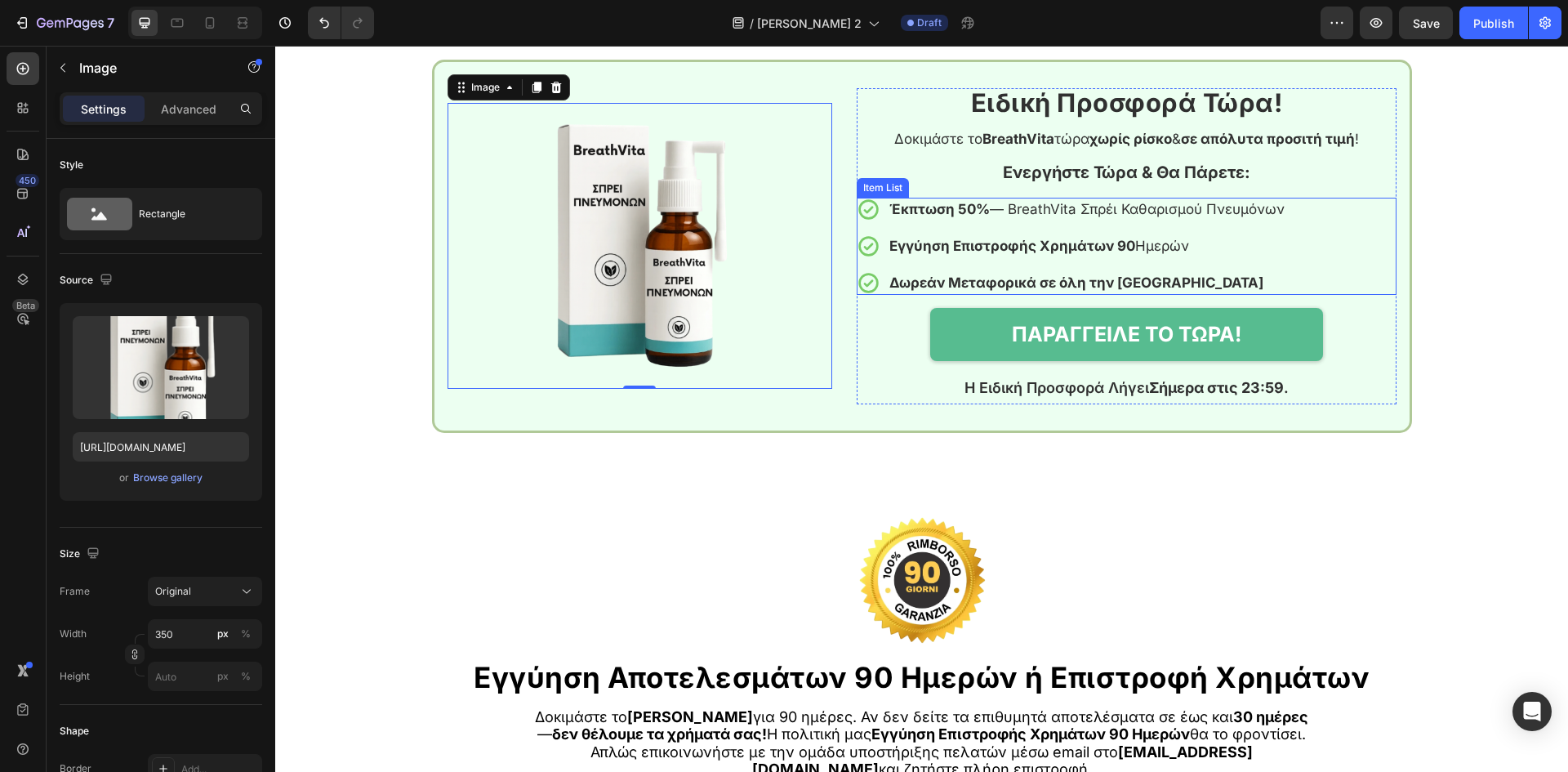
scroll to position [4026, 0]
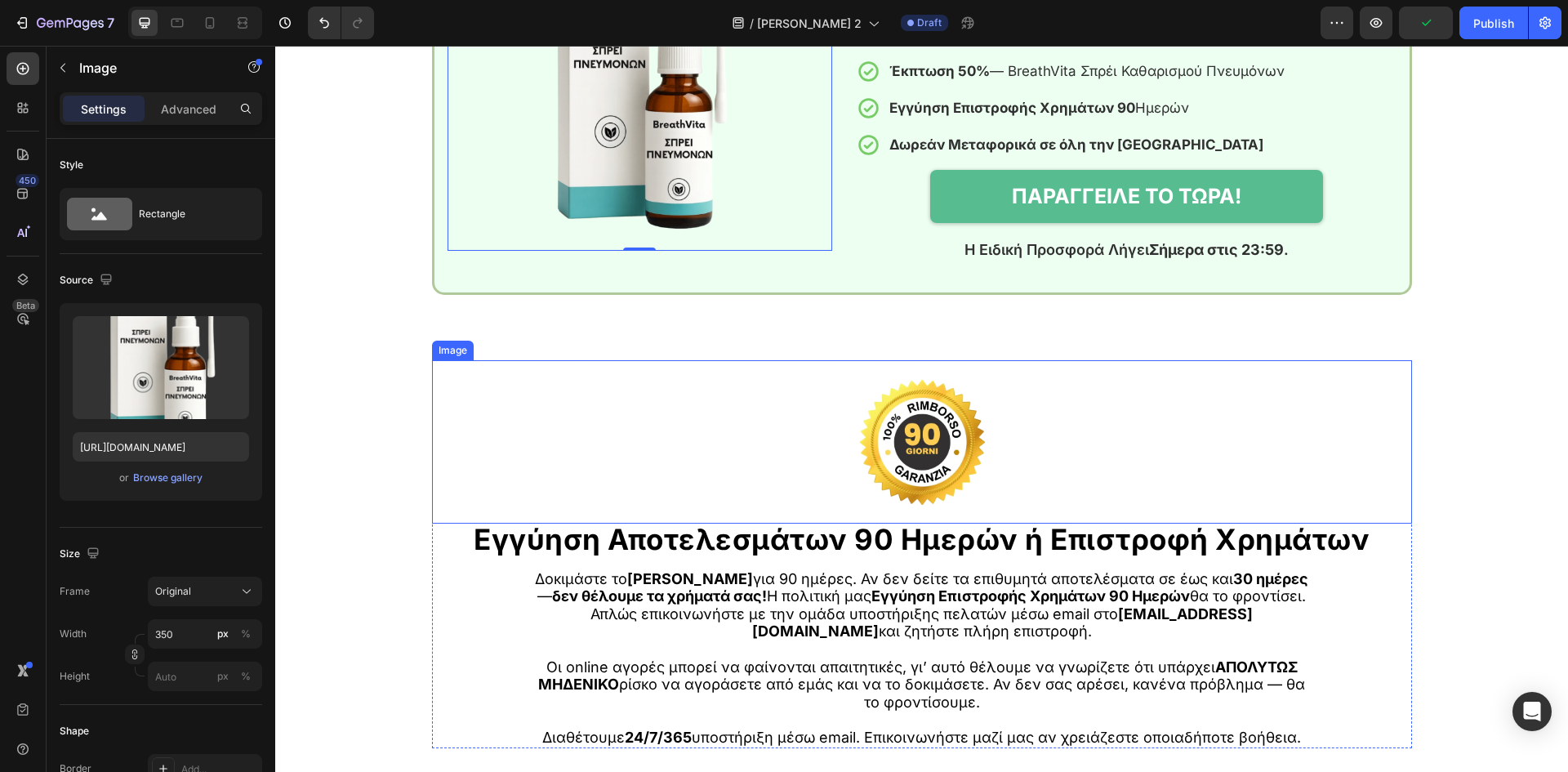
click at [899, 463] on img at bounding box center [923, 442] width 163 height 163
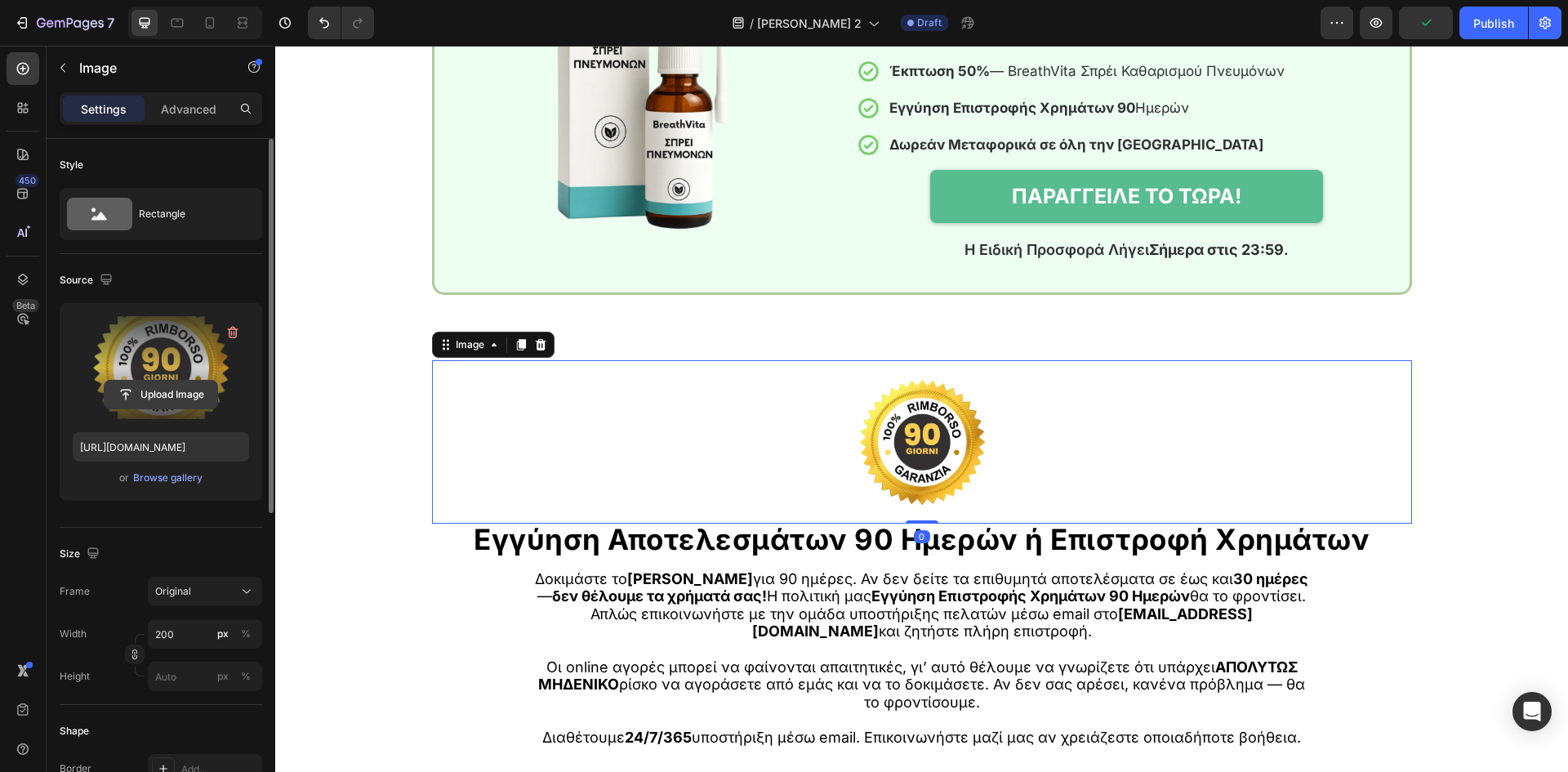
click at [164, 386] on input "file" at bounding box center [160, 394] width 113 height 28
click at [171, 450] on input "[URL][DOMAIN_NAME]" at bounding box center [160, 446] width 176 height 30
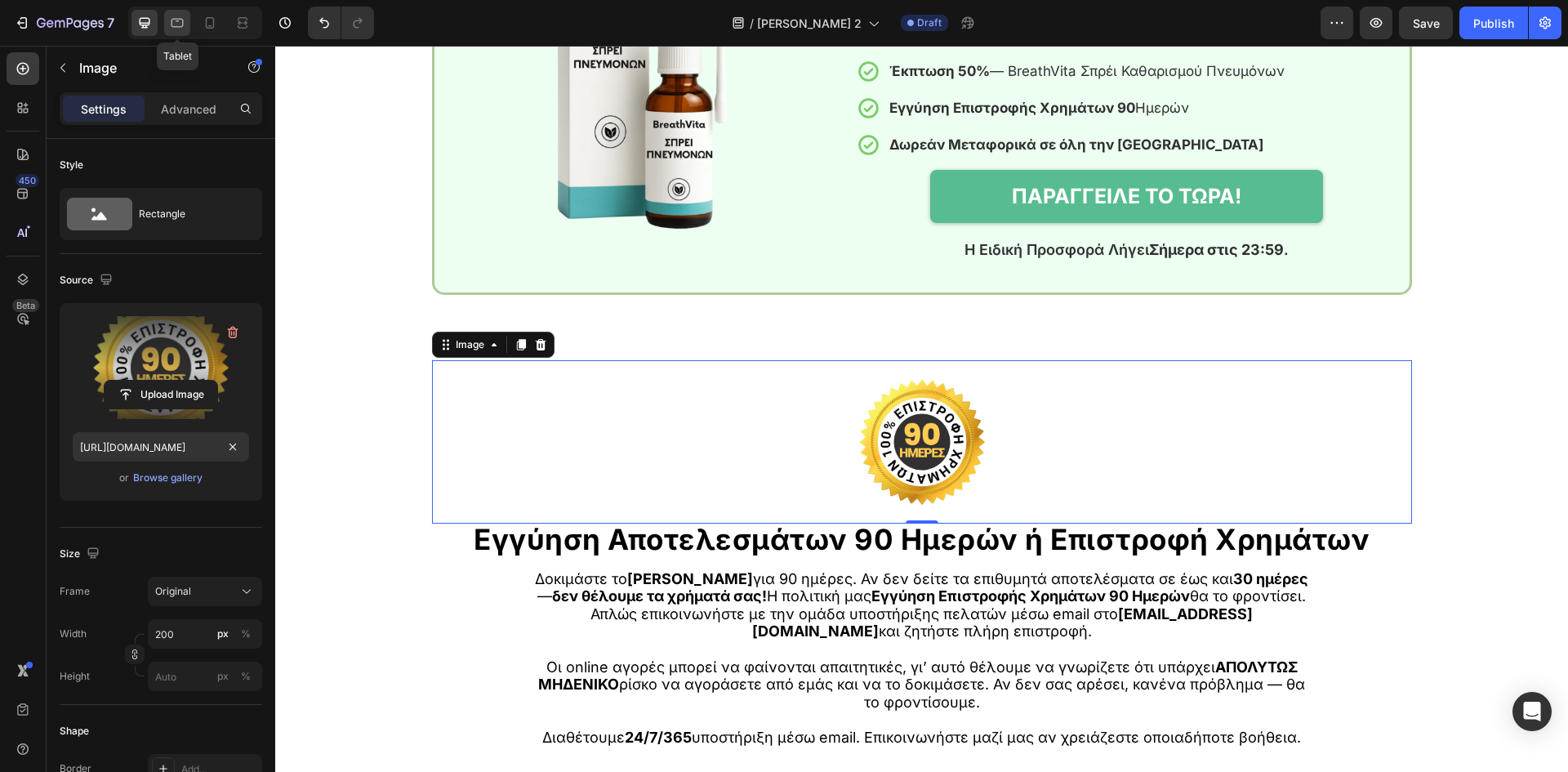
click at [164, 22] on div at bounding box center [177, 23] width 27 height 27
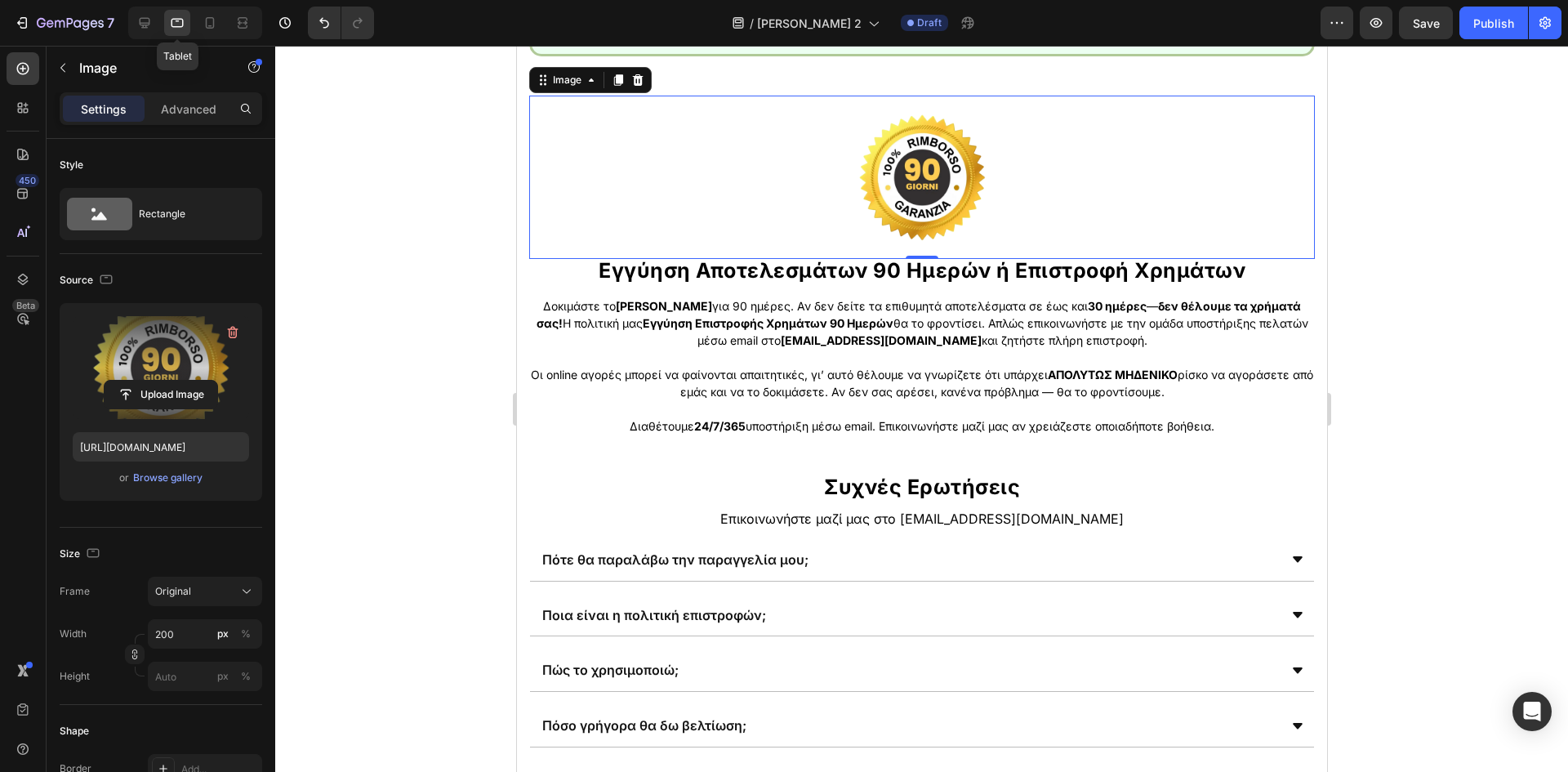
scroll to position [4026, 0]
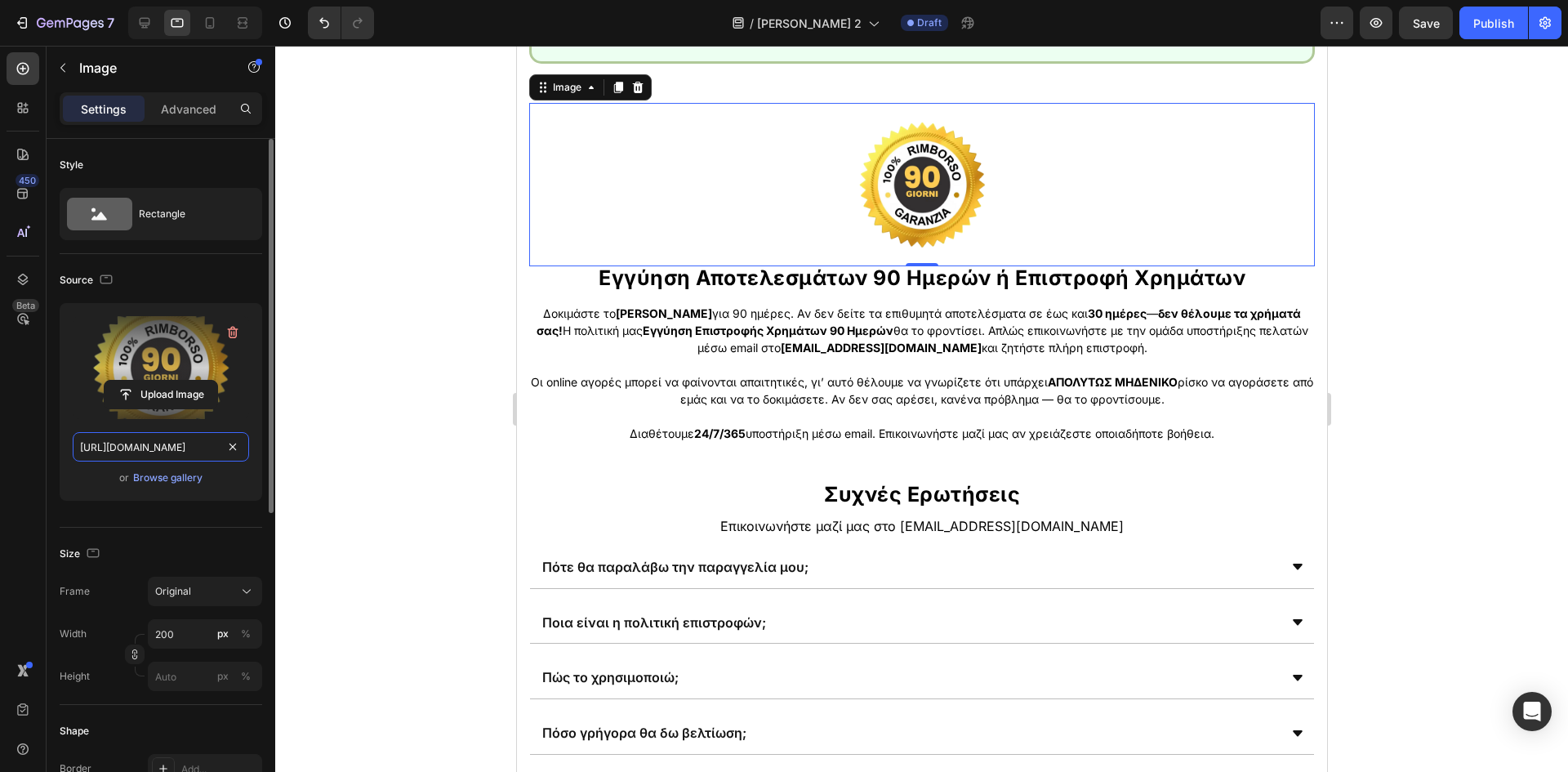
click at [131, 451] on input "[URL][DOMAIN_NAME]" at bounding box center [160, 446] width 176 height 30
paste input "a7b63fdf-6e7c-4685-93c4-af7c8f36dd71.png"
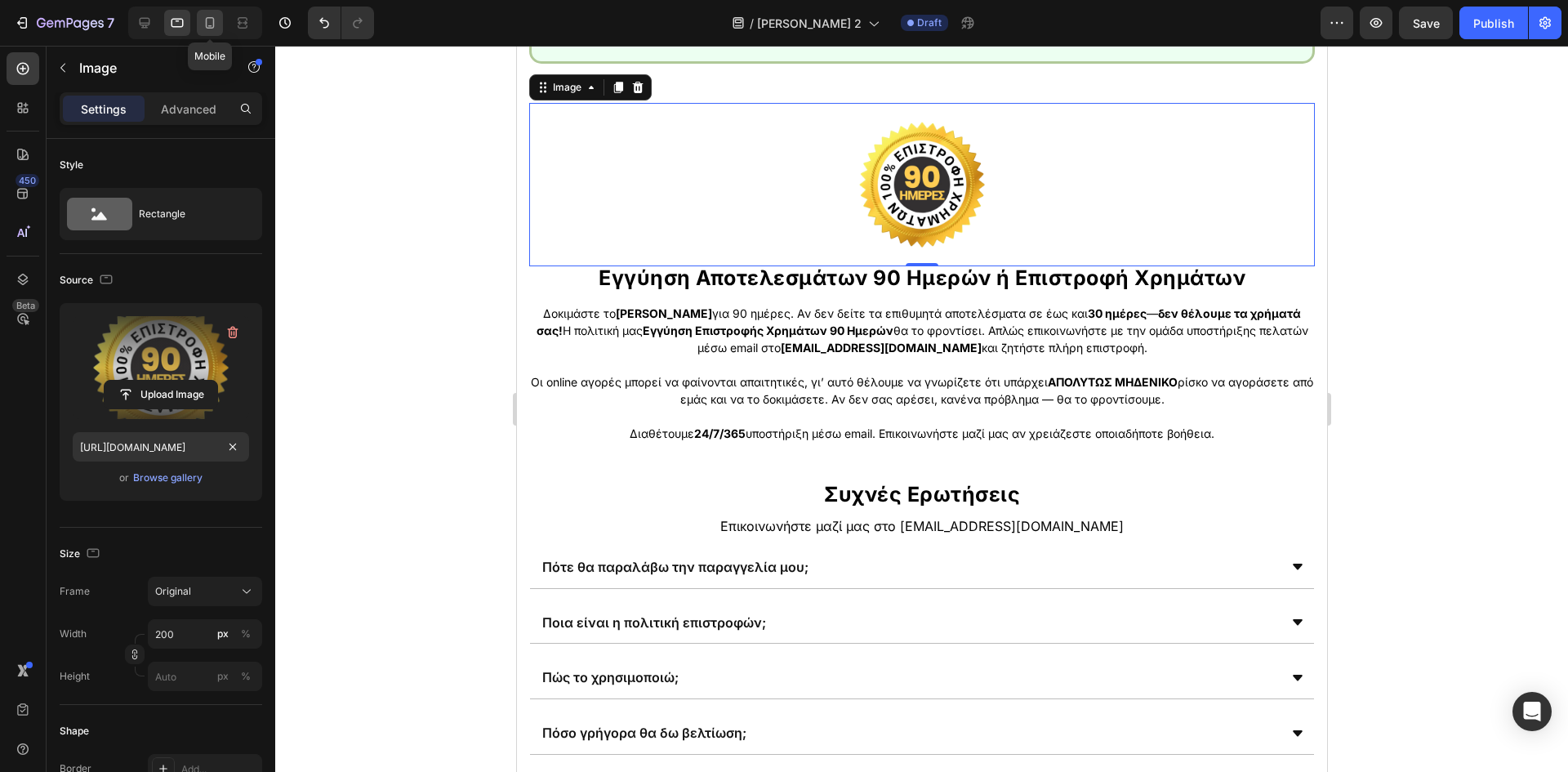
click at [214, 31] on div at bounding box center [210, 23] width 27 height 27
type input "[URL][DOMAIN_NAME]"
type input "150"
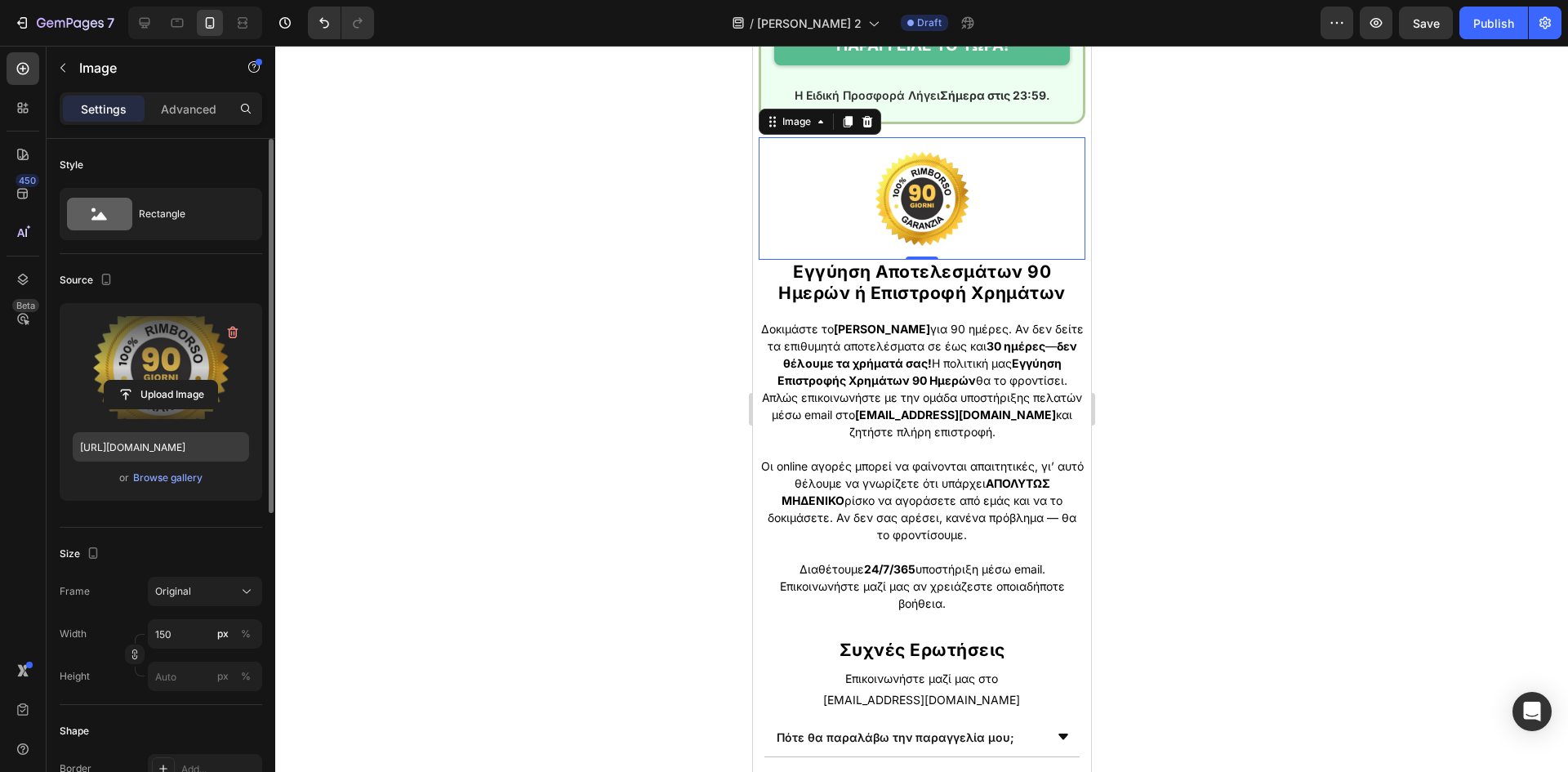
scroll to position [4196, 0]
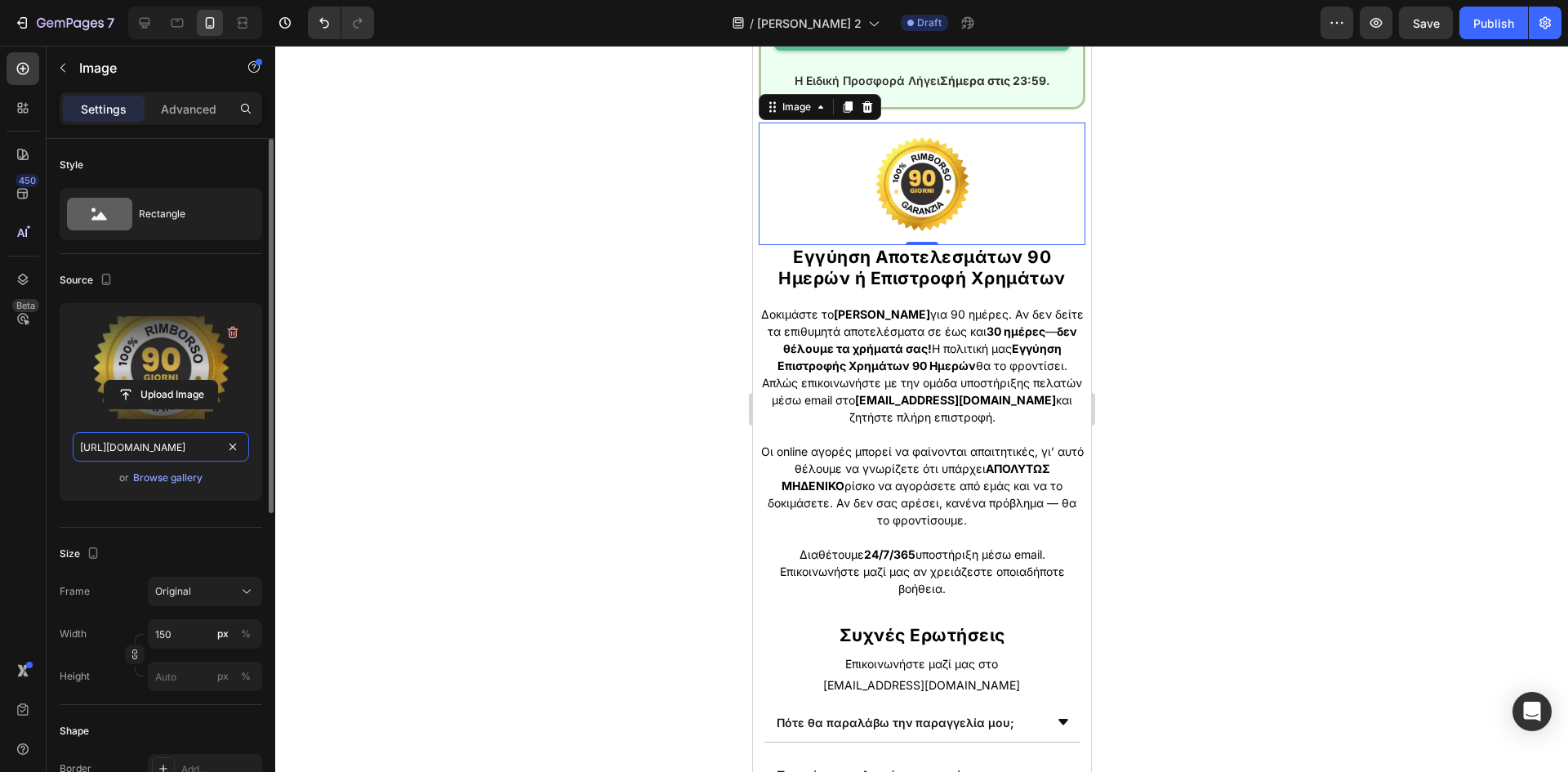
click at [164, 437] on input "[URL][DOMAIN_NAME]" at bounding box center [160, 446] width 176 height 30
paste input "a7b63fdf-6e7c-4685-93c4-af7c8f36dd71.png"
type input "[URL][DOMAIN_NAME]"
click at [149, 28] on icon at bounding box center [145, 23] width 17 height 17
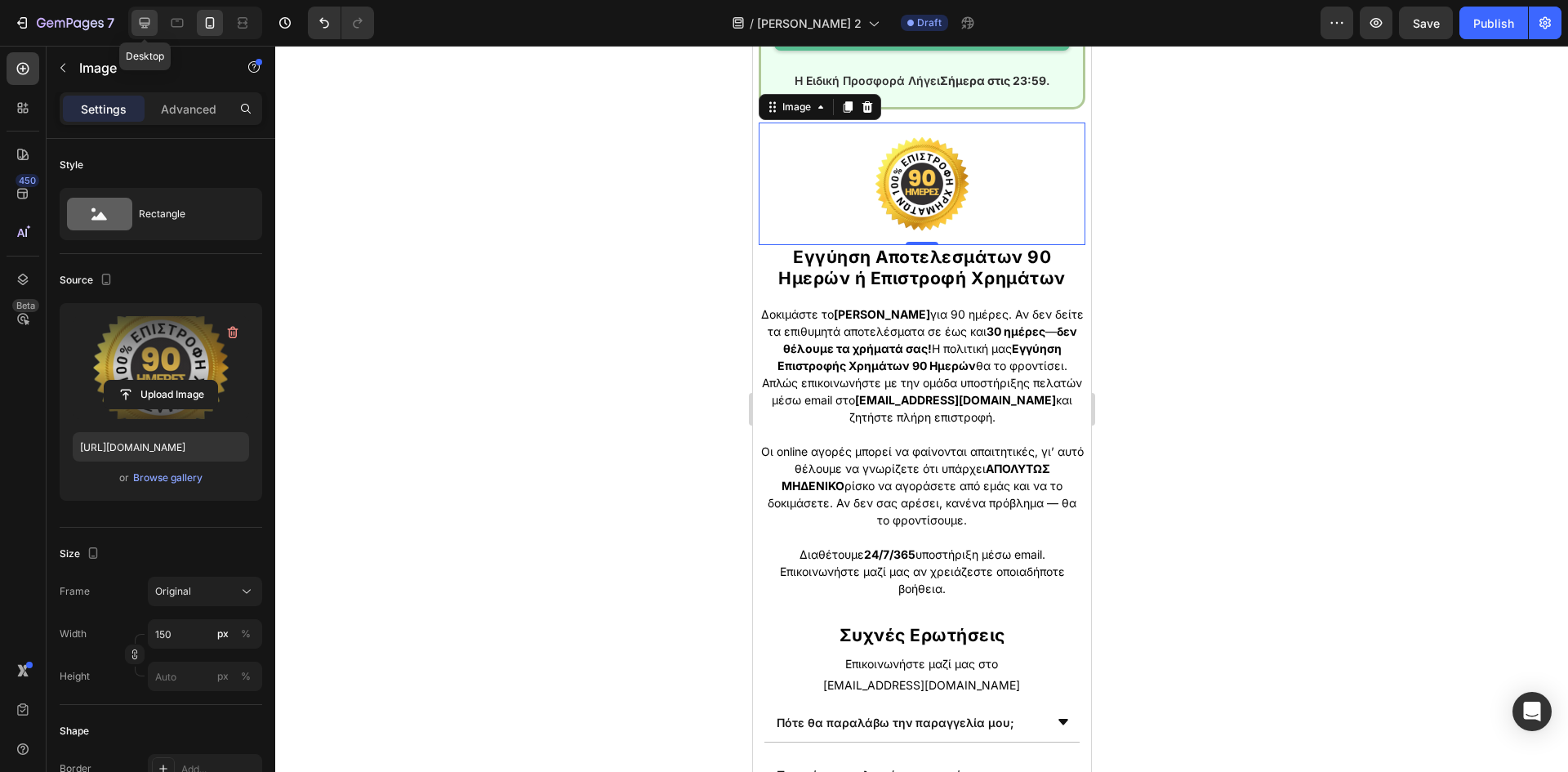
type input "200"
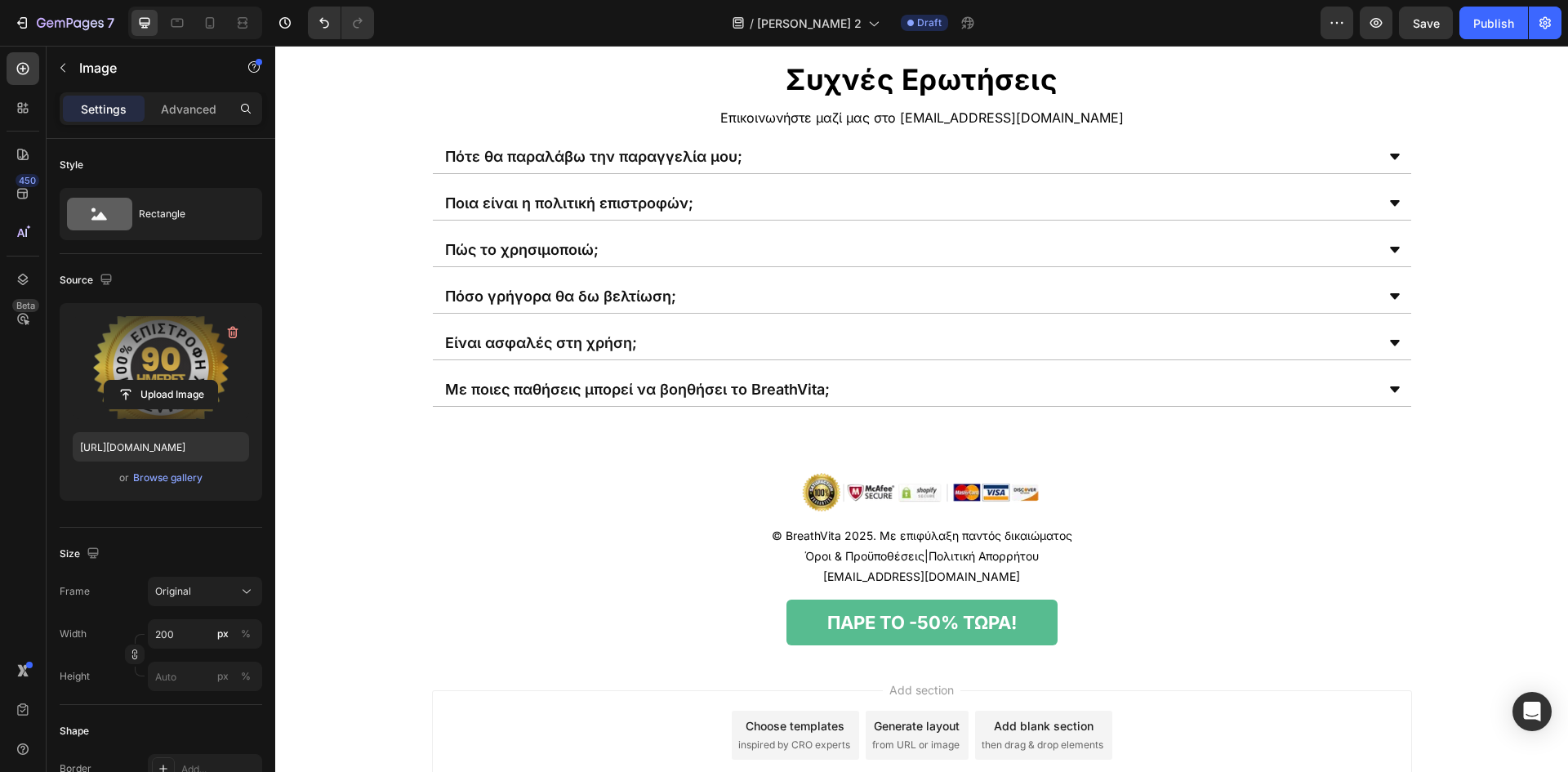
scroll to position [4857, 0]
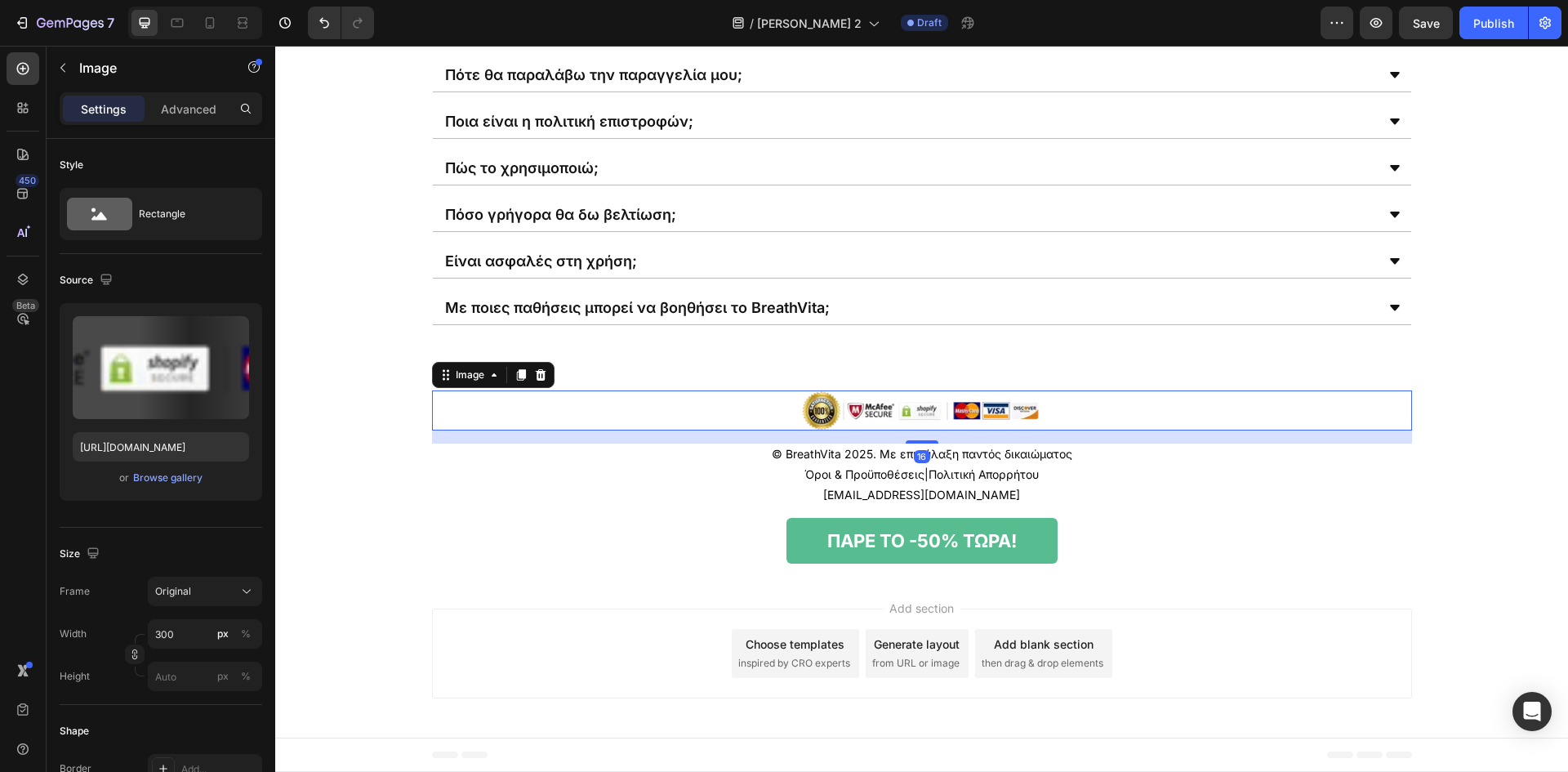
click at [934, 424] on img at bounding box center [922, 410] width 245 height 40
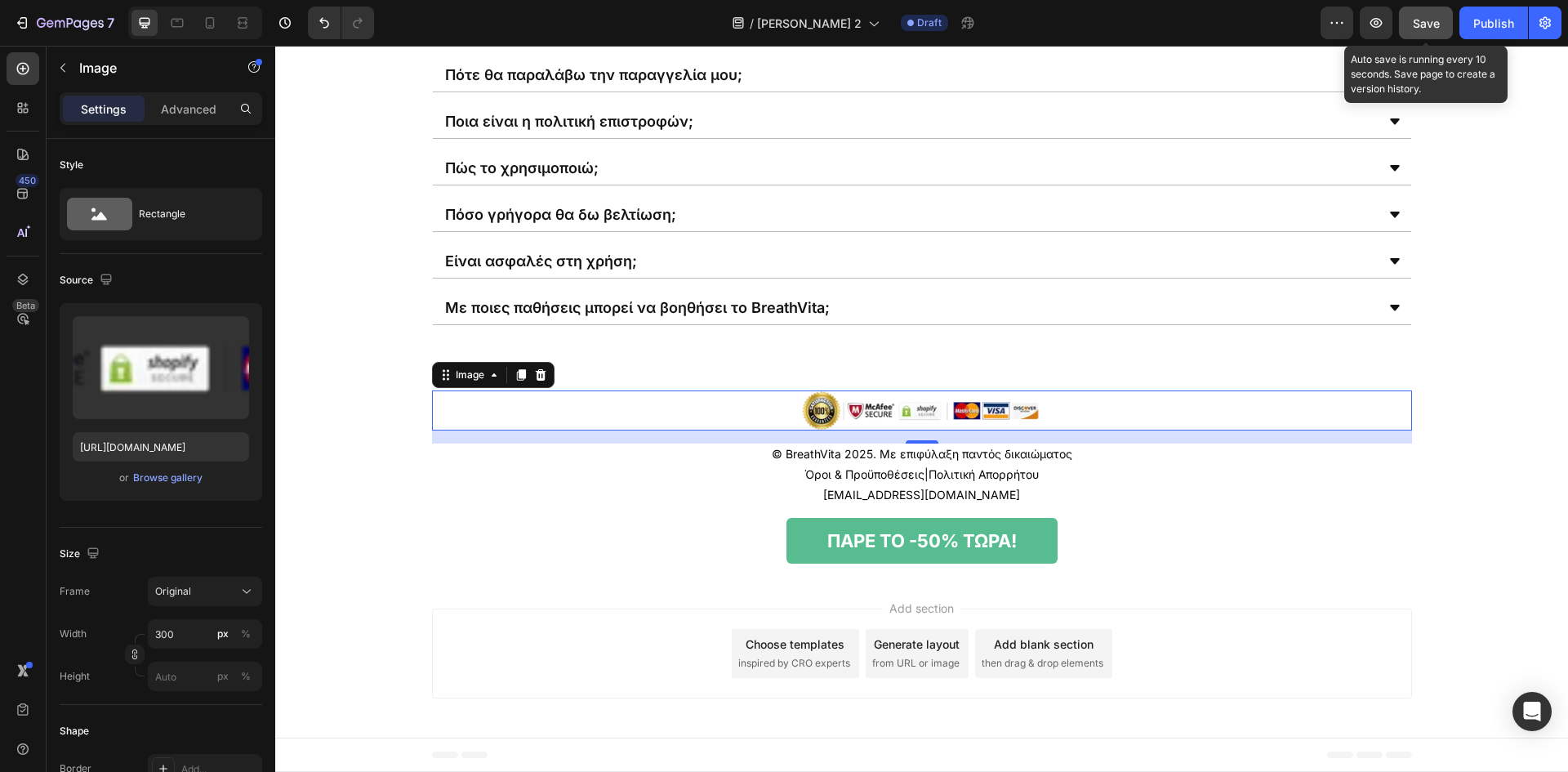
click at [1423, 22] on span "Save" at bounding box center [1426, 24] width 27 height 14
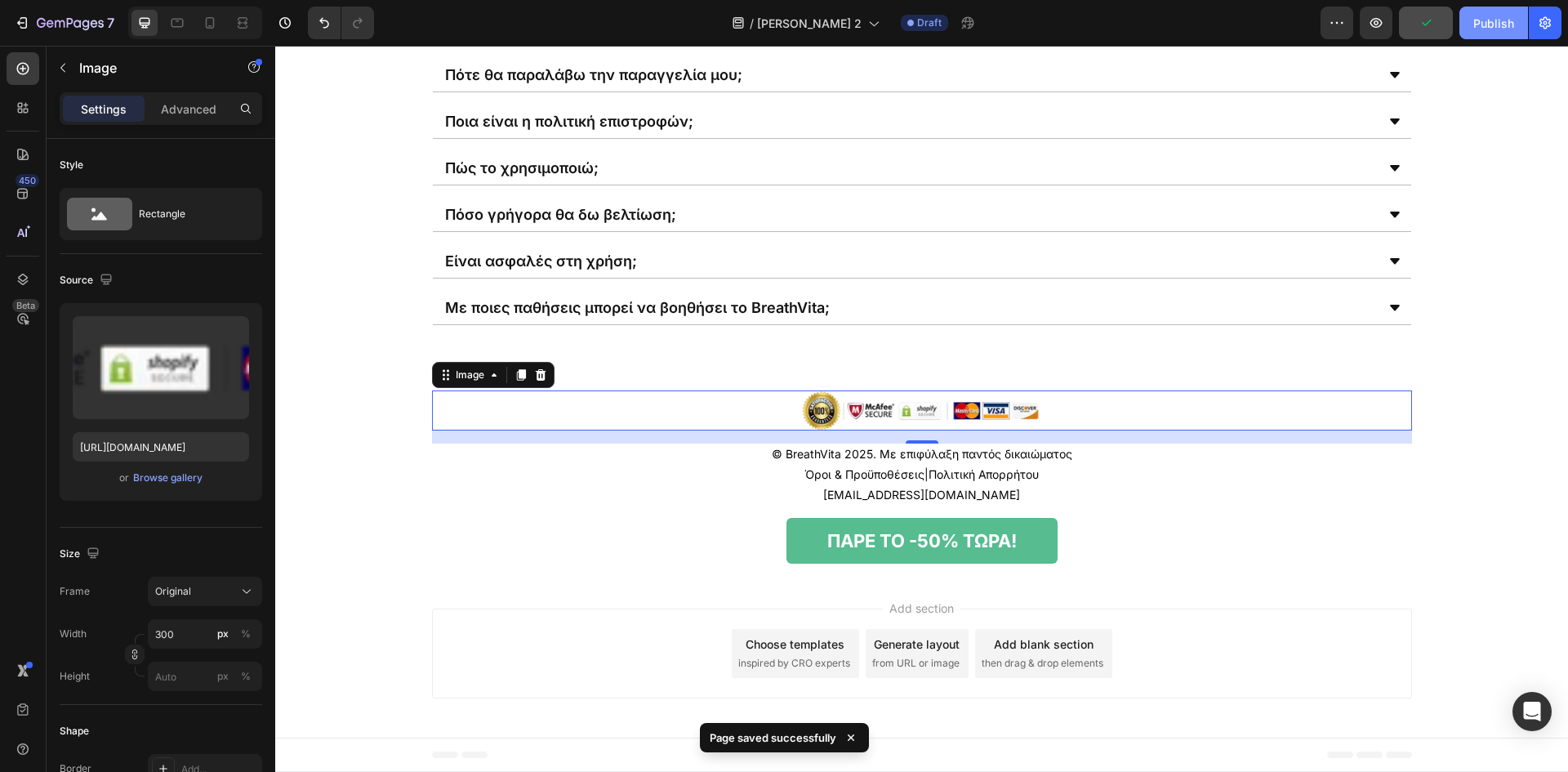
click at [1472, 22] on button "Publish" at bounding box center [1494, 23] width 69 height 32
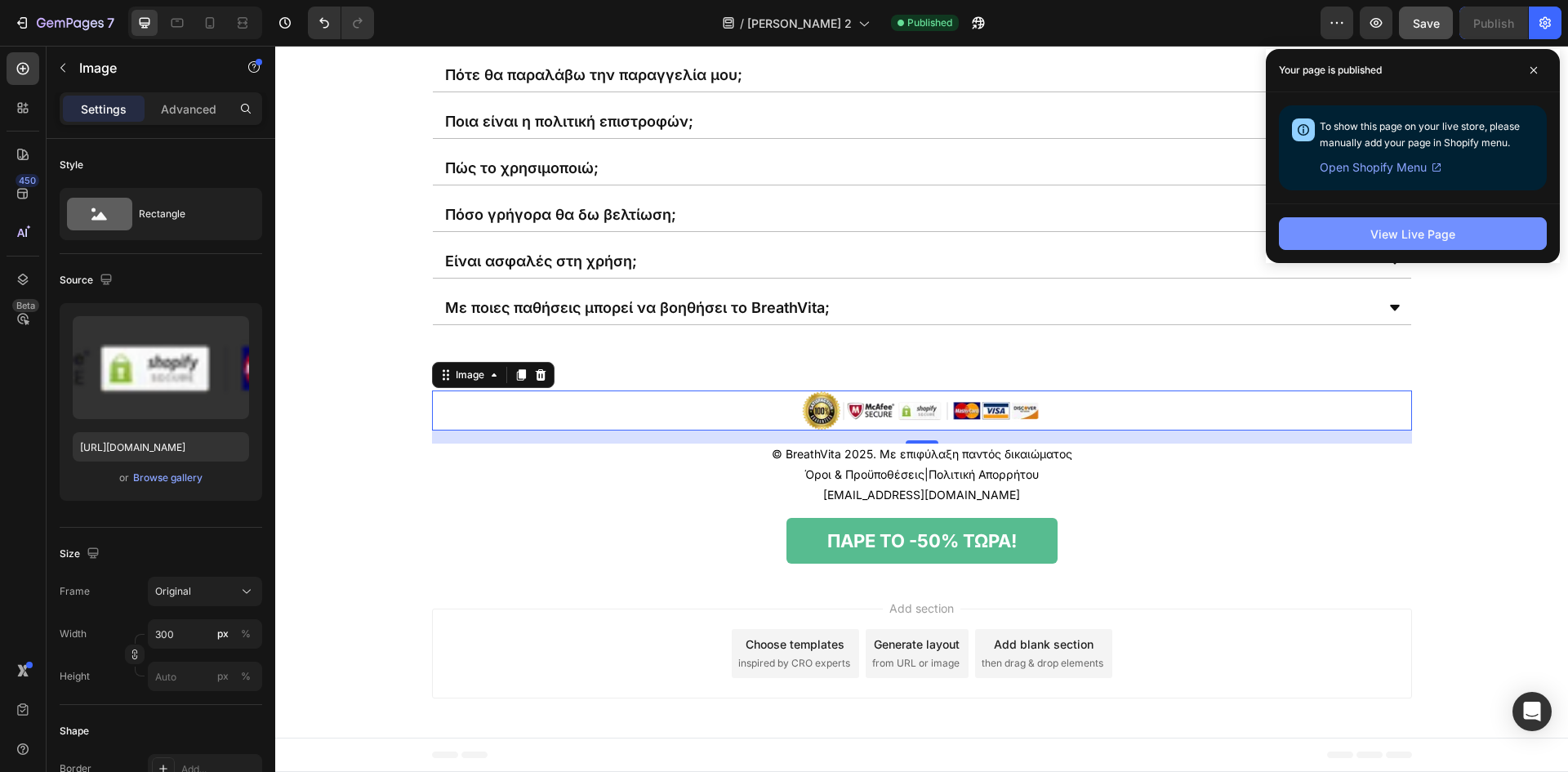
click at [1444, 238] on div "View Live Page" at bounding box center [1413, 233] width 85 height 17
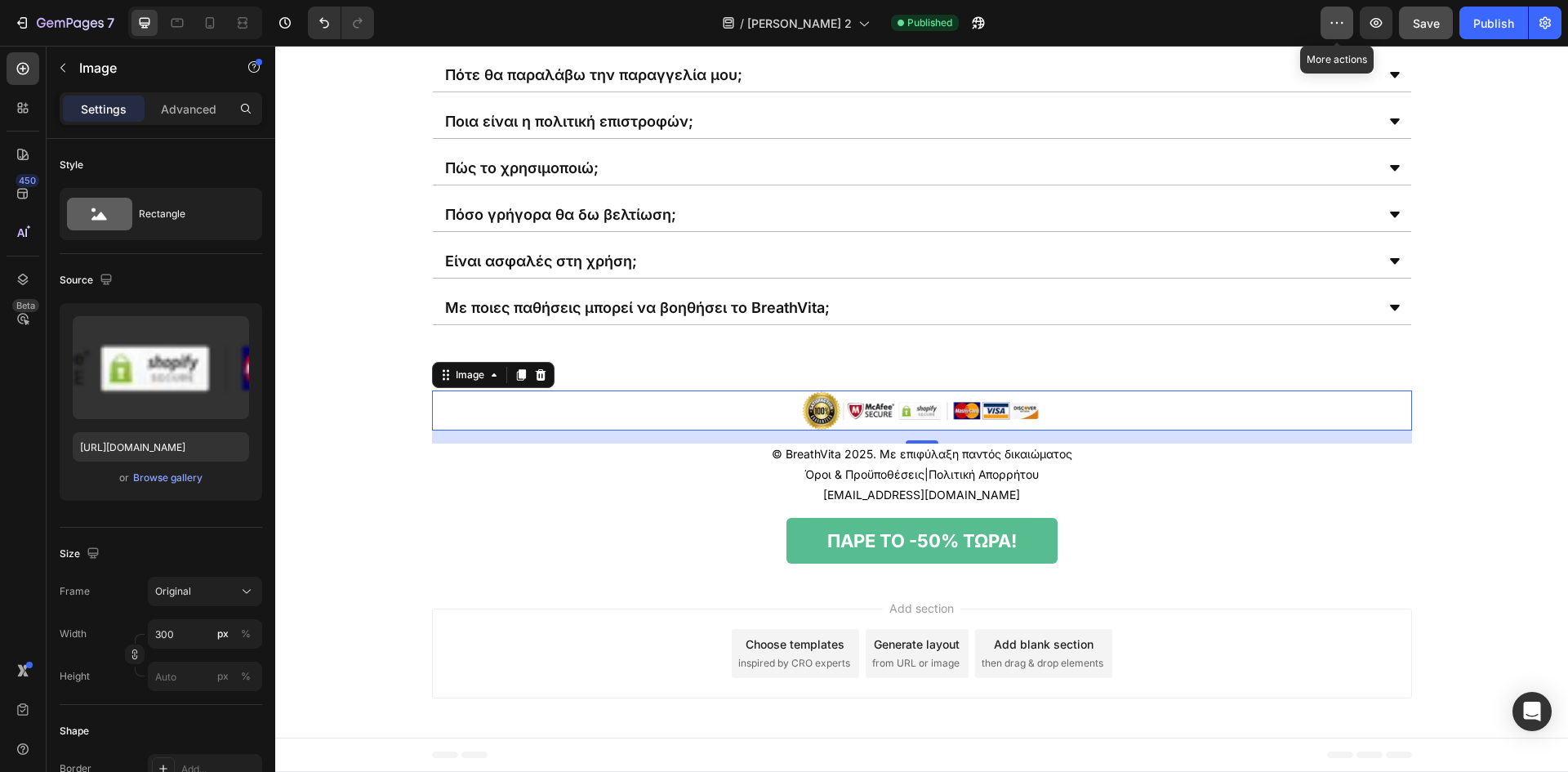
click at [1336, 26] on icon "button" at bounding box center [1337, 23] width 17 height 17
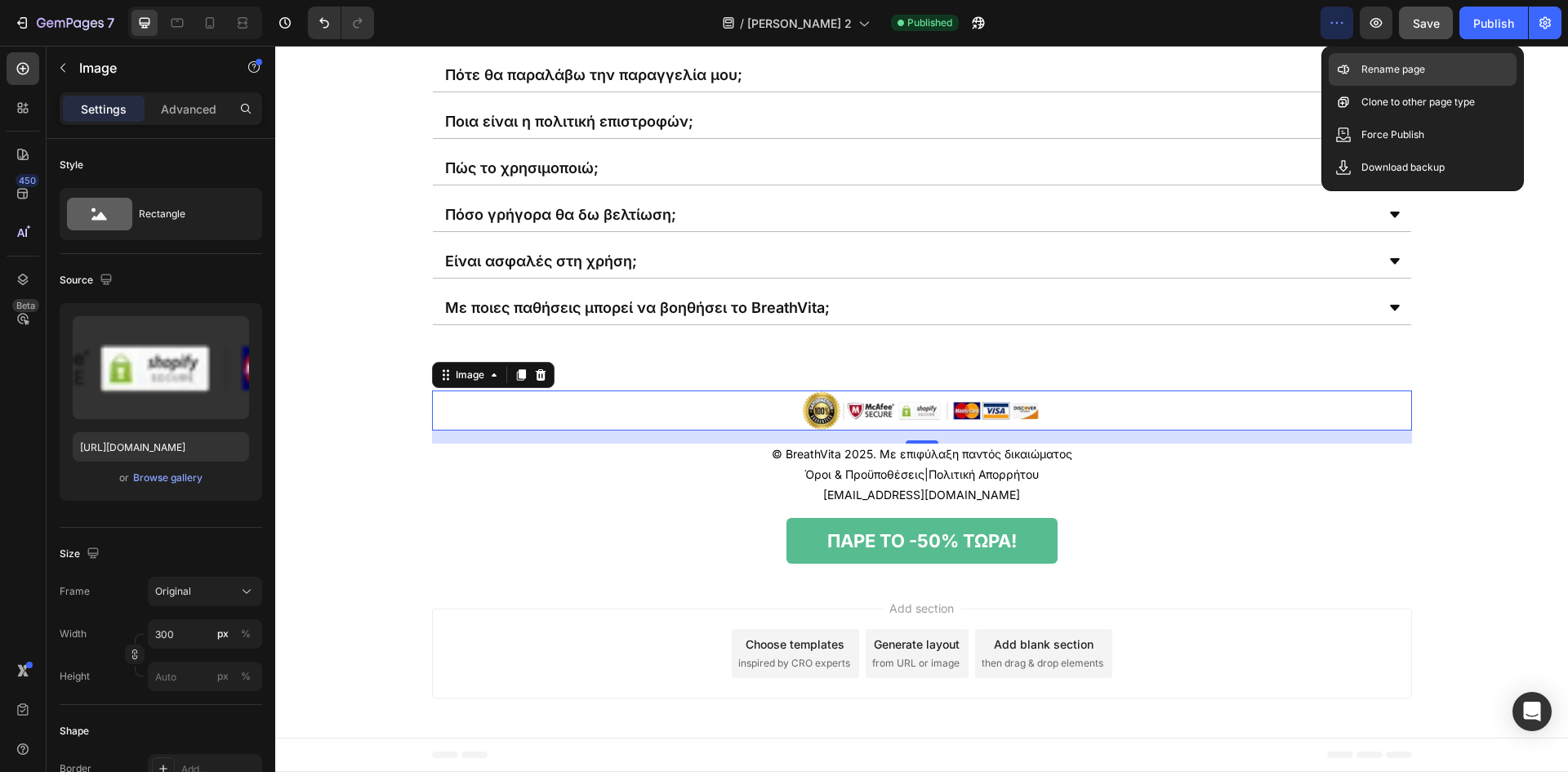
click at [1373, 70] on p "Rename page" at bounding box center [1393, 69] width 64 height 17
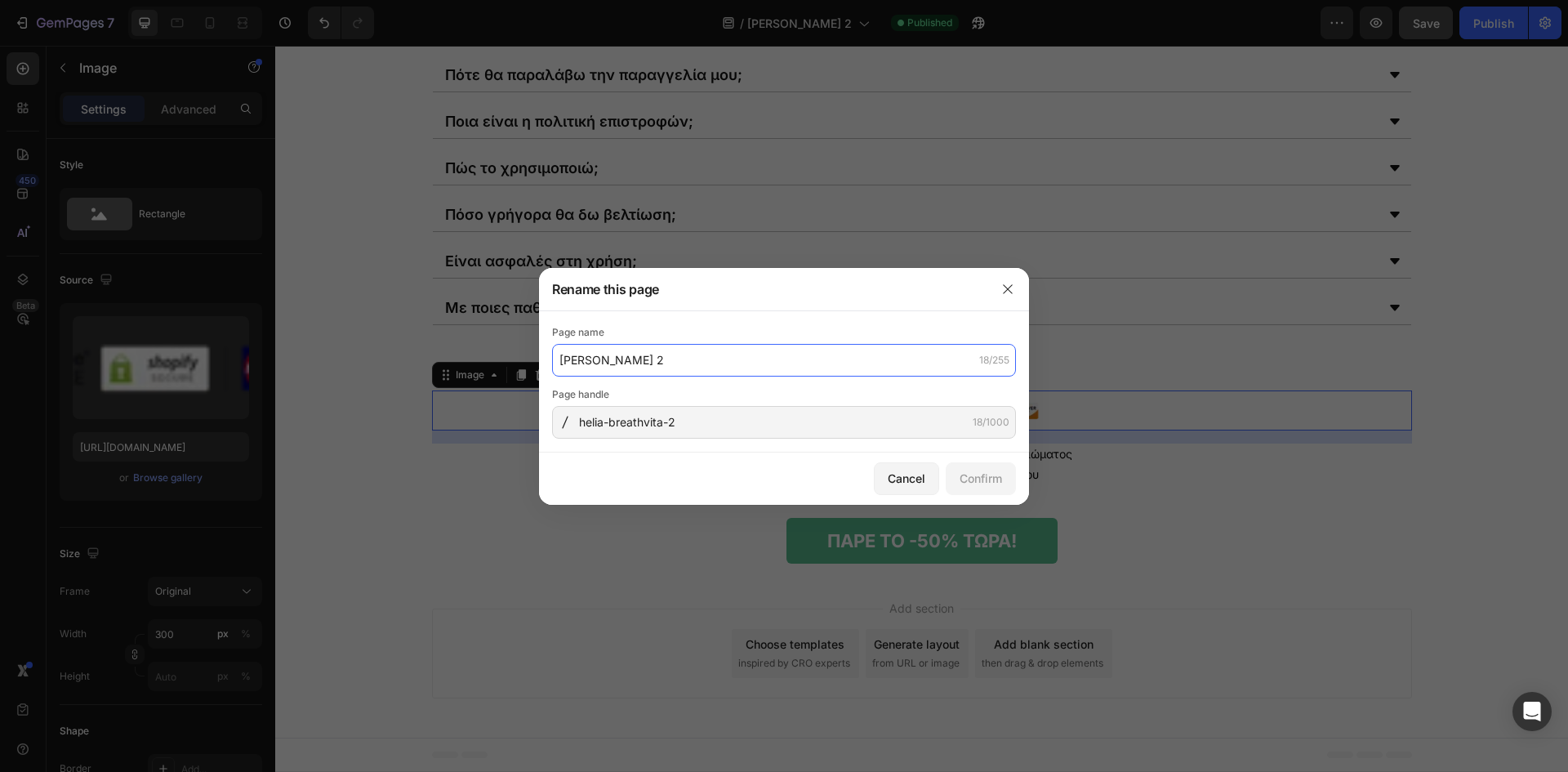
click at [798, 359] on input "[PERSON_NAME] 2" at bounding box center [784, 360] width 464 height 32
paste input "BreathVita – [PERSON_NAME] Πνευμόνων"
type input "BreathVita – [PERSON_NAME] Πνευμόνων"
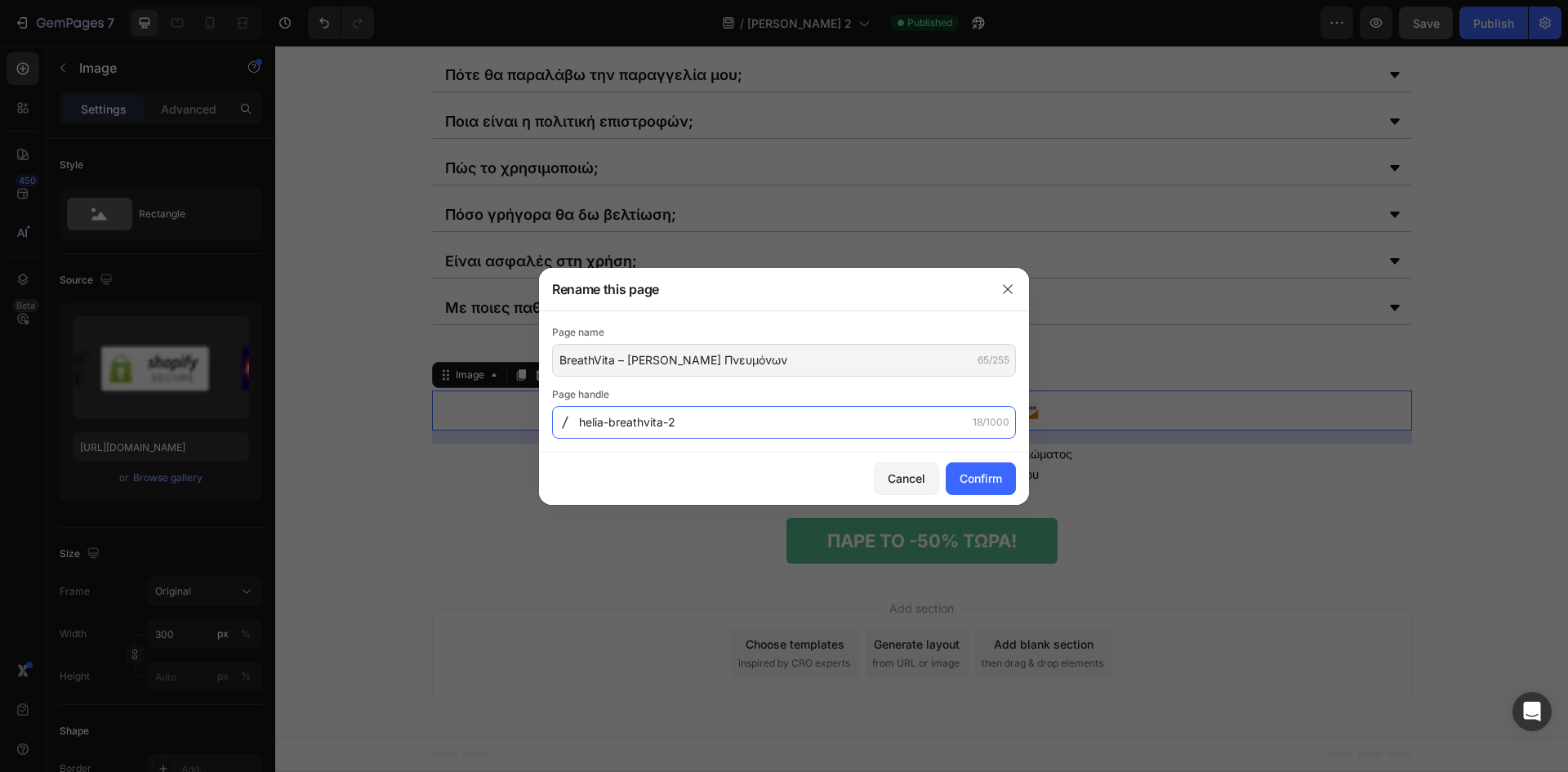
click at [757, 424] on input "helia-breathvita-2" at bounding box center [784, 422] width 464 height 32
click at [707, 425] on input "helia-breathvita-2" at bounding box center [784, 422] width 464 height 32
paste input "breathvita-sprei-katharismou-pnevmonon"
type input "breathvita-sprei-katharismou-pnevmonon"
click at [1002, 474] on button "Confirm" at bounding box center [981, 478] width 70 height 32
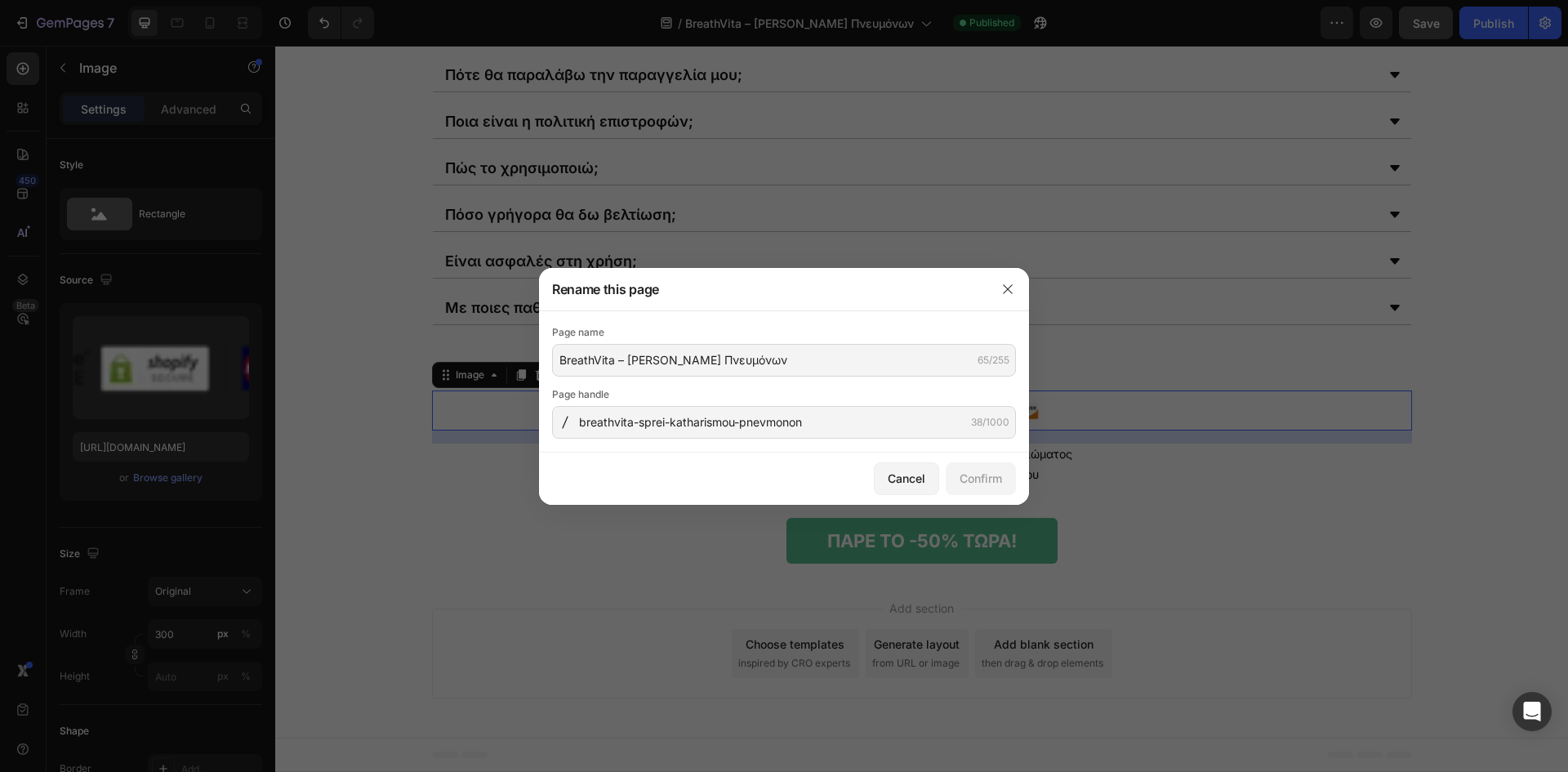
type input "[PERSON_NAME] 2"
type input "helia-breathvita-2"
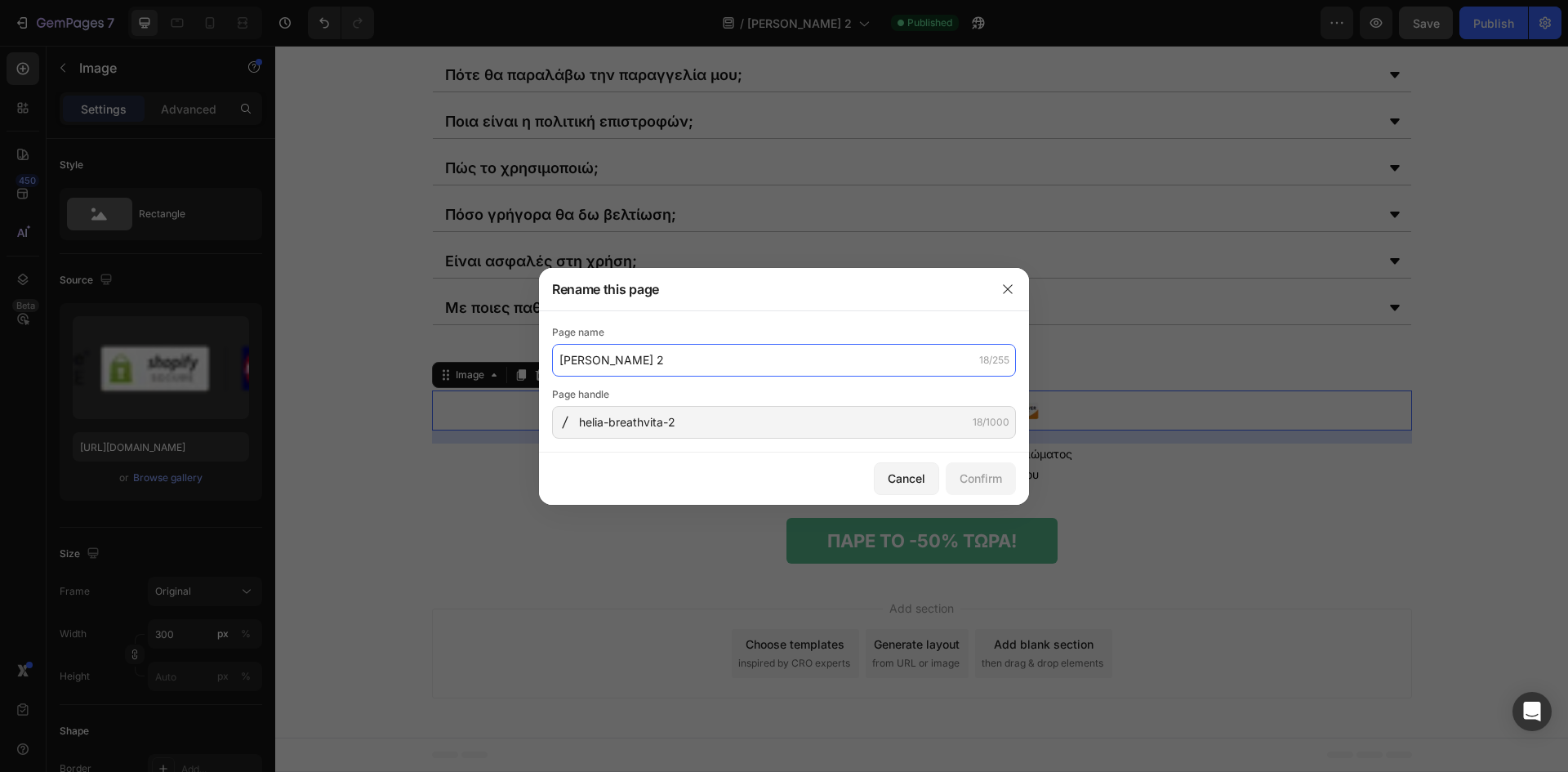
click at [835, 349] on input "[PERSON_NAME] 2" at bounding box center [784, 360] width 464 height 32
paste input "BreathVita – Απομάκρυνση Βλέννας & Καθαρή Αναπνοή"
type input "BreathVita – Απομάκρυνση Βλέννας & Καθαρή Αναπνοή"
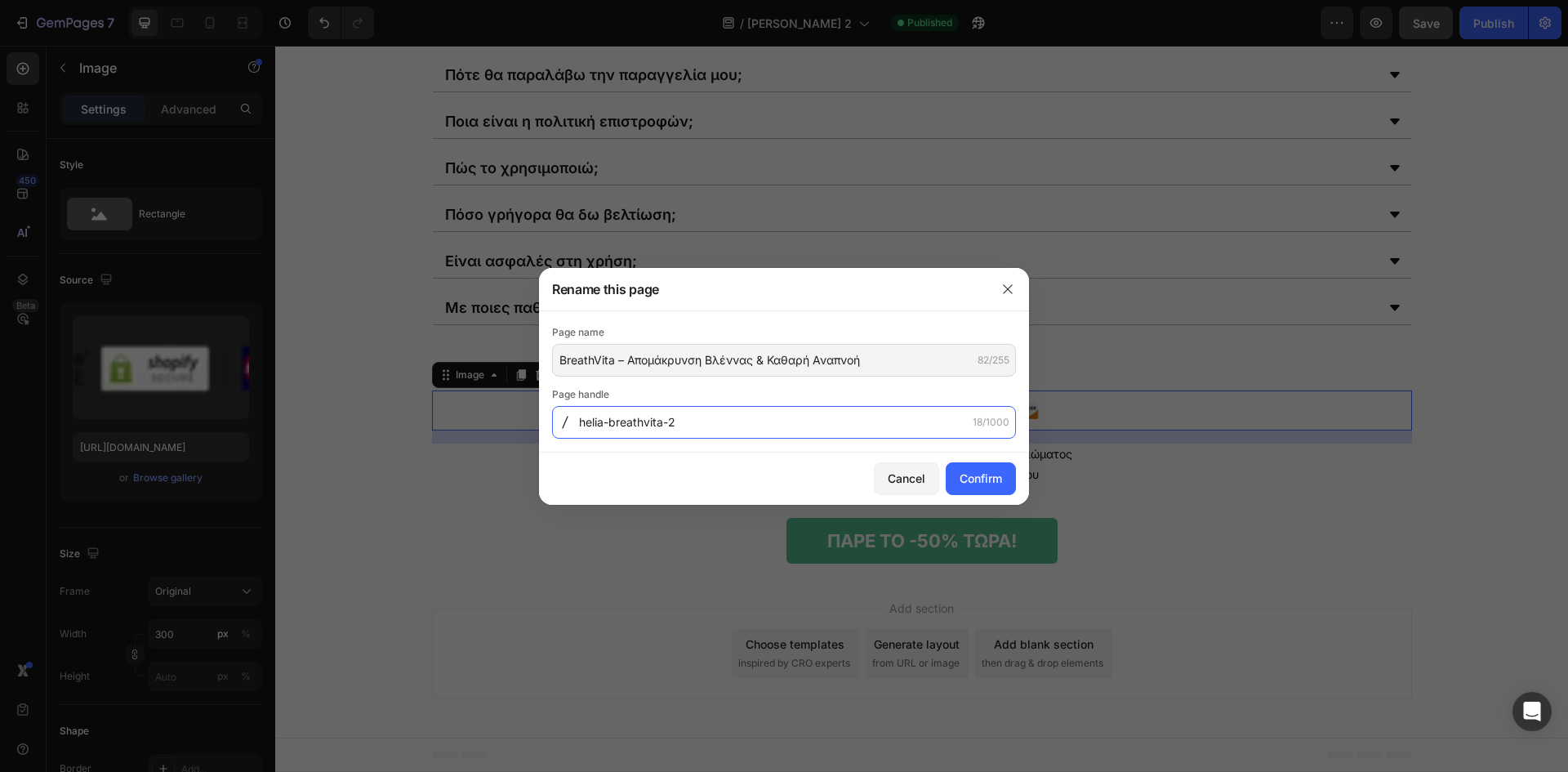
click at [712, 429] on input "helia-breathvita-2" at bounding box center [784, 422] width 464 height 32
paste input "breathvita-sprei-katharismou-pnevmonon"
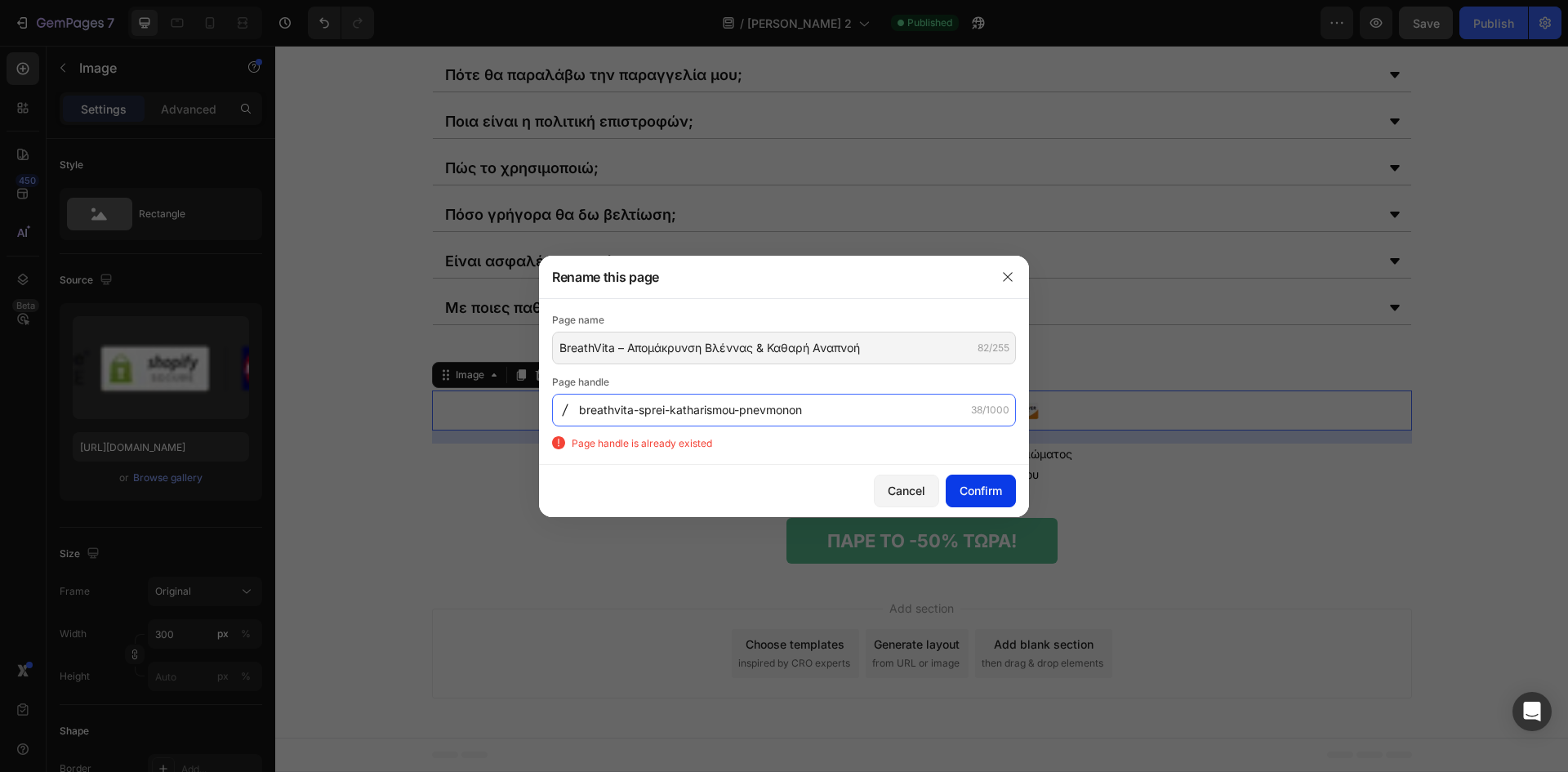
type input "breathvita-sprei-katharismou-pnevmonon"
click at [983, 475] on div "Cancel Confirm" at bounding box center [784, 491] width 490 height 52
click at [960, 489] on div "Confirm" at bounding box center [981, 490] width 42 height 17
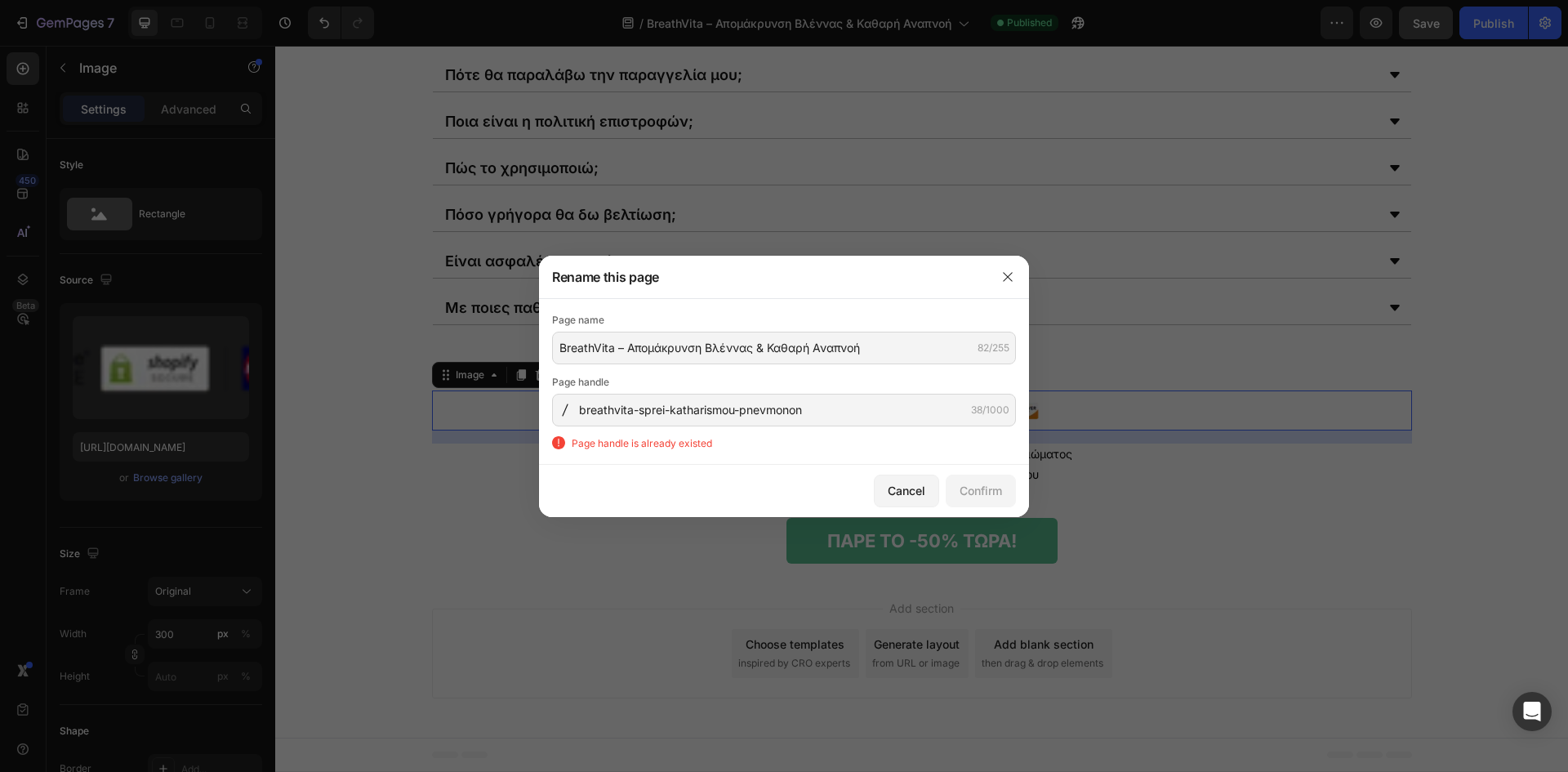
type input "[PERSON_NAME] 2"
type input "helia-breathvita-2"
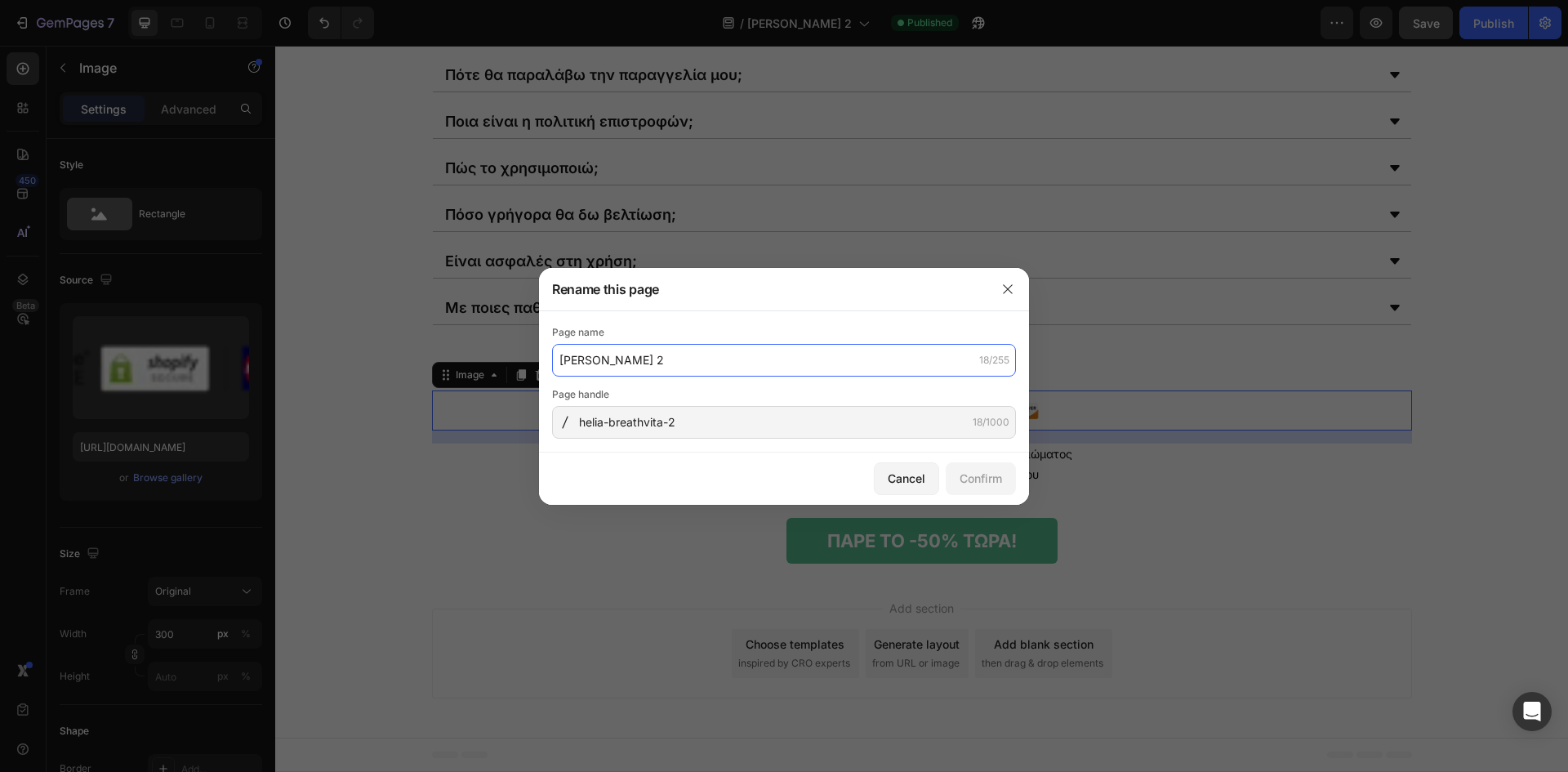
click at [837, 349] on input "[PERSON_NAME] 2" at bounding box center [784, 360] width 464 height 32
paste input "BreathVita – Απομάκρυνση Βλέννας & Καθαρή Αναπνοή"
type input "BreathVita – Απομάκρυνση Βλέννας & Καθαρή Αναπνοή"
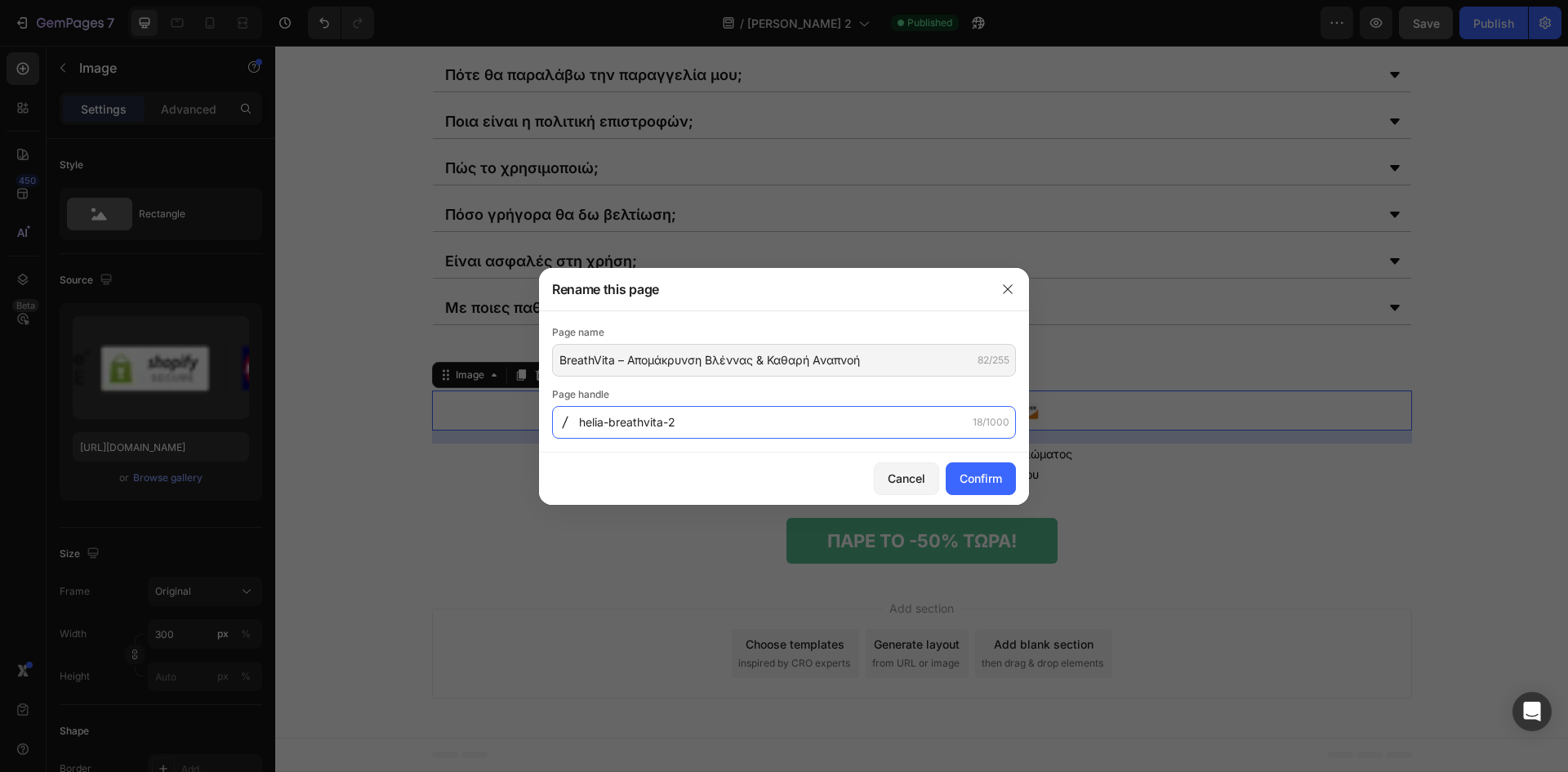
click at [690, 422] on input "helia-breathvita-2" at bounding box center [784, 422] width 464 height 32
paste input "breathvita-apomakrynsi-vlennas"
type input "breathvita-apomakrynsi-vlennas"
click at [1001, 477] on div "Confirm" at bounding box center [981, 477] width 42 height 17
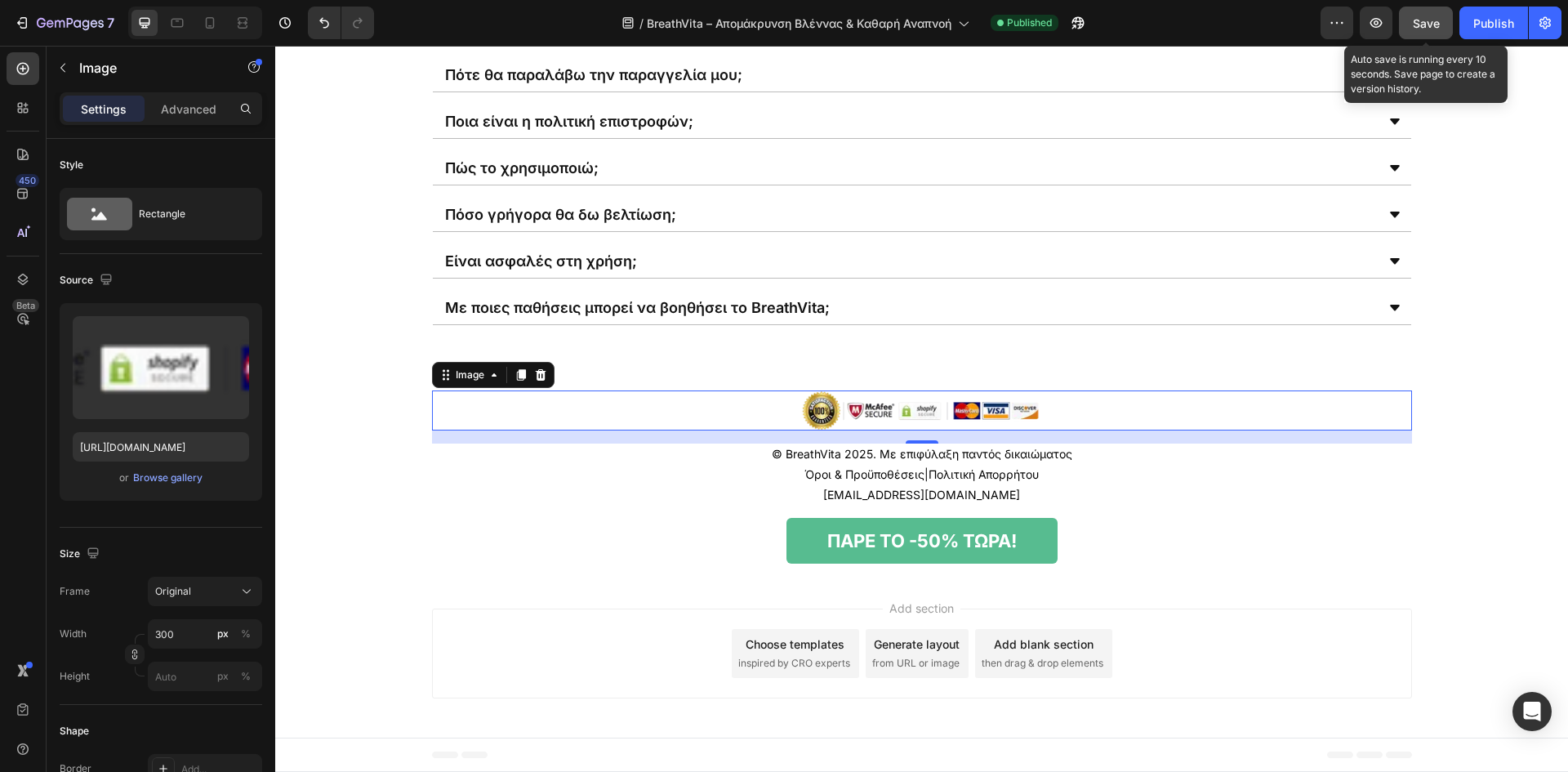
click at [1425, 22] on span "Save" at bounding box center [1426, 24] width 27 height 14
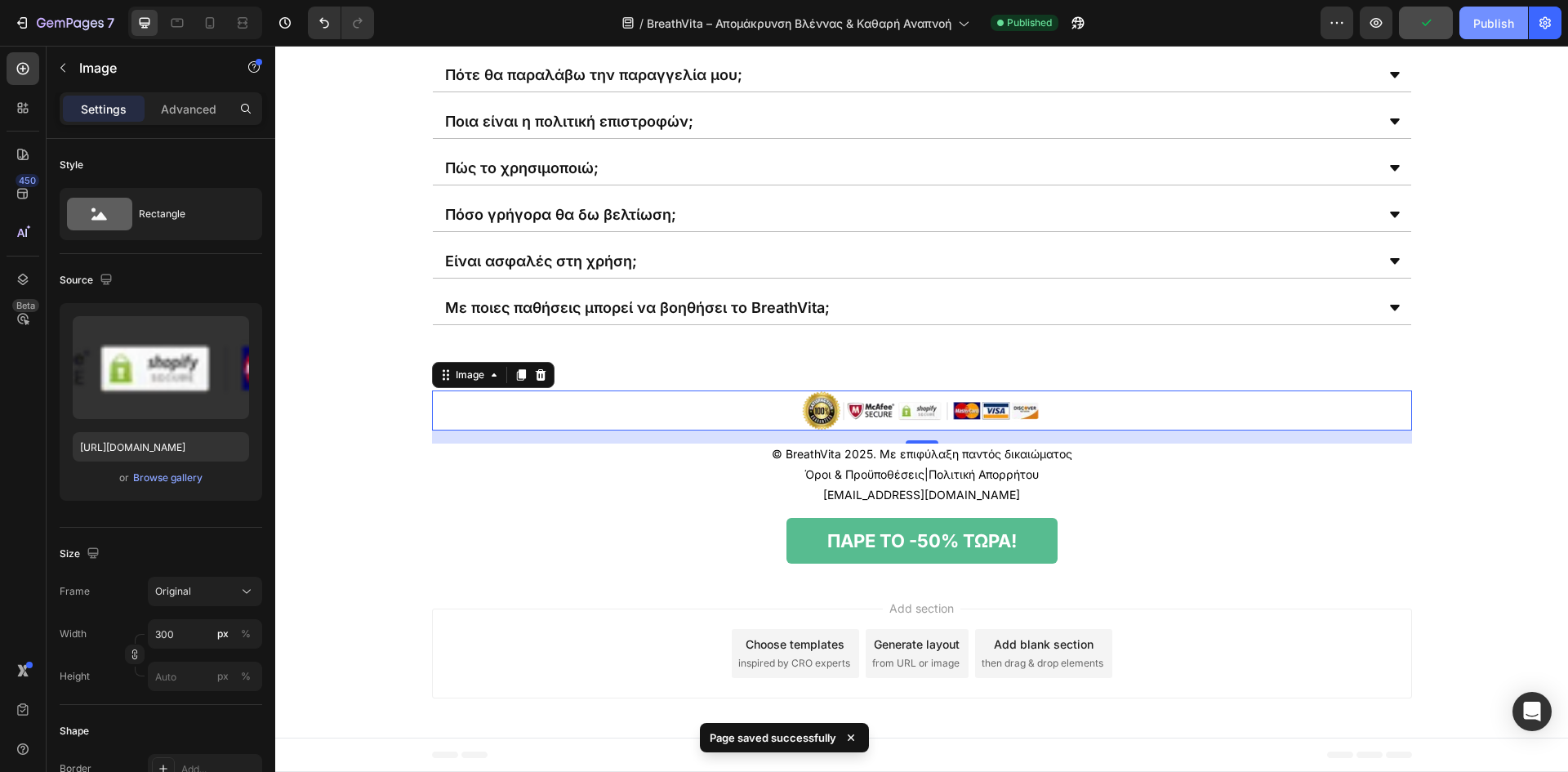
click at [1476, 22] on div "Publish" at bounding box center [1494, 23] width 41 height 17
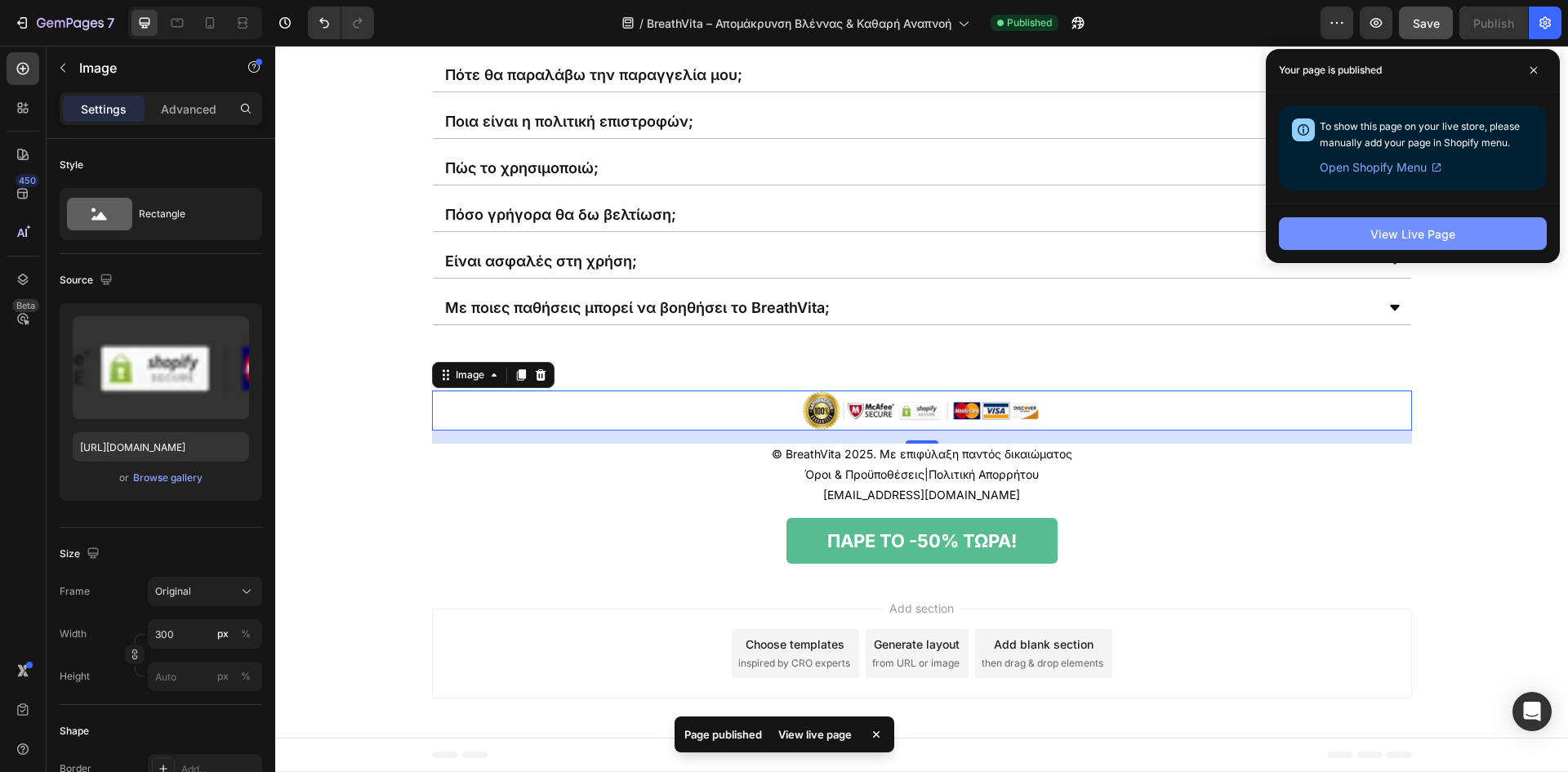
click at [1436, 246] on button "View Live Page" at bounding box center [1413, 233] width 268 height 32
